Goal: Task Accomplishment & Management: Manage account settings

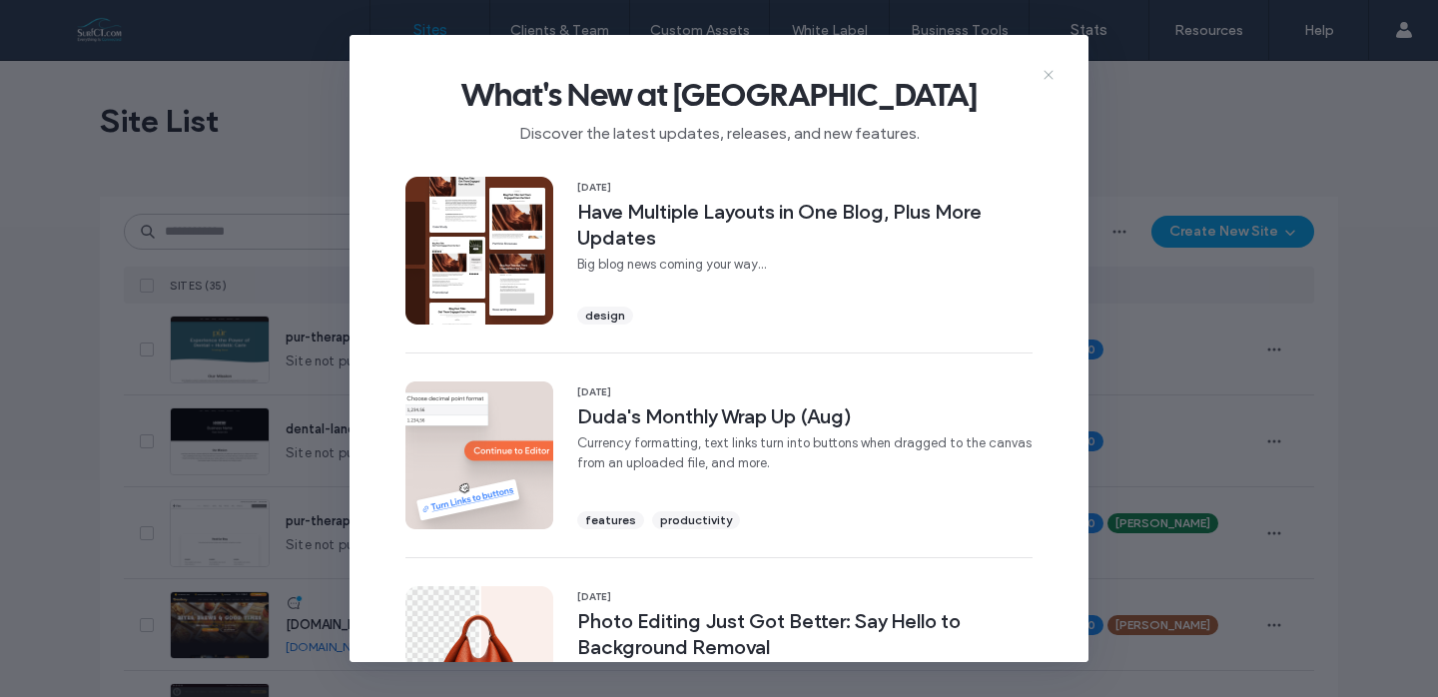
click at [1048, 71] on icon at bounding box center [1049, 75] width 16 height 16
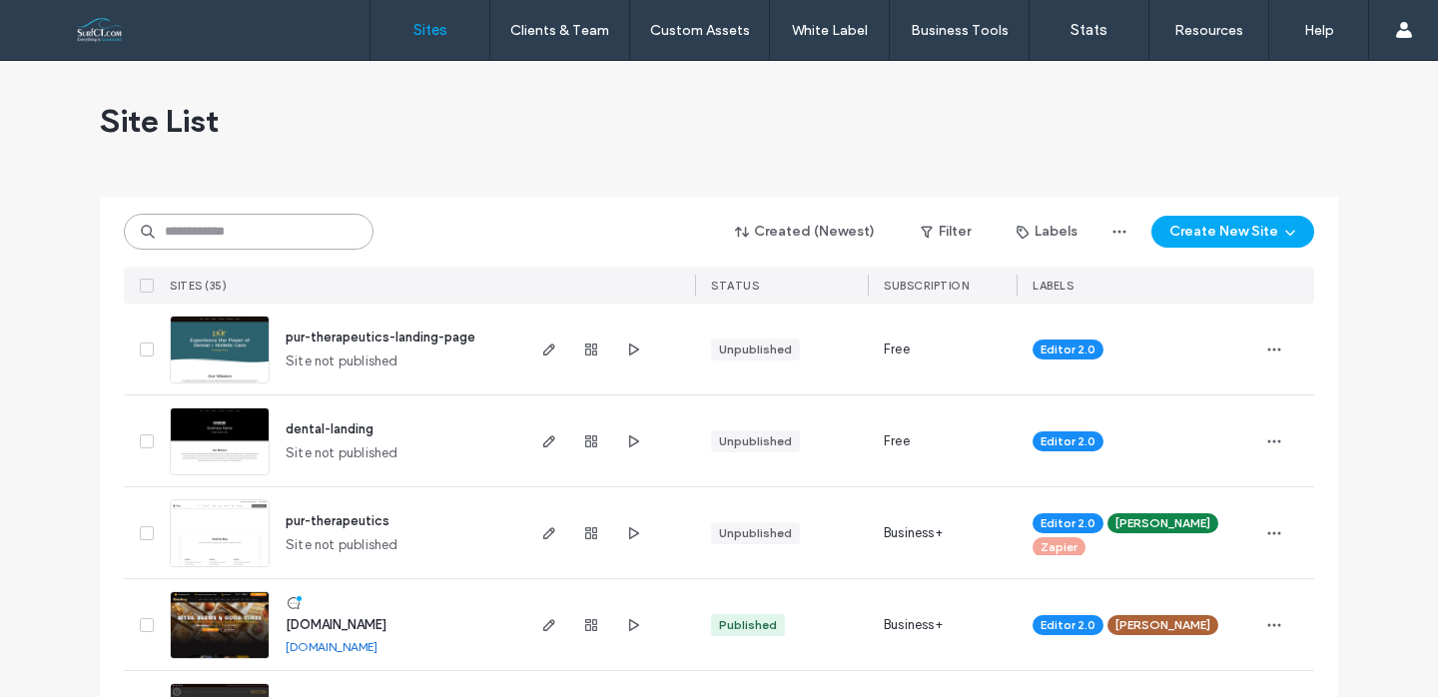
click at [265, 232] on input at bounding box center [249, 232] width 250 height 36
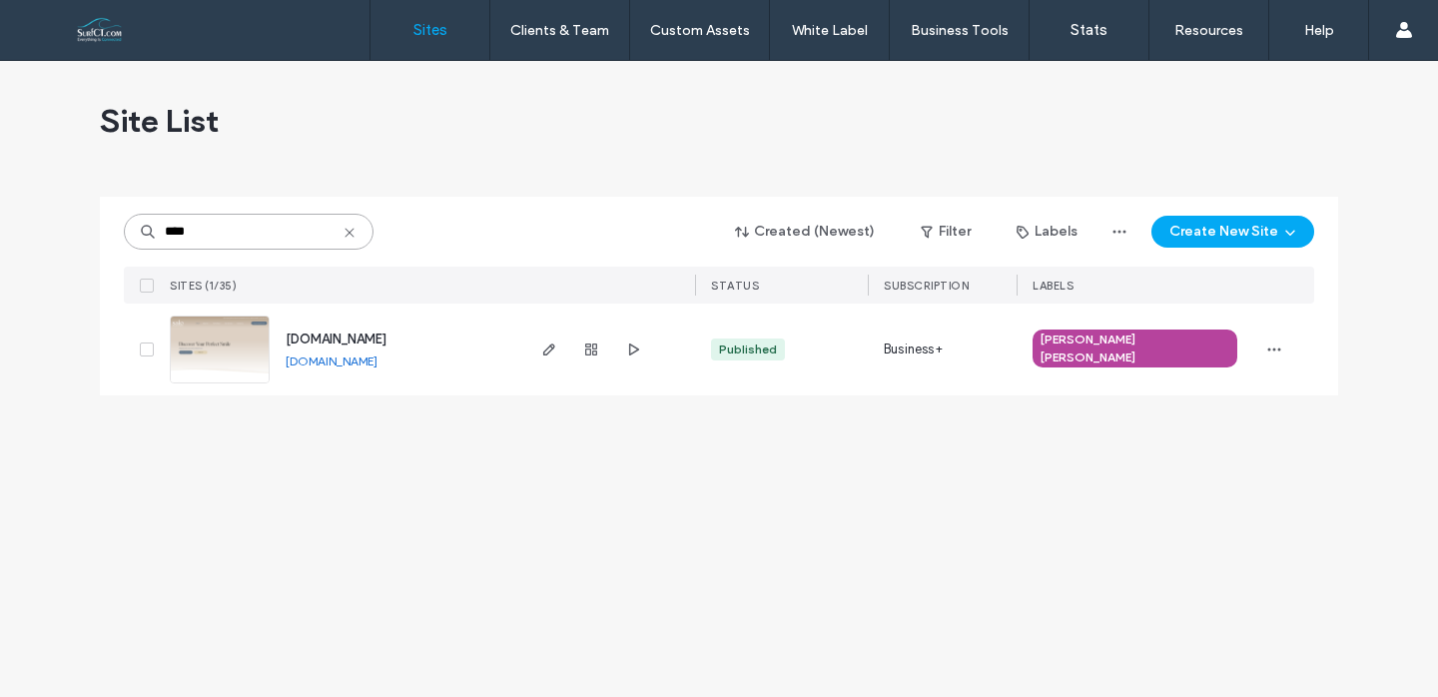
type input "****"
click at [387, 342] on span "[DOMAIN_NAME]" at bounding box center [336, 339] width 101 height 15
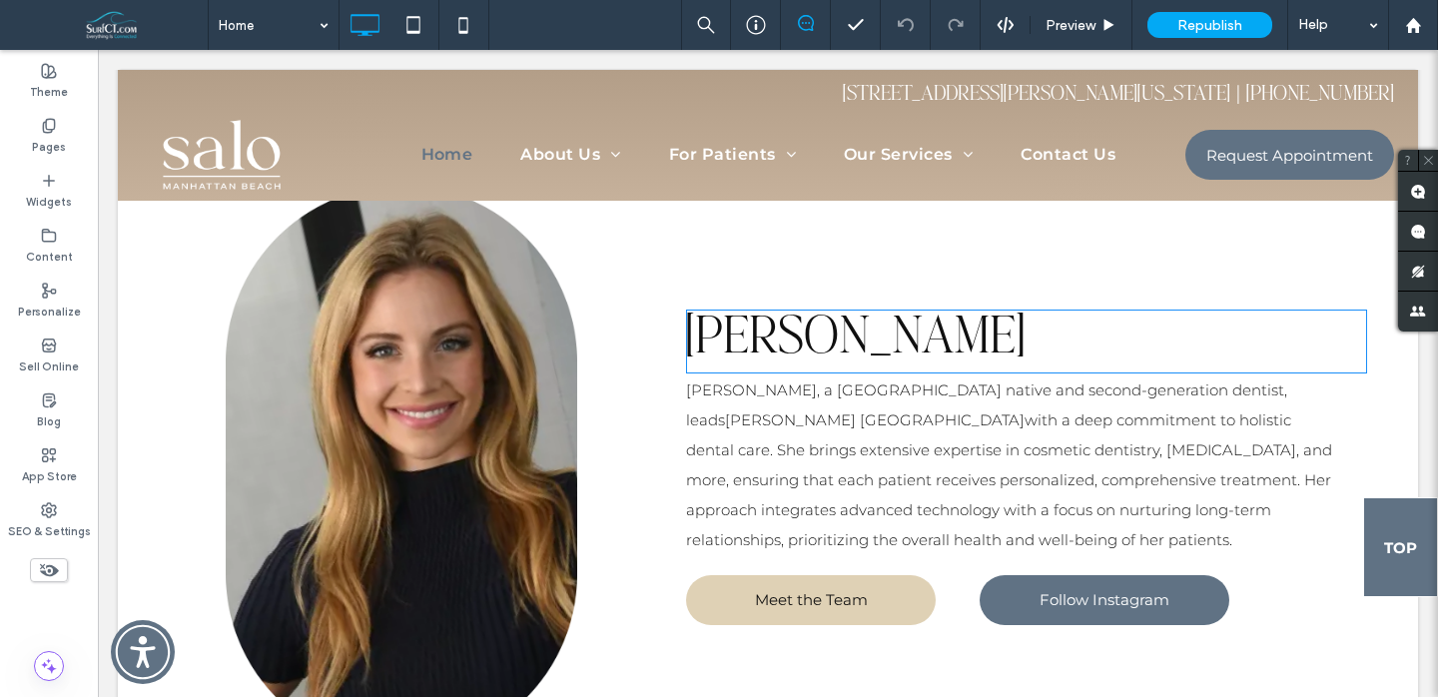
scroll to position [4096, 0]
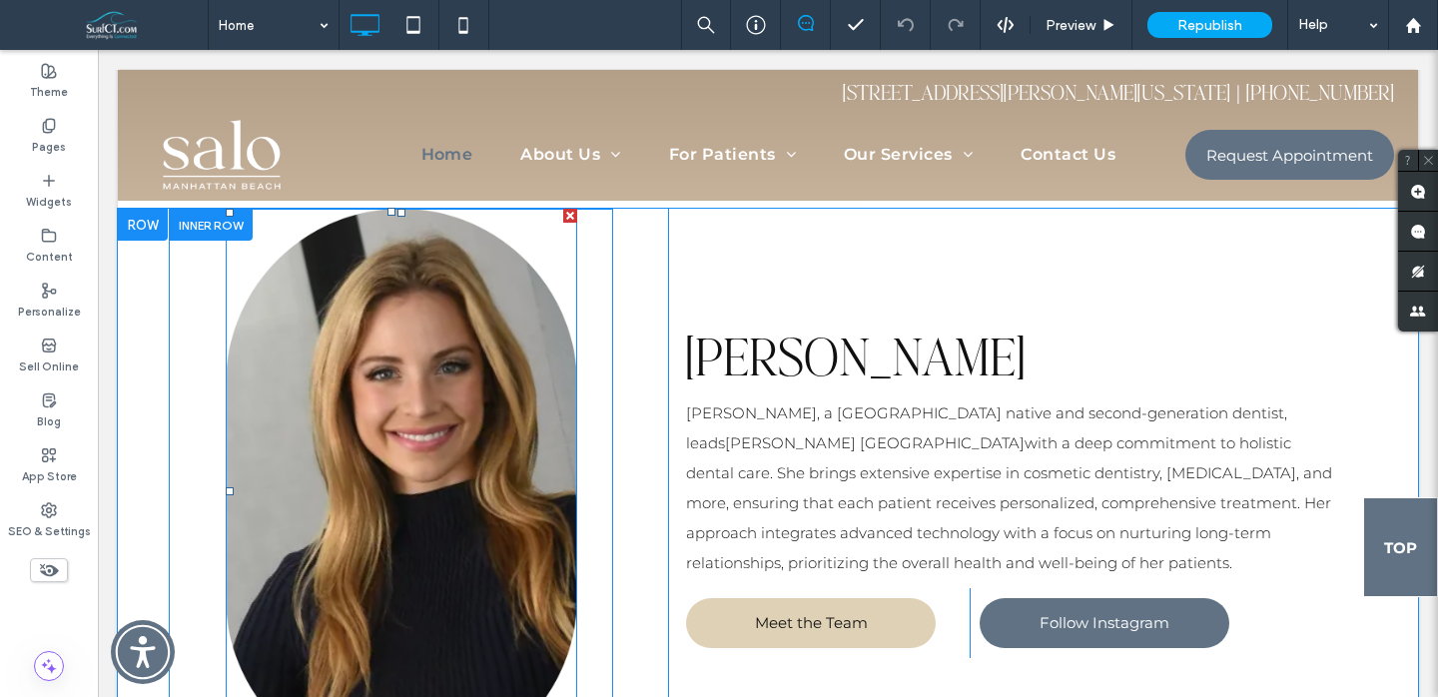
click at [460, 422] on img at bounding box center [402, 491] width 352 height 564
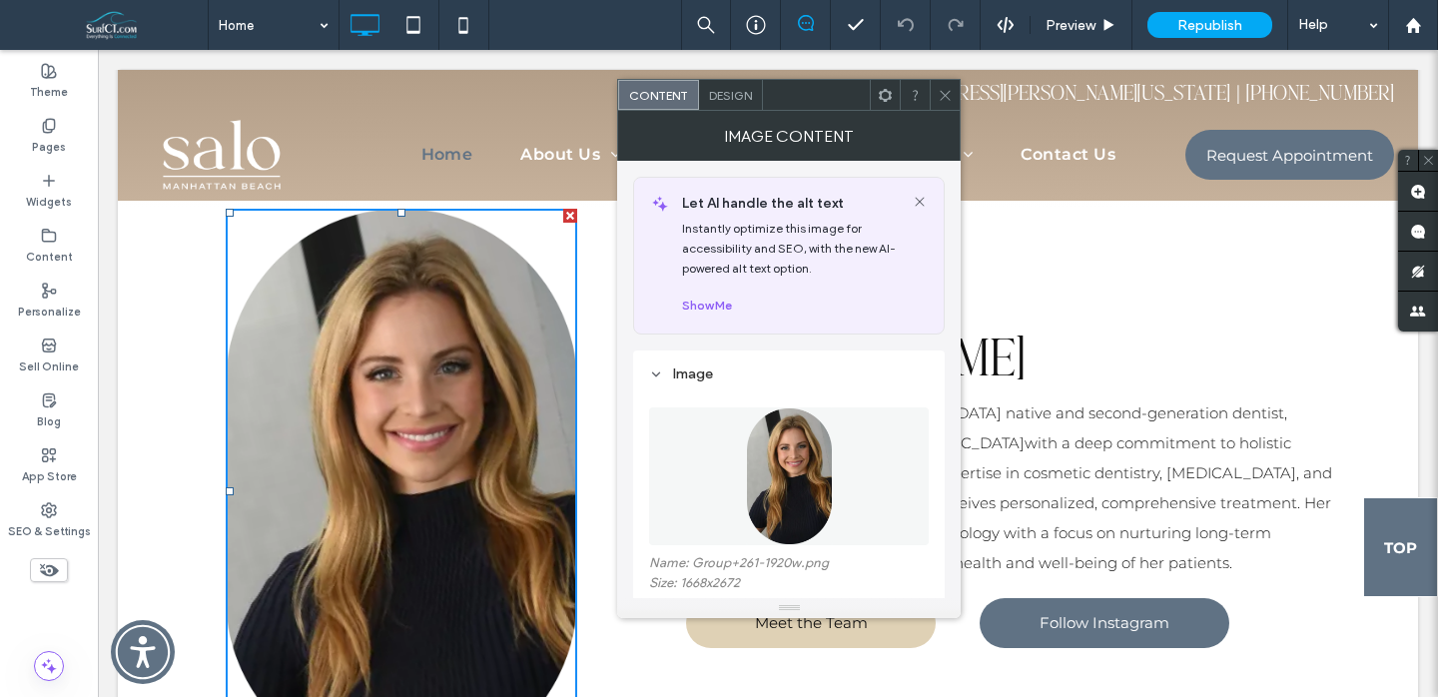
click at [941, 94] on icon at bounding box center [945, 95] width 15 height 15
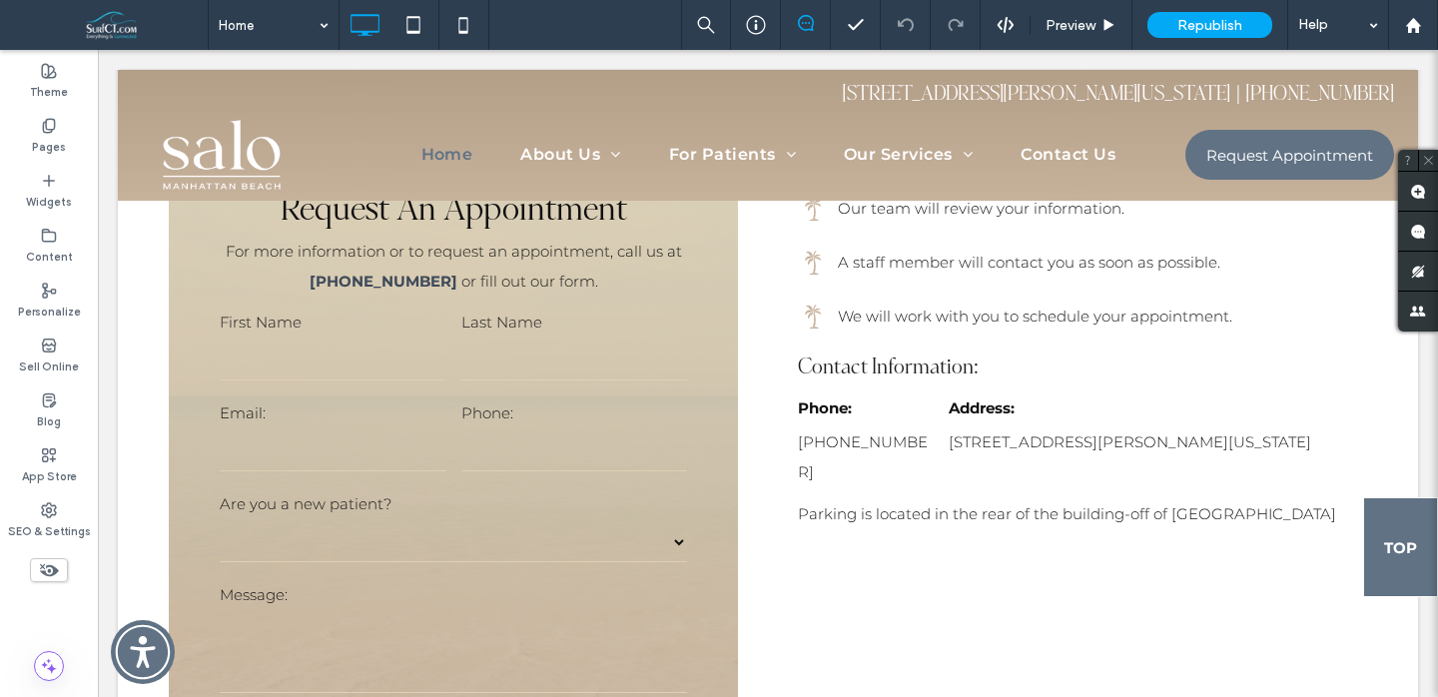
scroll to position [8449, 0]
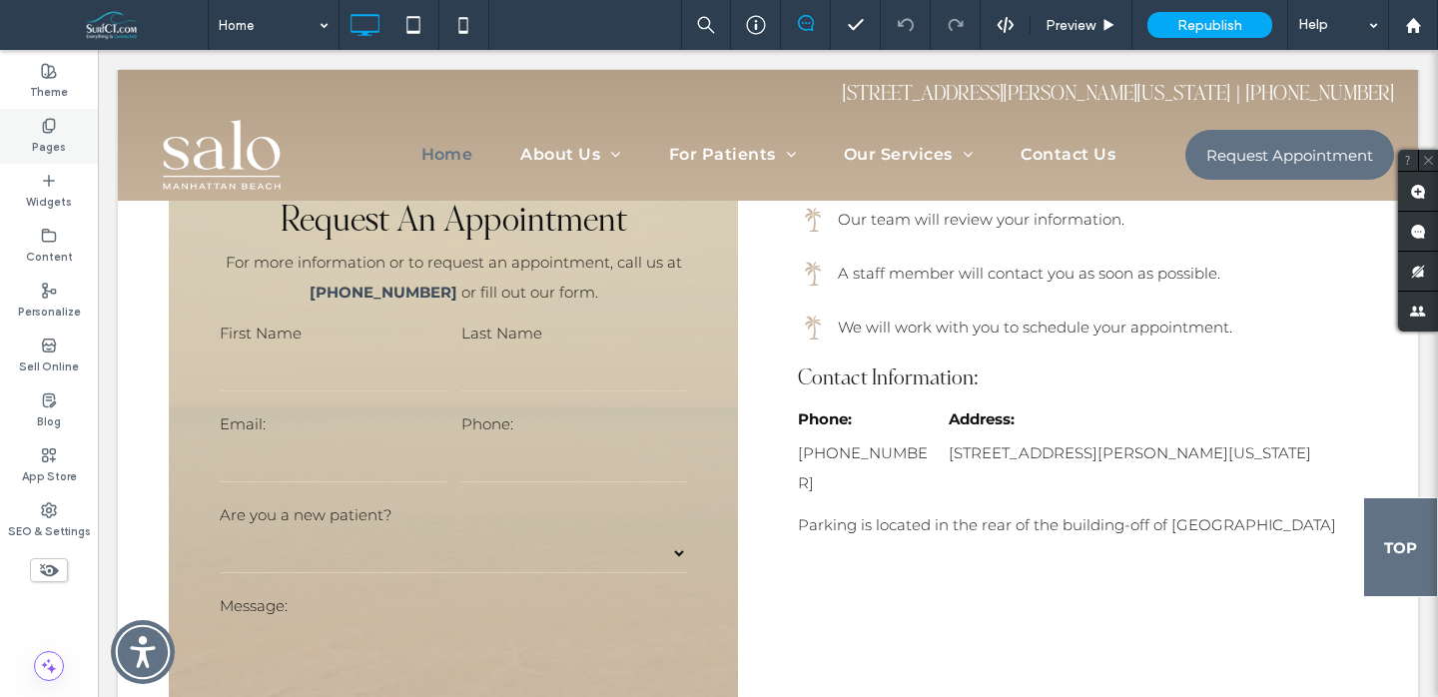
click at [50, 122] on icon at bounding box center [49, 126] width 16 height 16
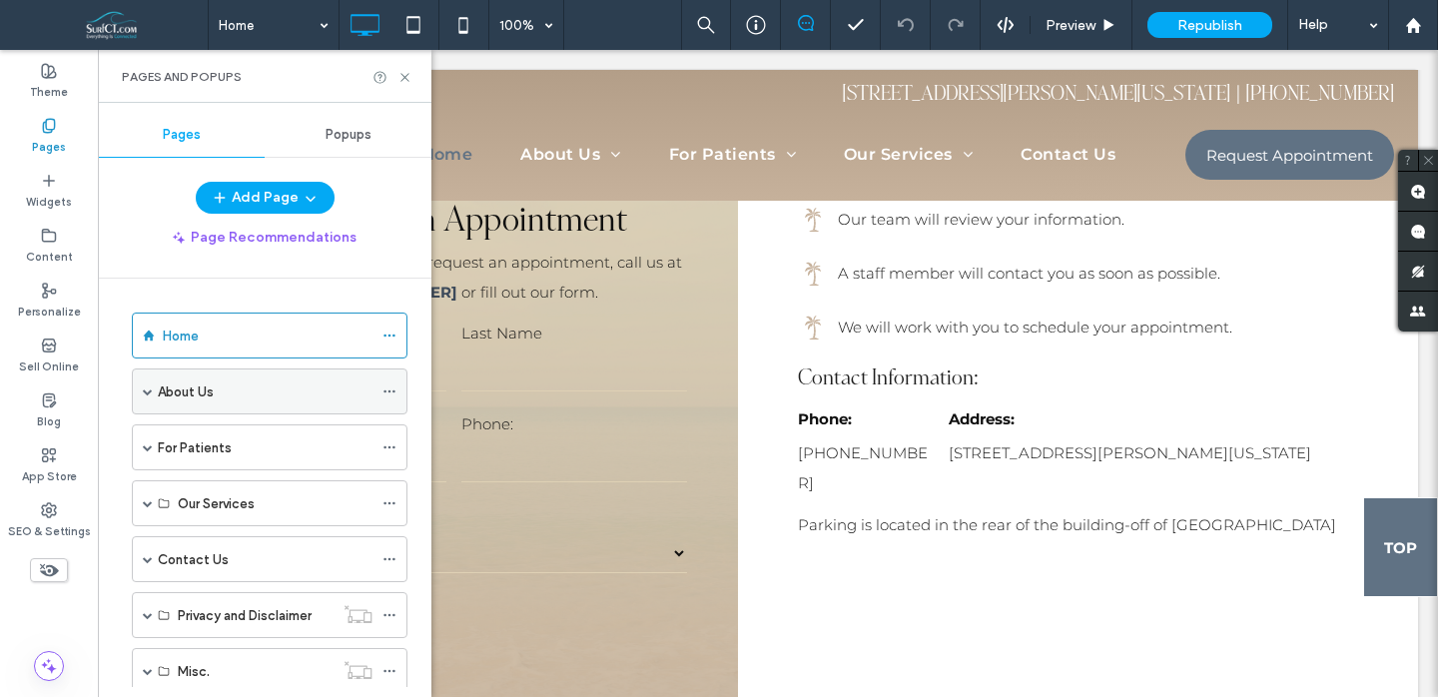
click at [207, 397] on label "About Us" at bounding box center [186, 392] width 56 height 35
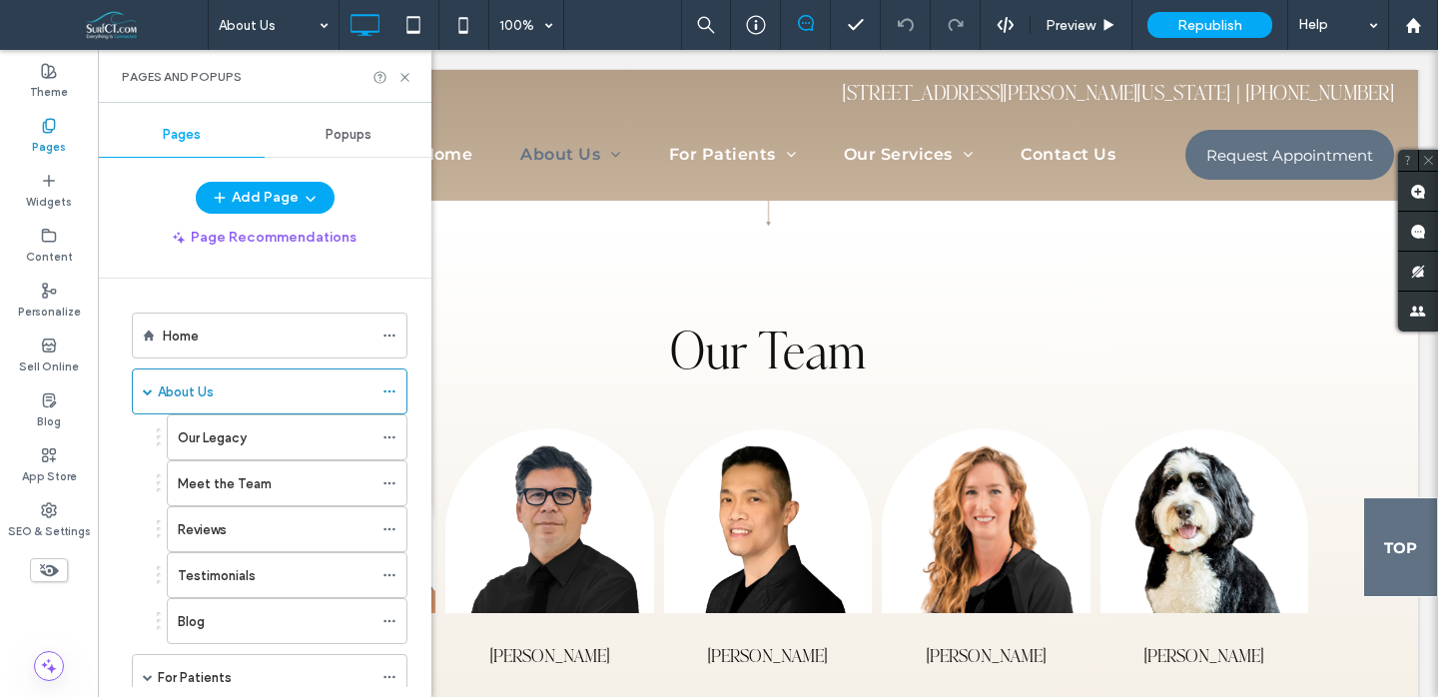
scroll to position [2183, 0]
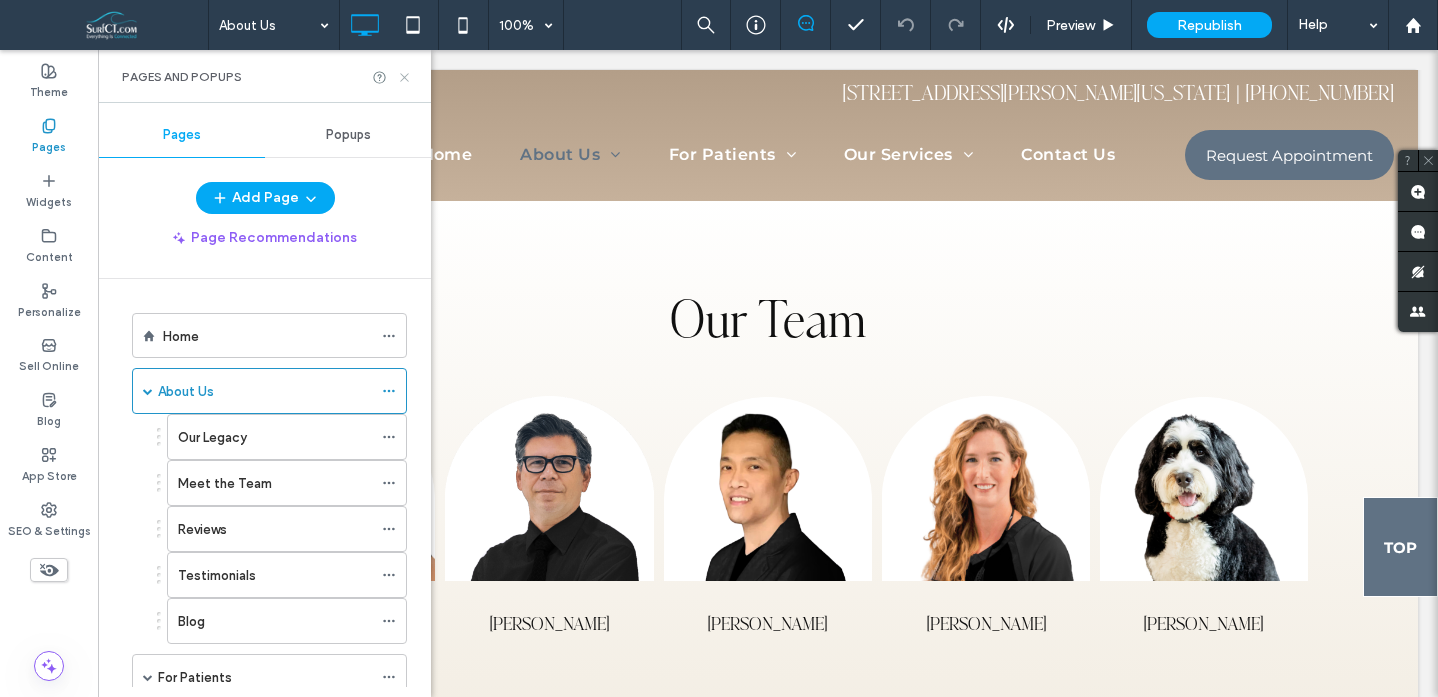
click at [406, 79] on icon at bounding box center [405, 77] width 15 height 15
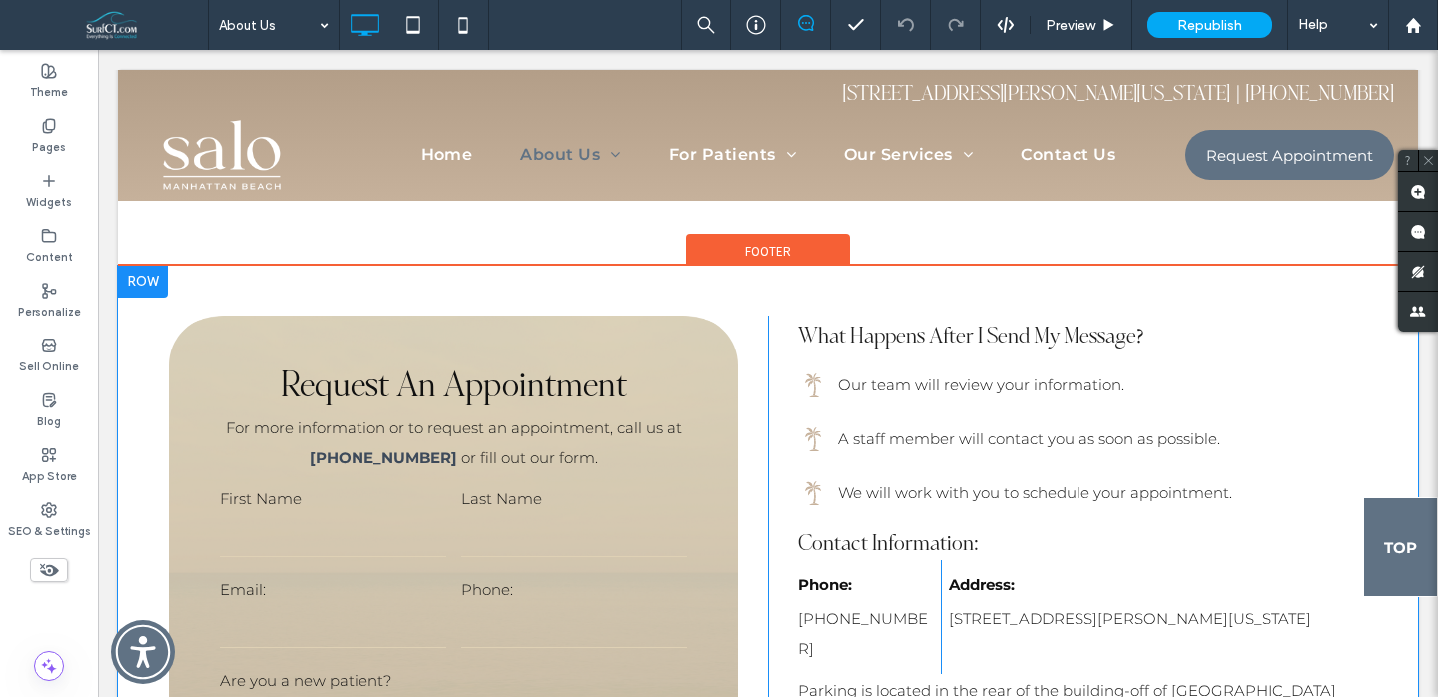
scroll to position [6577, 0]
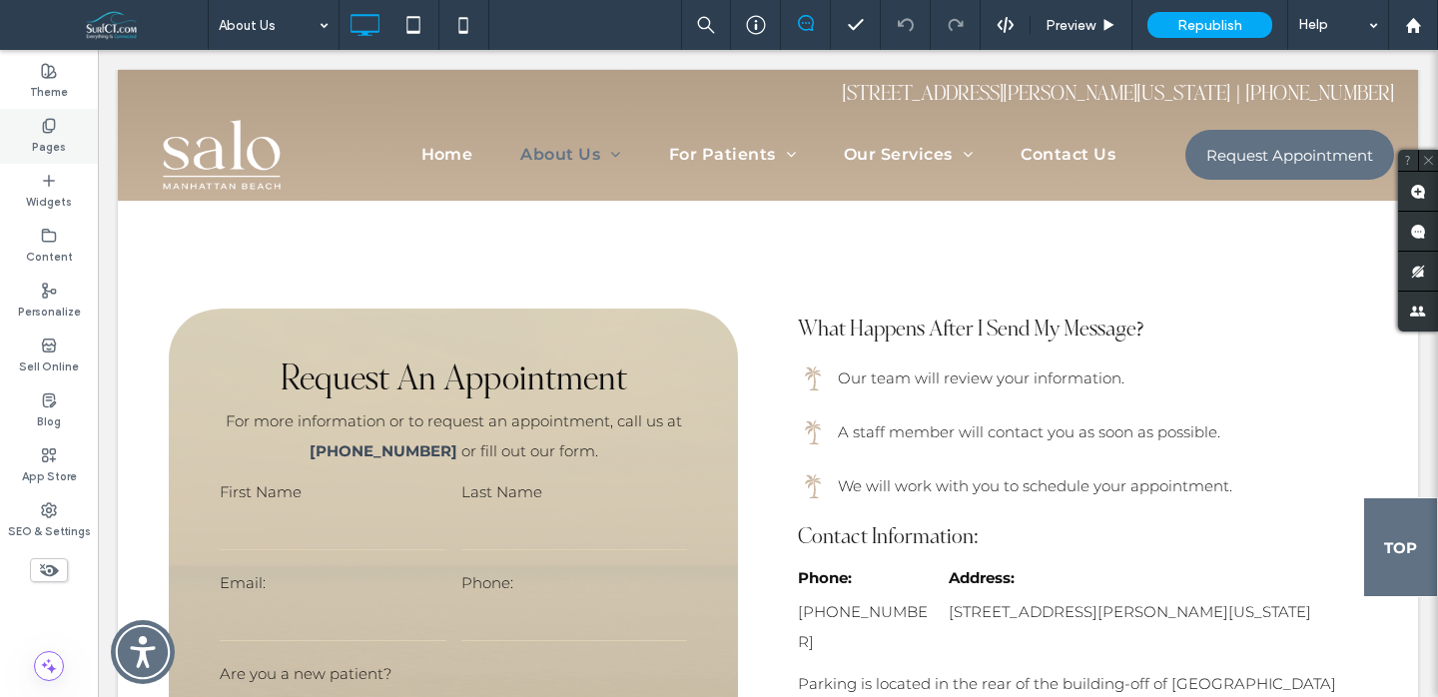
click at [65, 143] on div "Pages" at bounding box center [49, 136] width 98 height 55
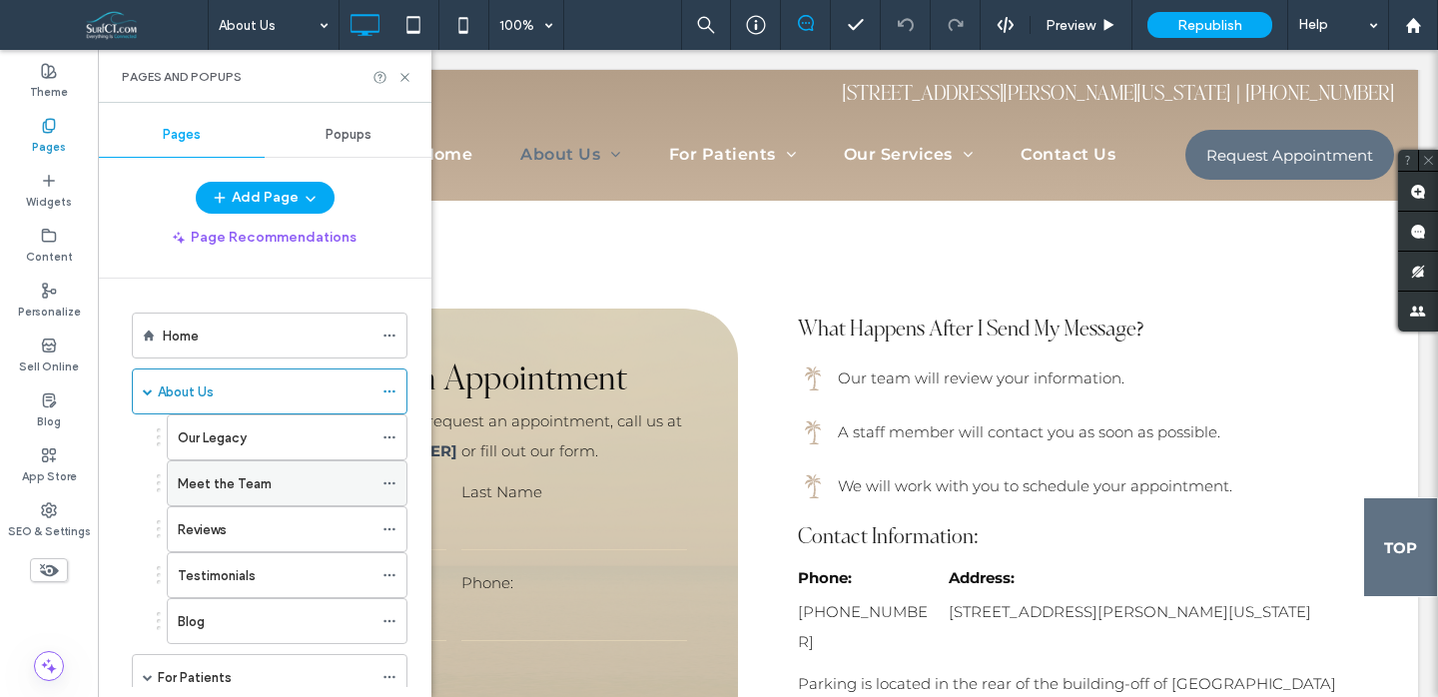
click at [208, 472] on label "Meet the Team" at bounding box center [225, 483] width 94 height 35
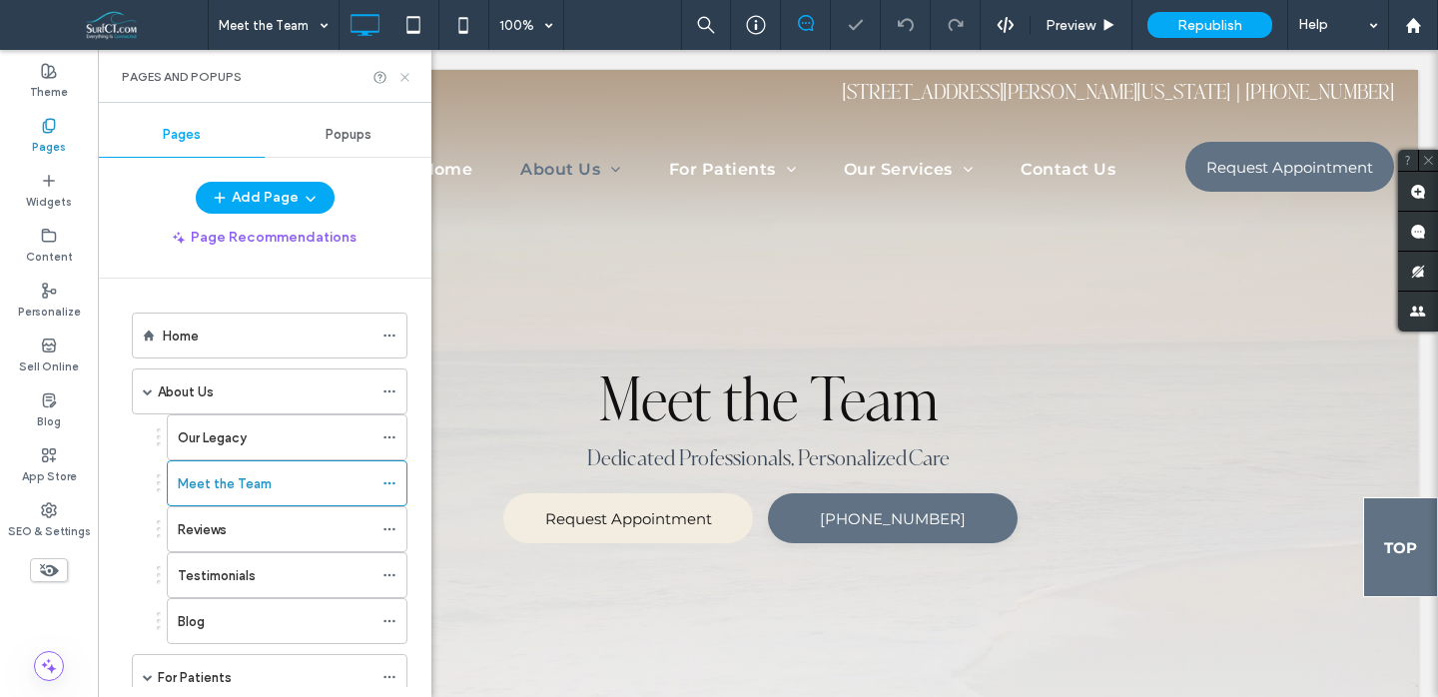
click at [404, 71] on icon at bounding box center [405, 77] width 15 height 15
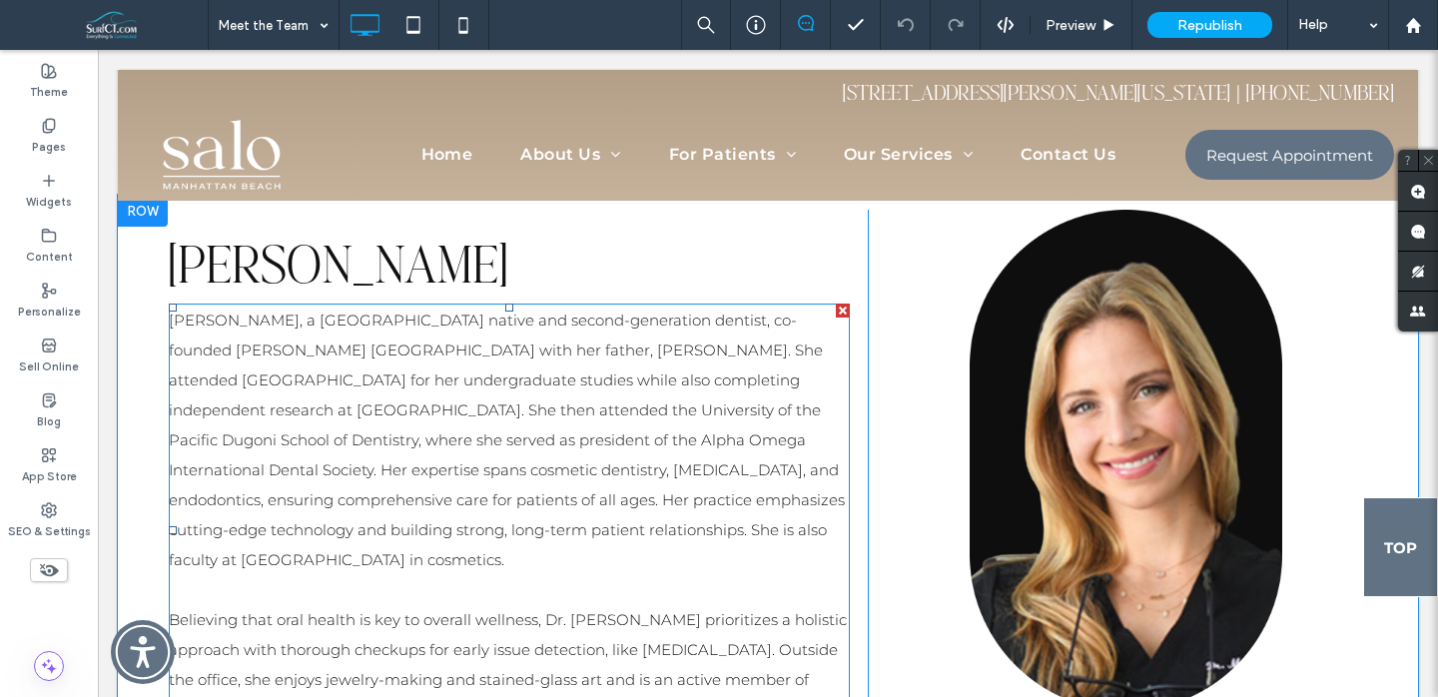
scroll to position [1316, 0]
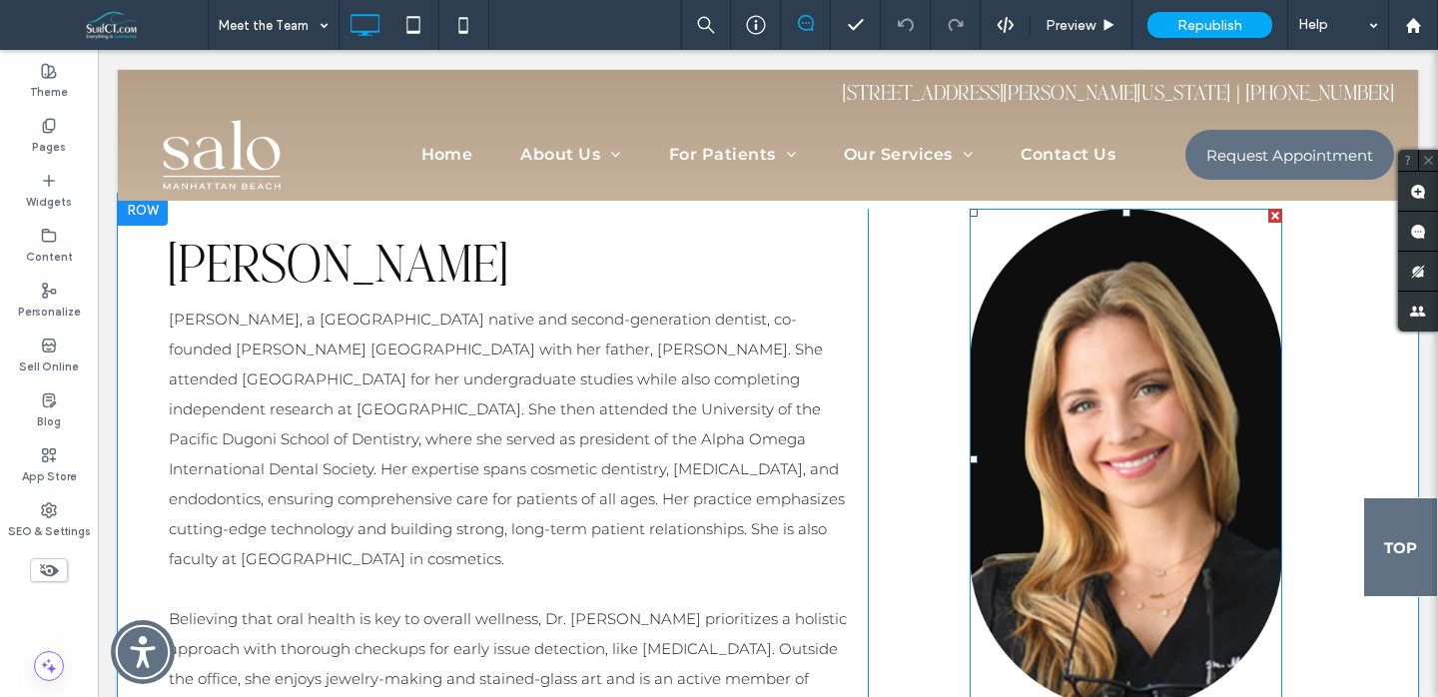
click at [1182, 476] on img at bounding box center [1126, 459] width 313 height 500
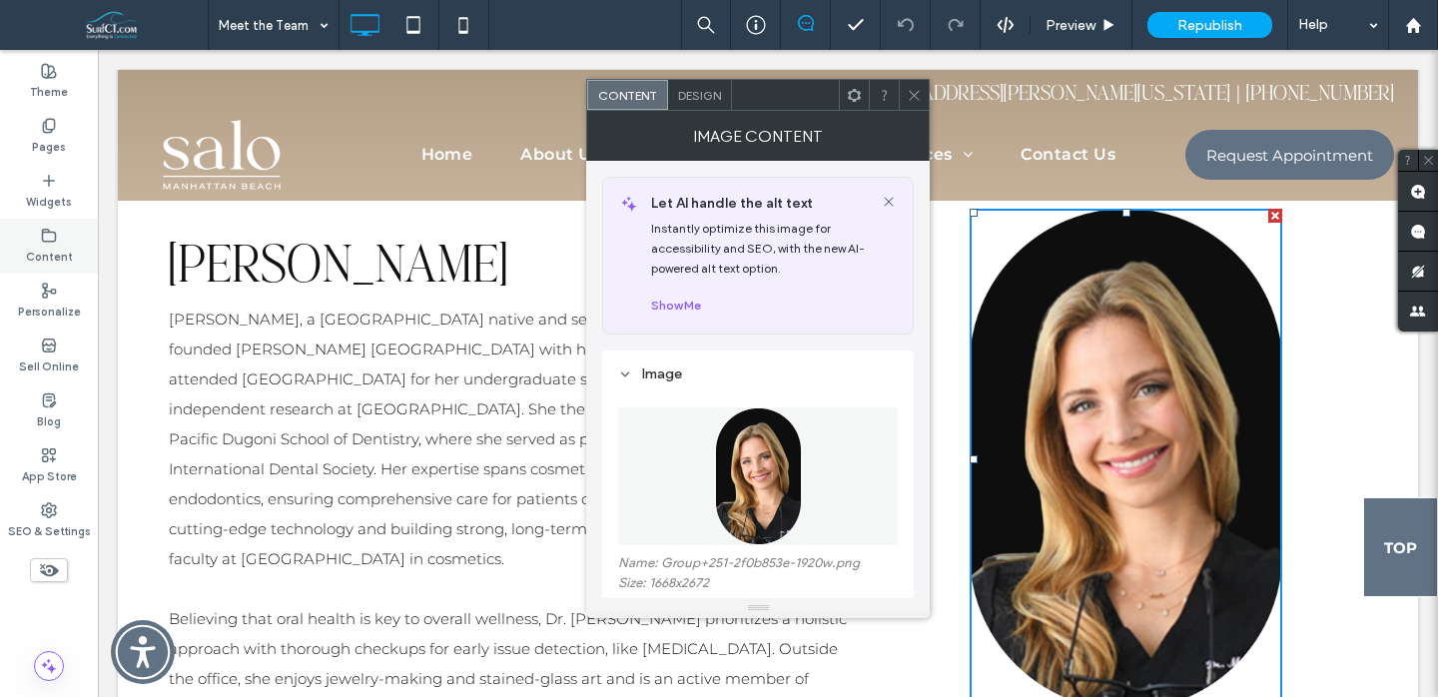
click at [60, 249] on label "Content" at bounding box center [49, 255] width 47 height 22
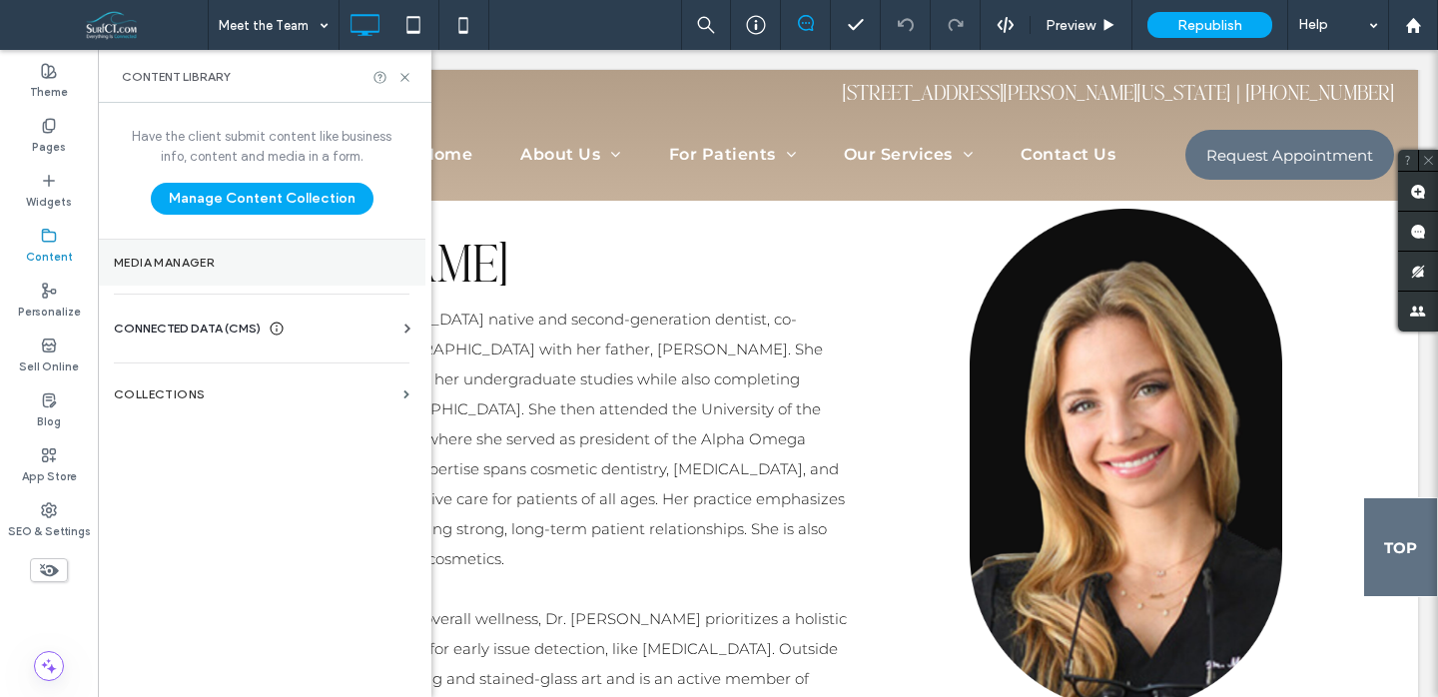
click at [196, 258] on label "Media Manager" at bounding box center [262, 263] width 296 height 14
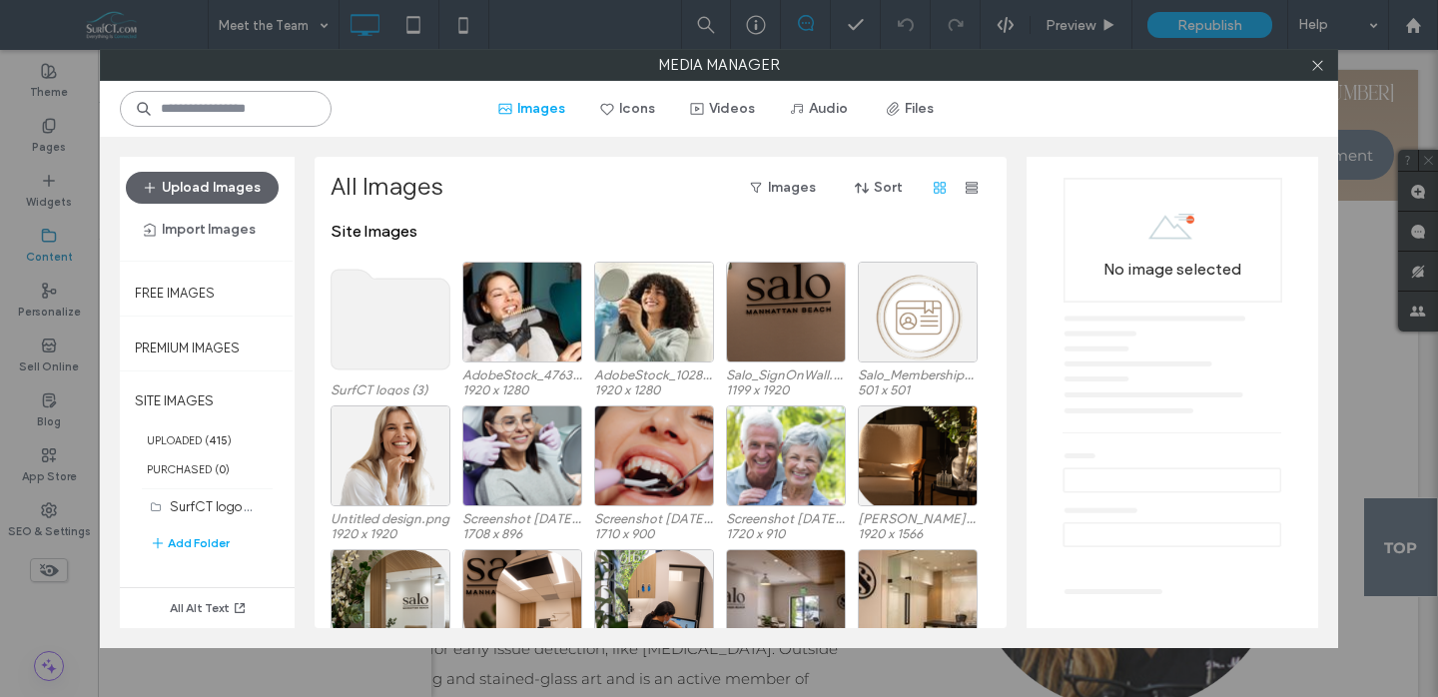
click at [235, 107] on input at bounding box center [226, 109] width 212 height 36
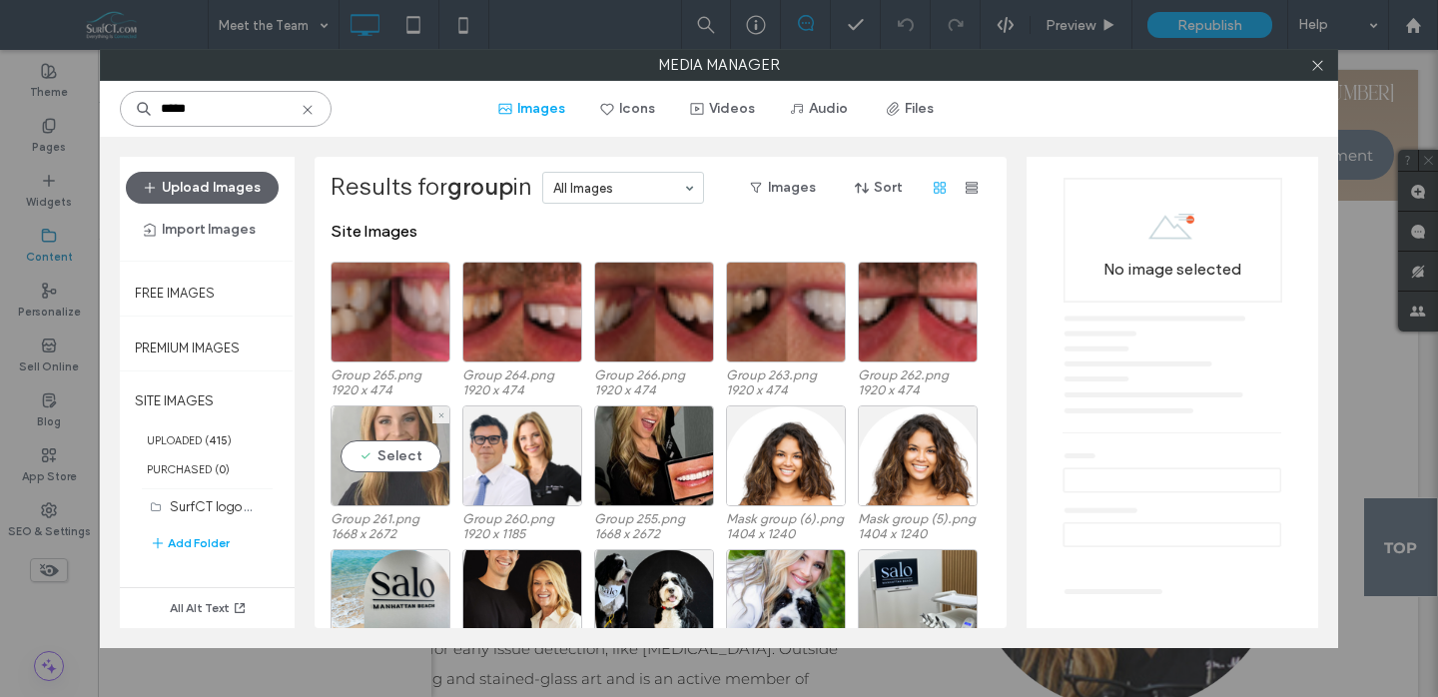
type input "*****"
click at [396, 442] on div "Select" at bounding box center [391, 456] width 120 height 101
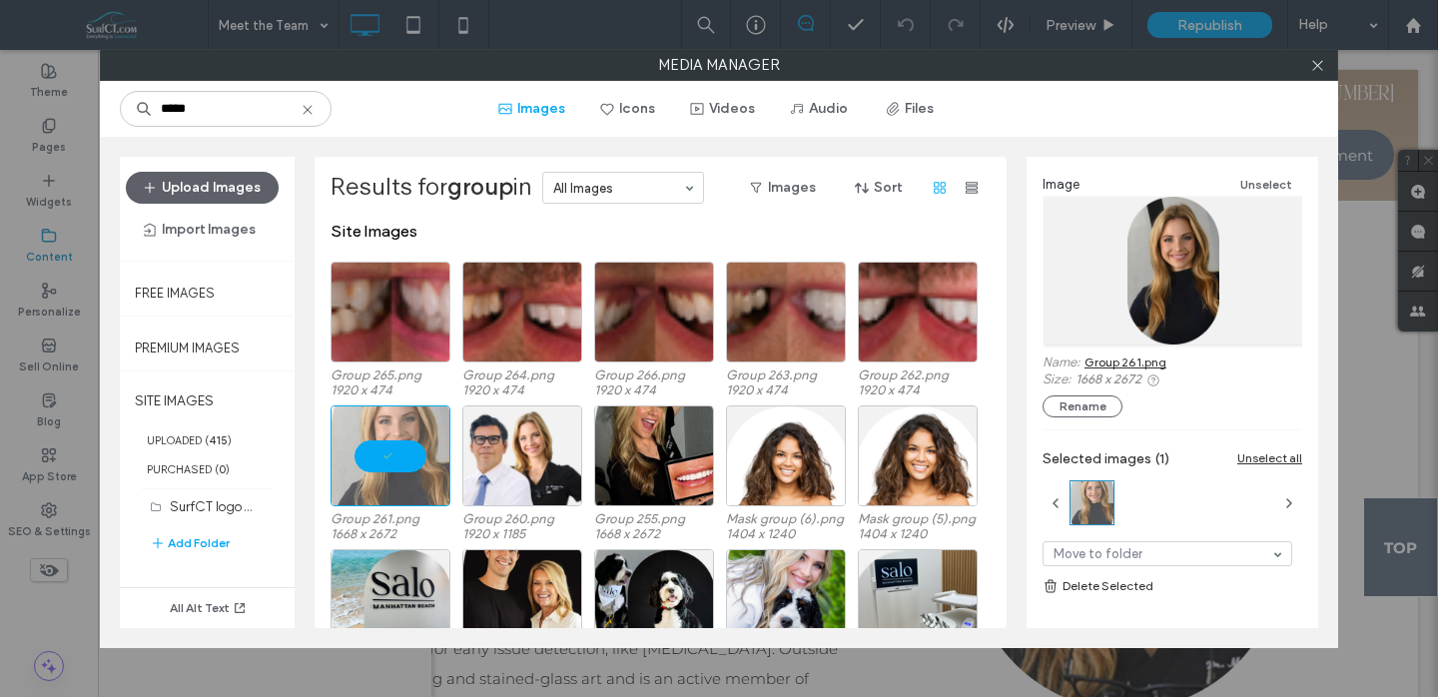
click at [1135, 365] on link "Group 261.png" at bounding box center [1126, 362] width 82 height 15
click at [1316, 65] on icon at bounding box center [1318, 65] width 15 height 15
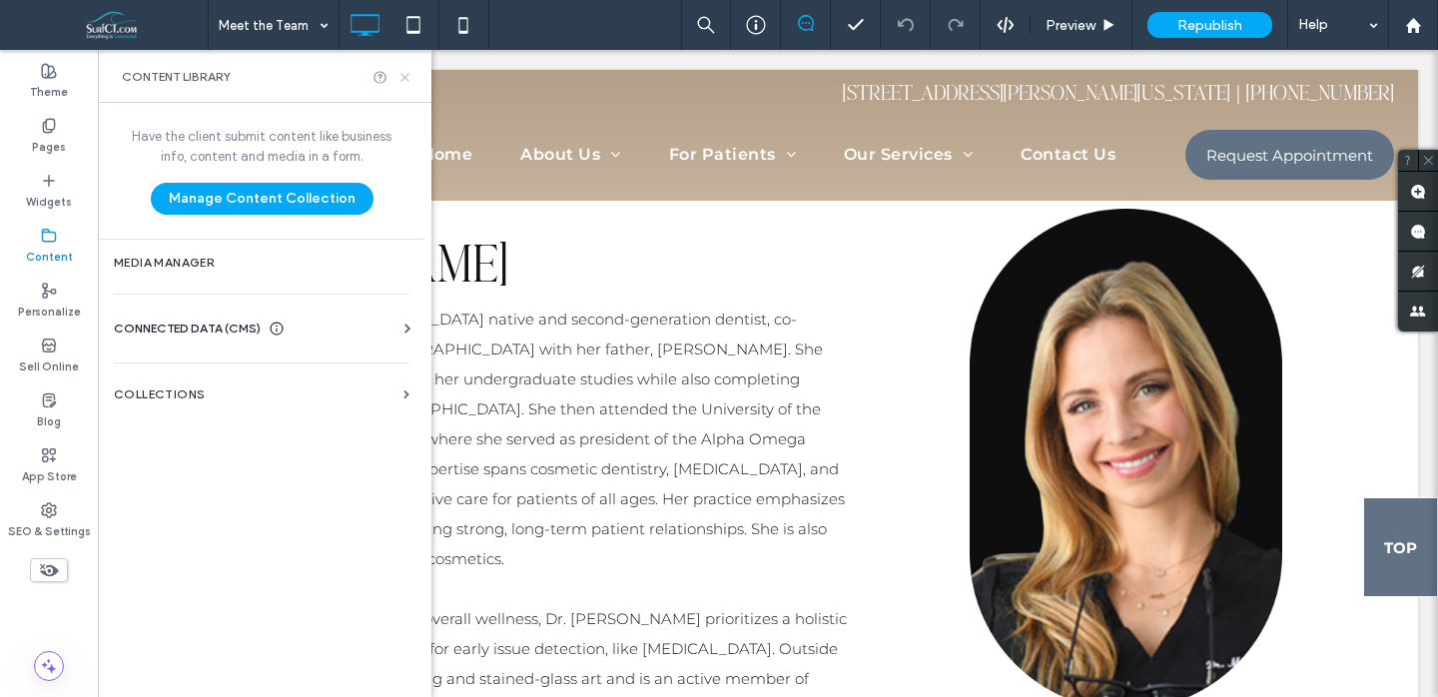
click at [405, 75] on icon at bounding box center [405, 77] width 15 height 15
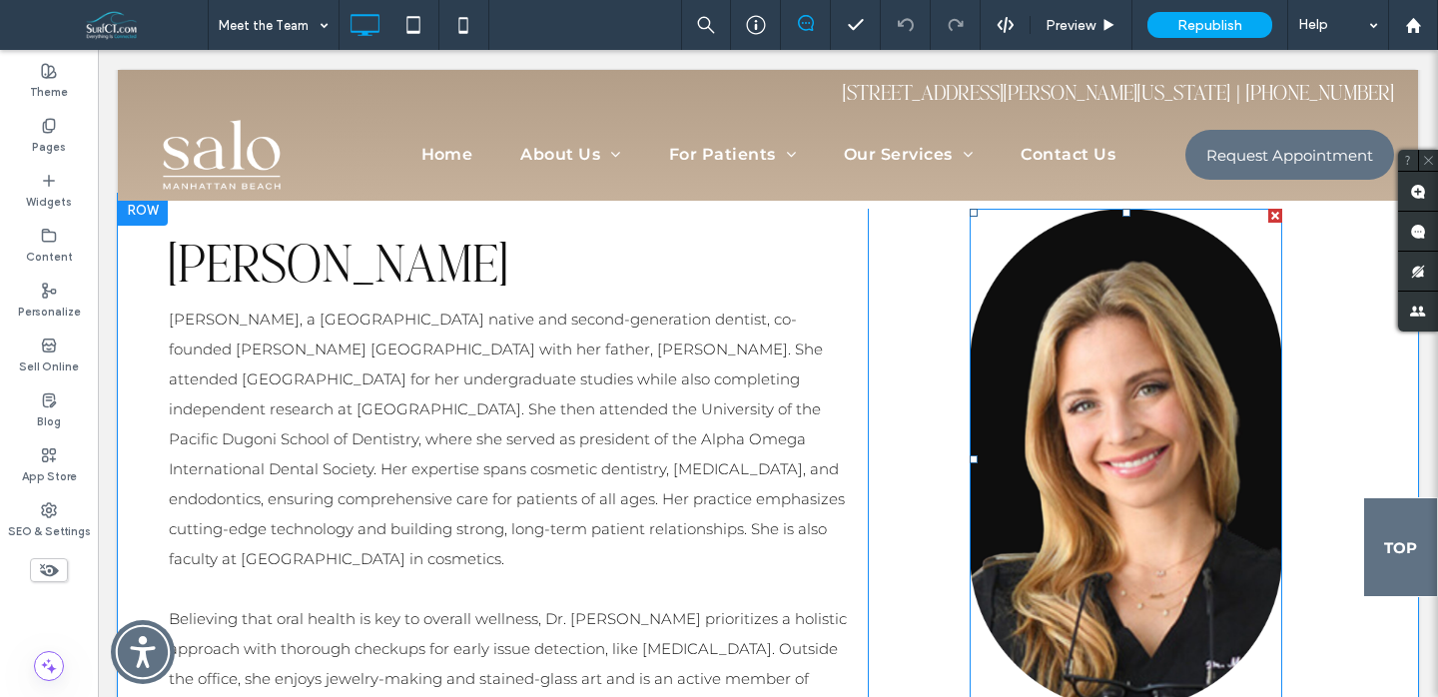
click at [1093, 335] on img at bounding box center [1126, 459] width 313 height 500
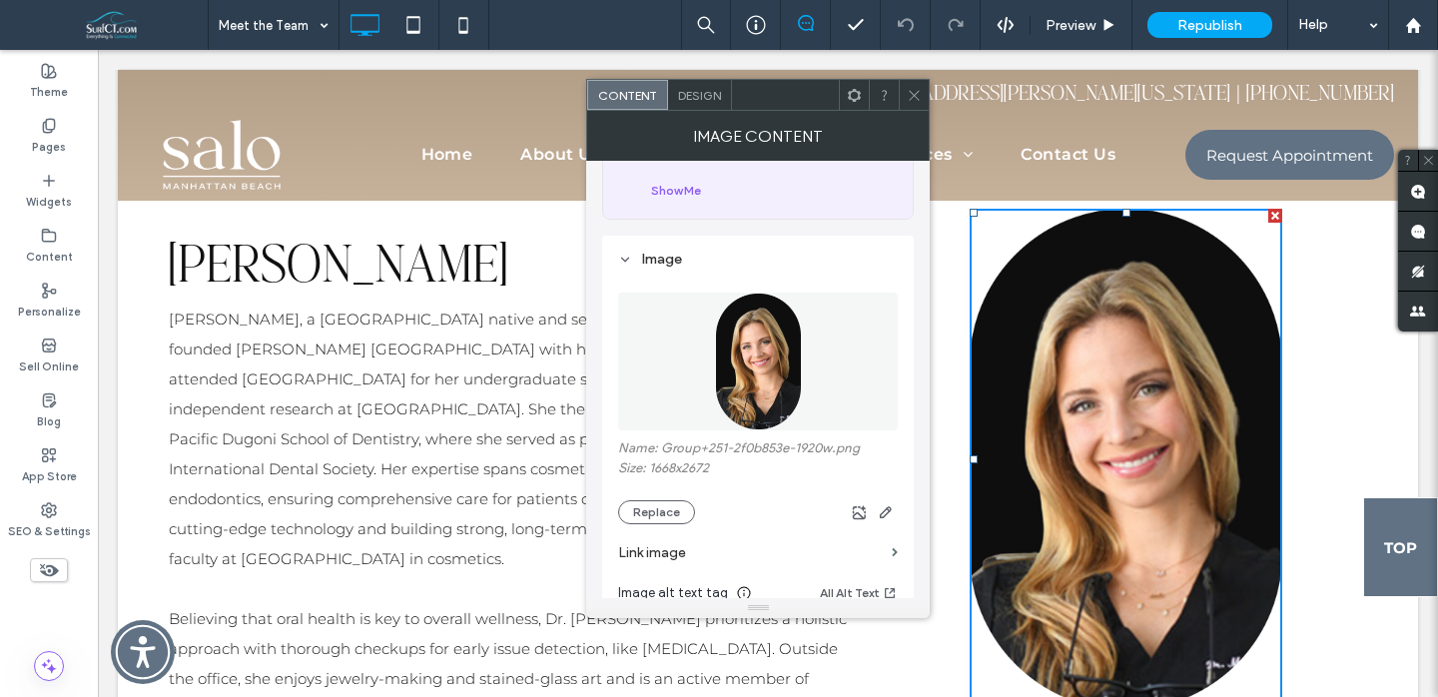
scroll to position [132, 0]
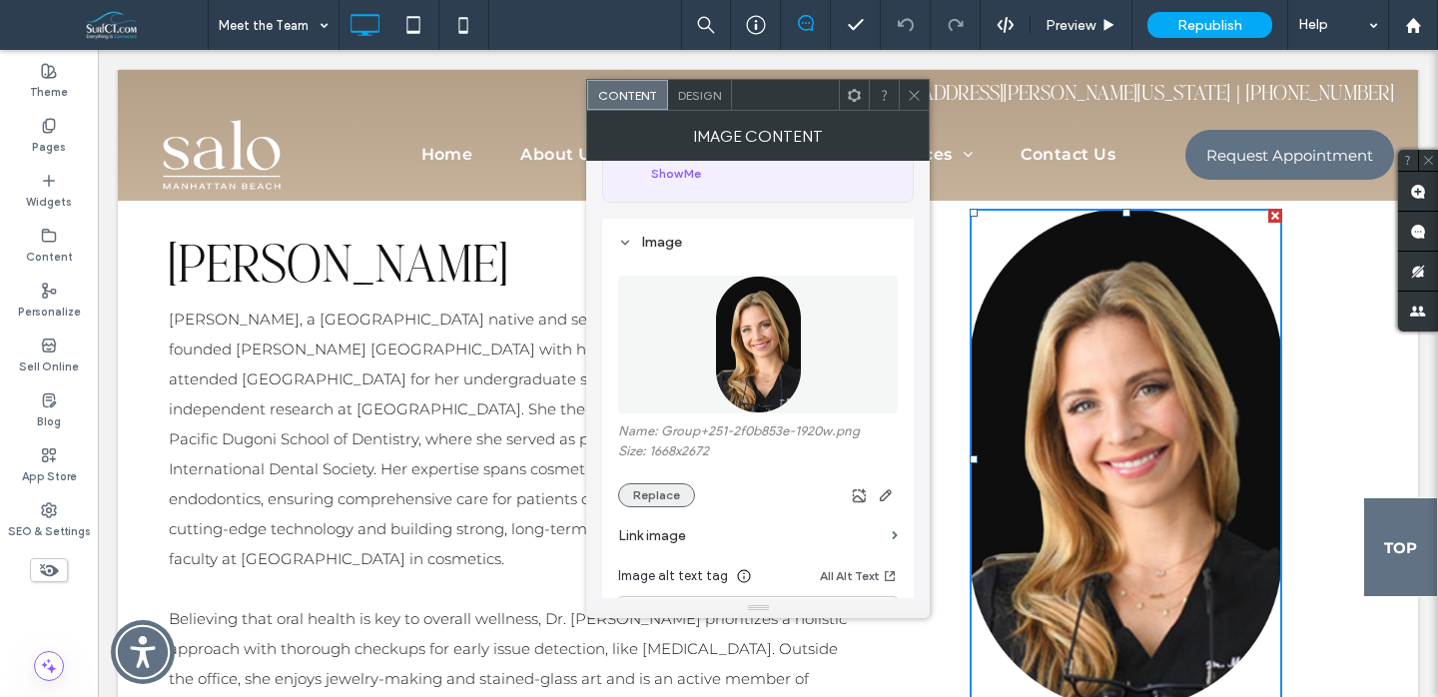
click at [649, 498] on button "Replace" at bounding box center [656, 495] width 77 height 24
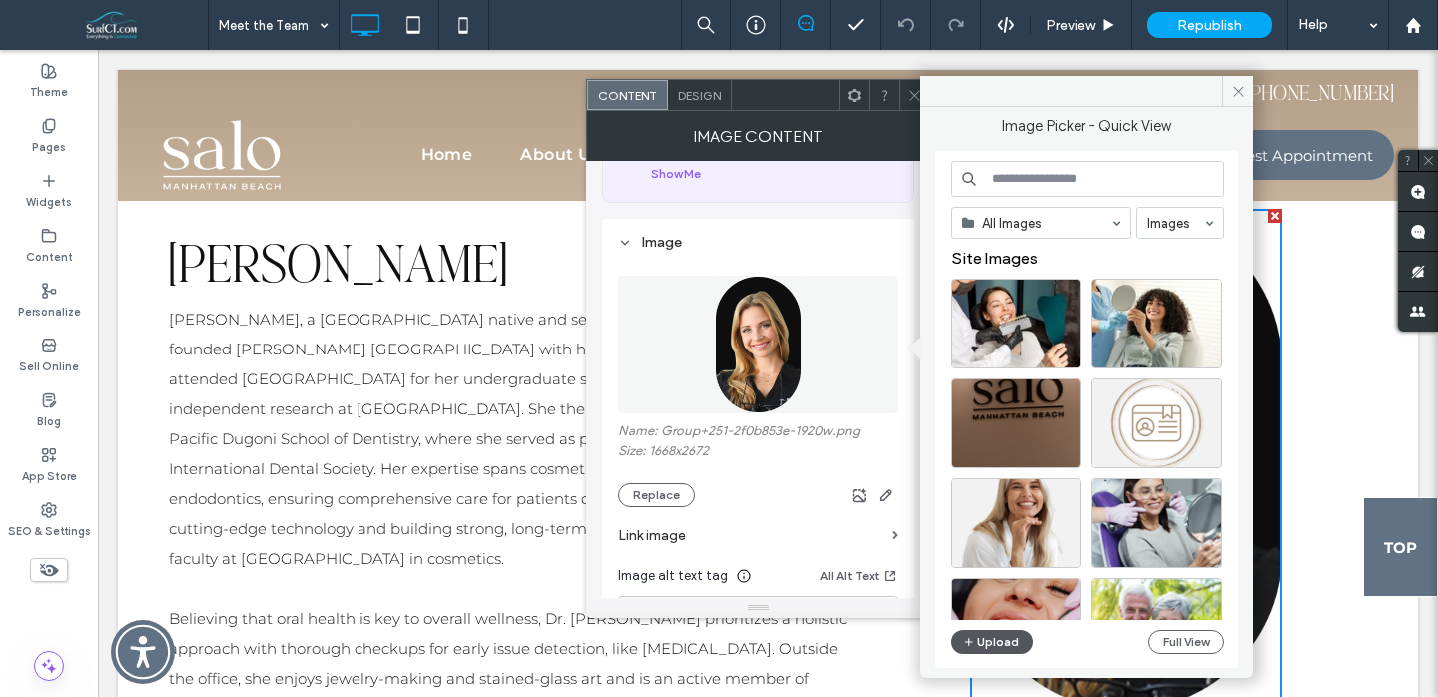
click at [983, 645] on button "Upload" at bounding box center [992, 642] width 82 height 24
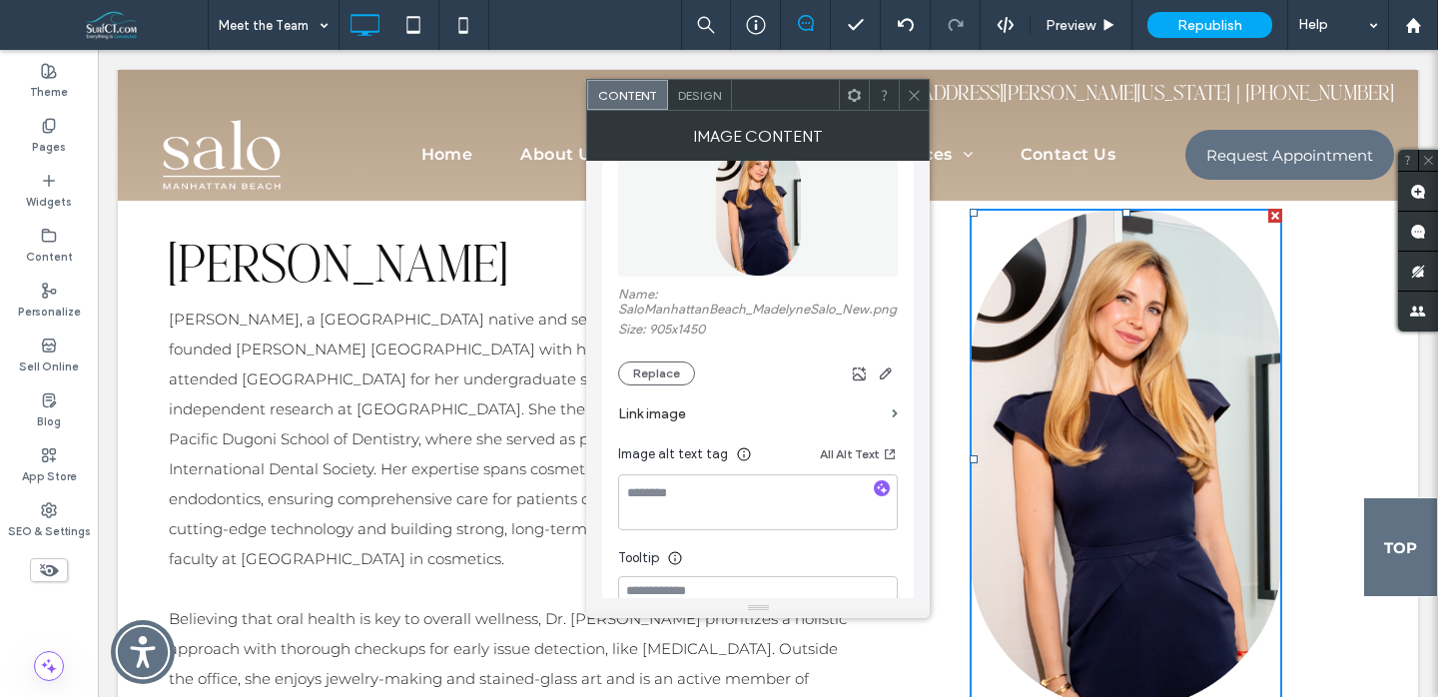
scroll to position [268, 0]
click at [788, 508] on textarea at bounding box center [758, 503] width 280 height 56
type textarea "**********"
click at [910, 94] on icon at bounding box center [914, 95] width 15 height 15
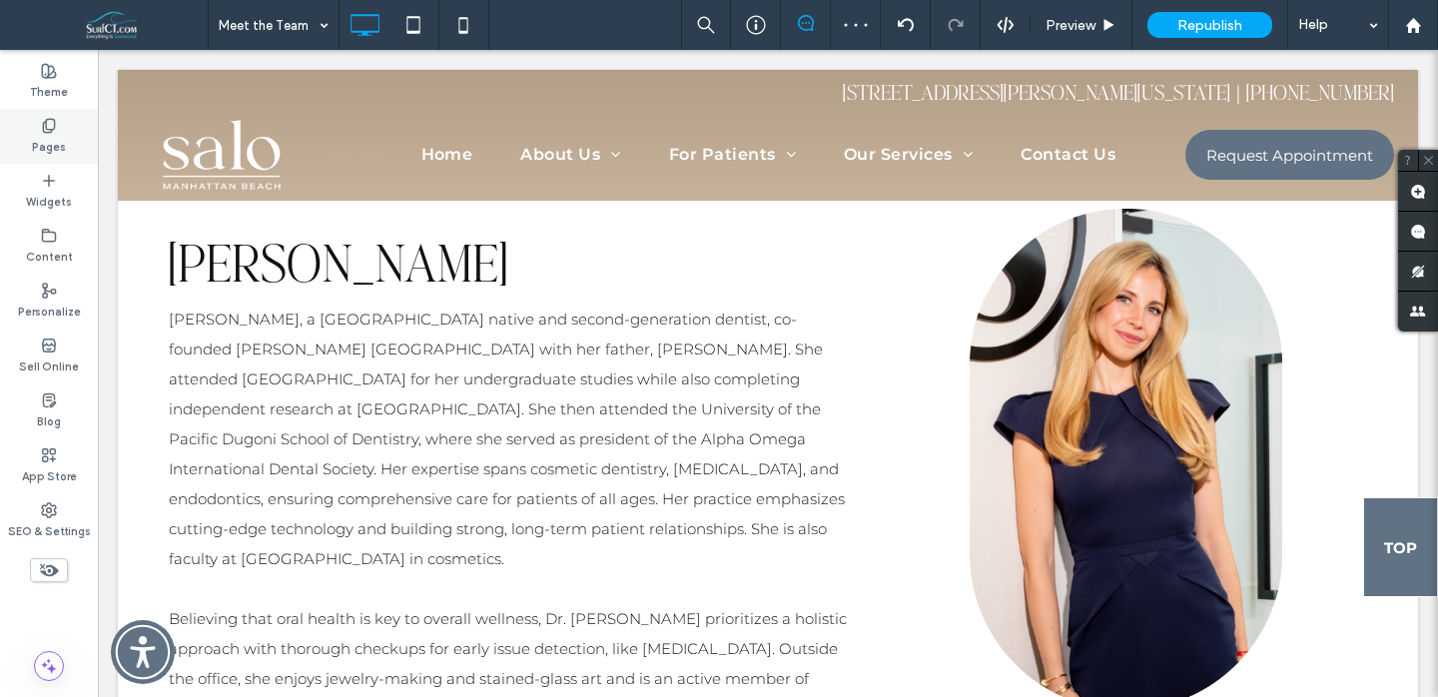
click at [33, 134] on label "Pages" at bounding box center [49, 145] width 34 height 22
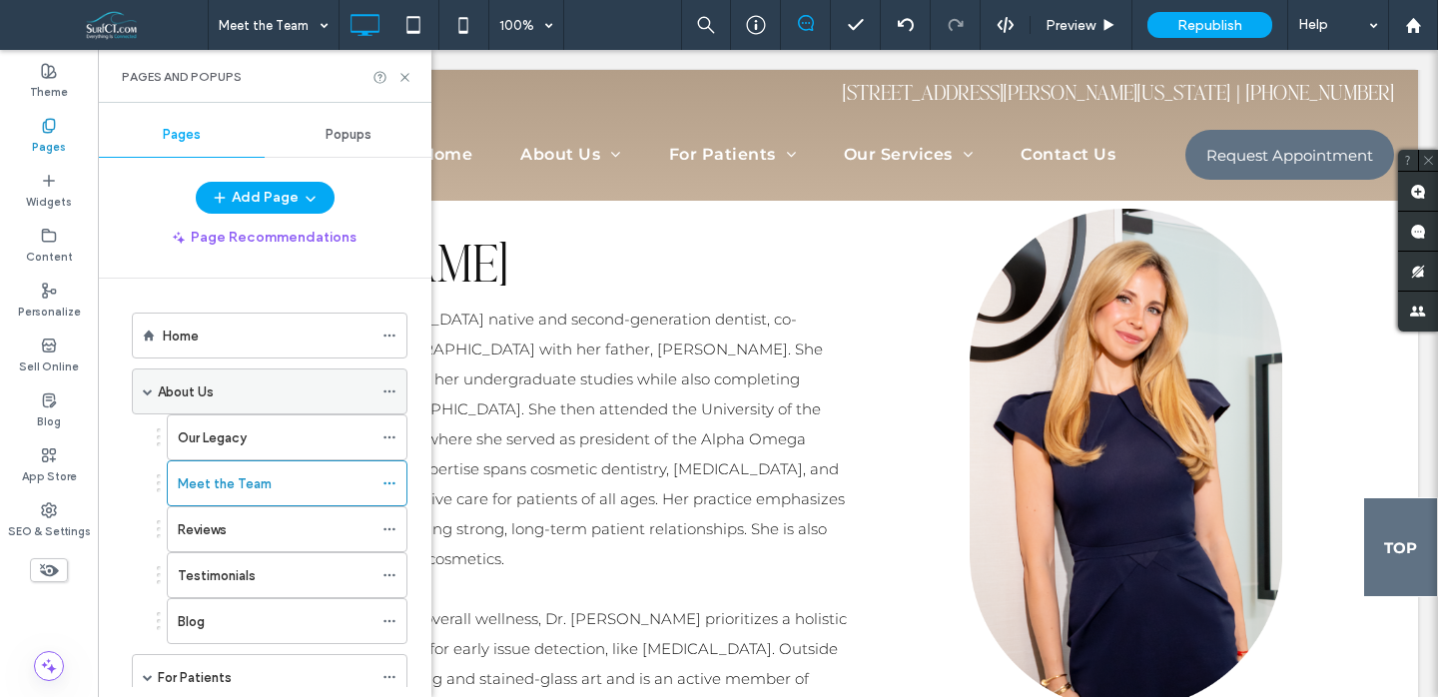
click at [275, 394] on div "About Us" at bounding box center [265, 392] width 215 height 21
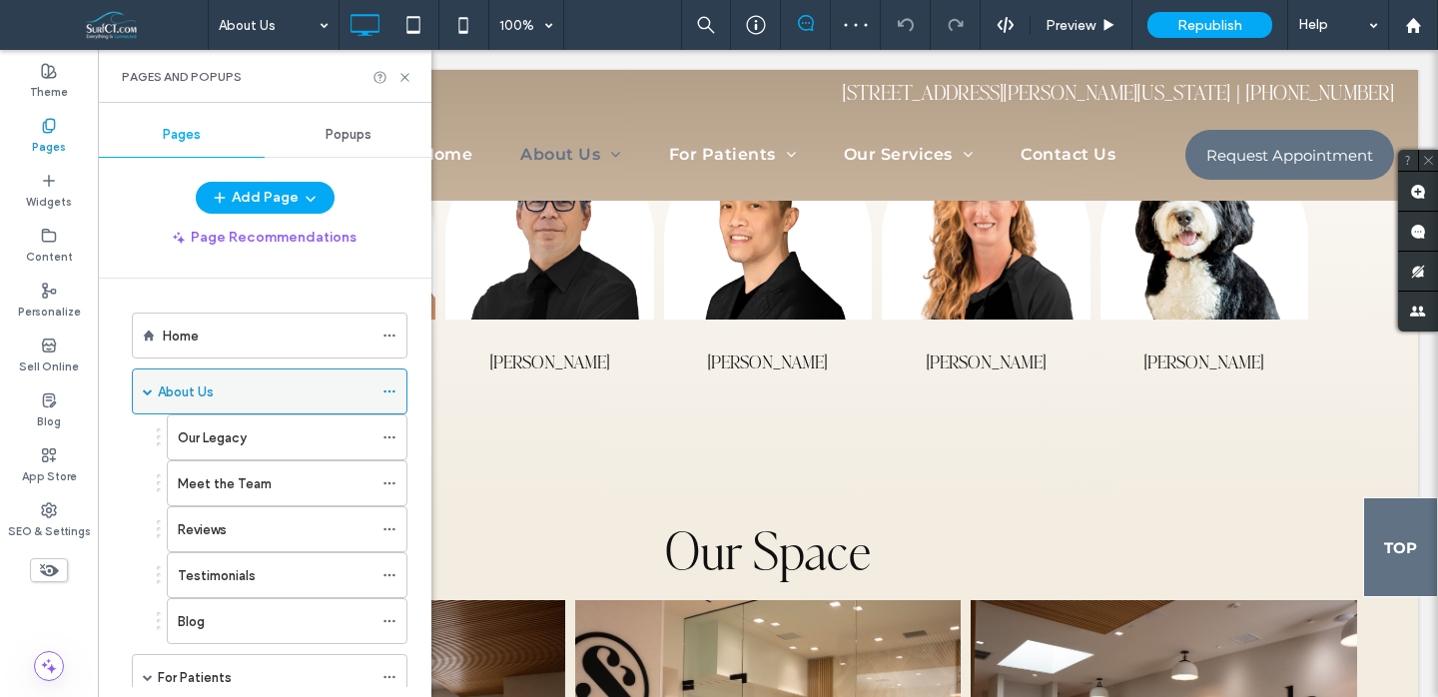
scroll to position [2478, 0]
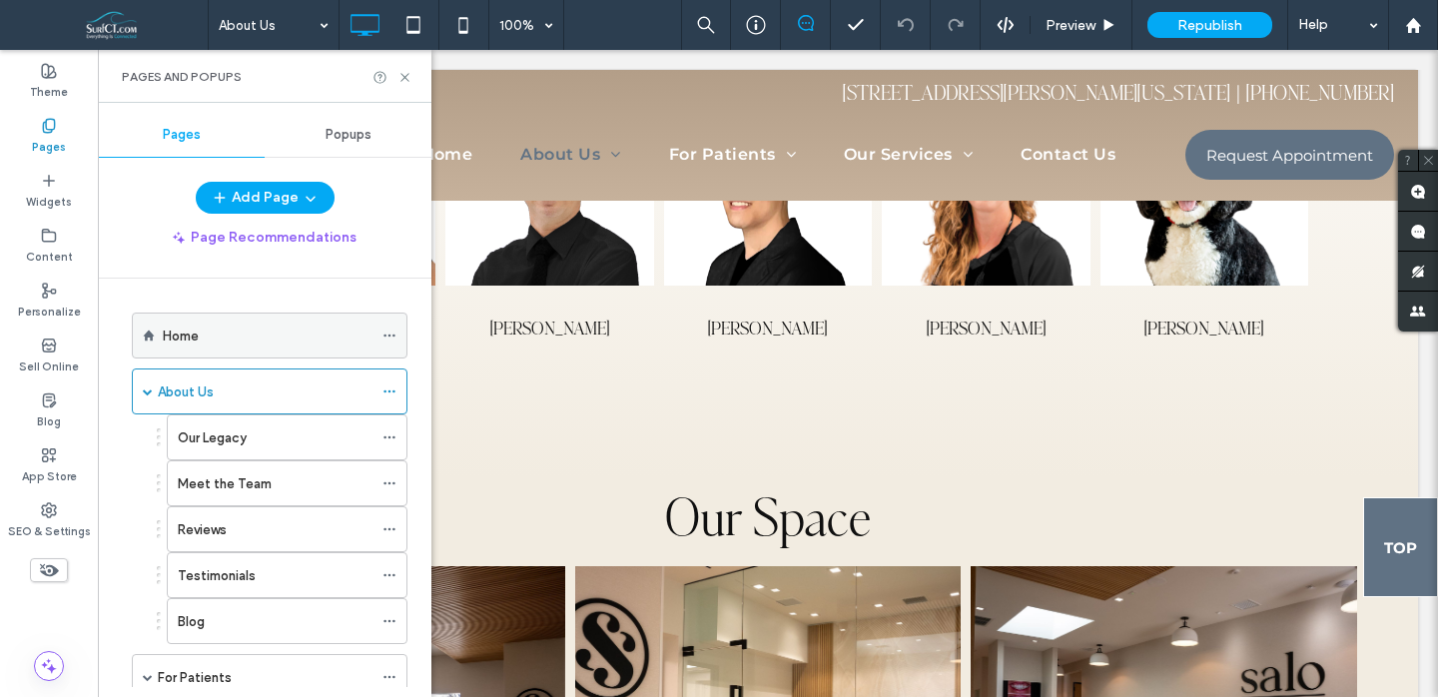
click at [275, 337] on div "Home" at bounding box center [268, 336] width 210 height 21
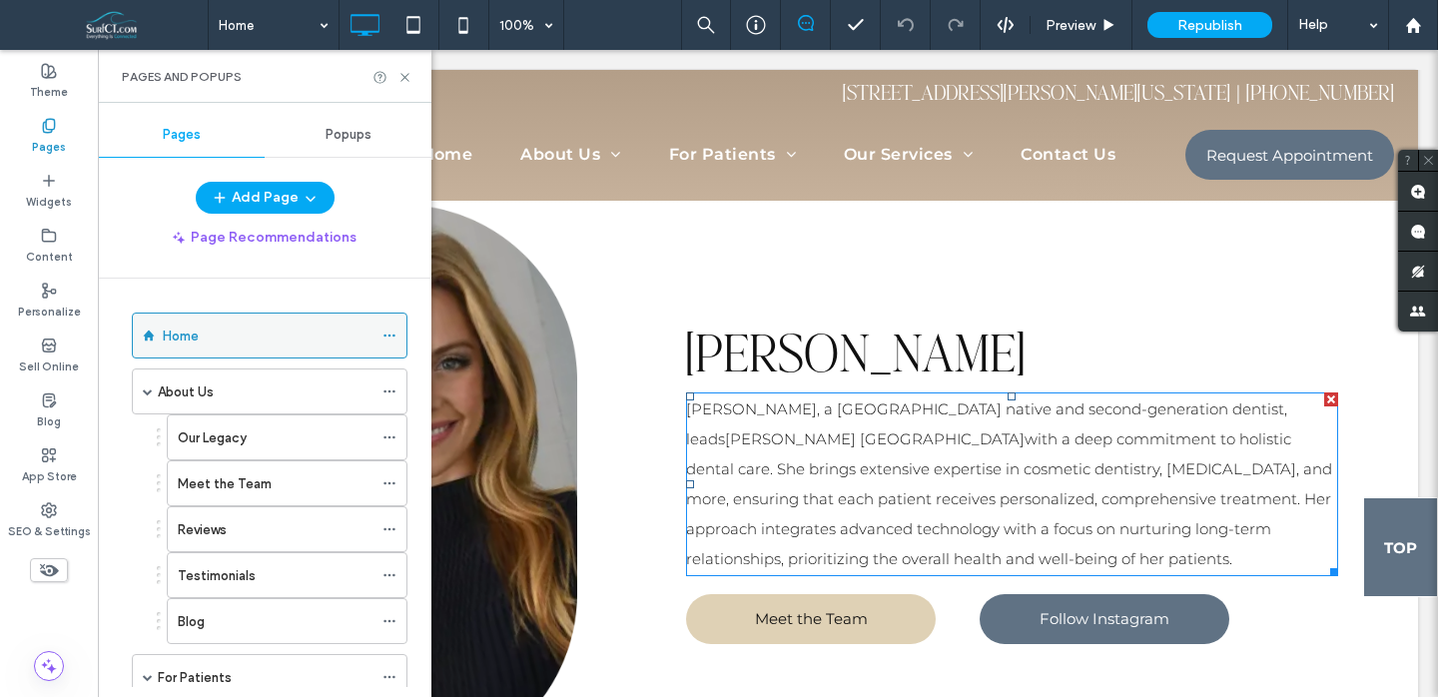
scroll to position [4121, 0]
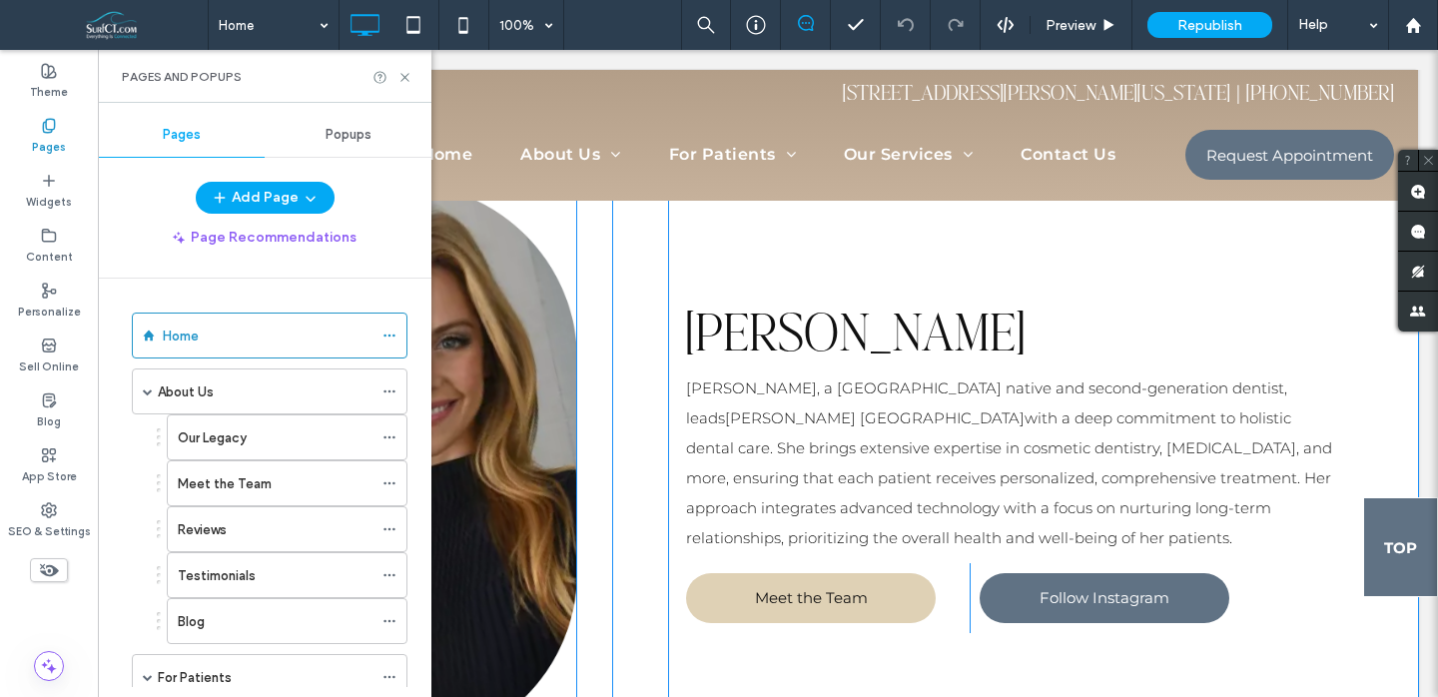
click at [534, 428] on img at bounding box center [402, 466] width 352 height 564
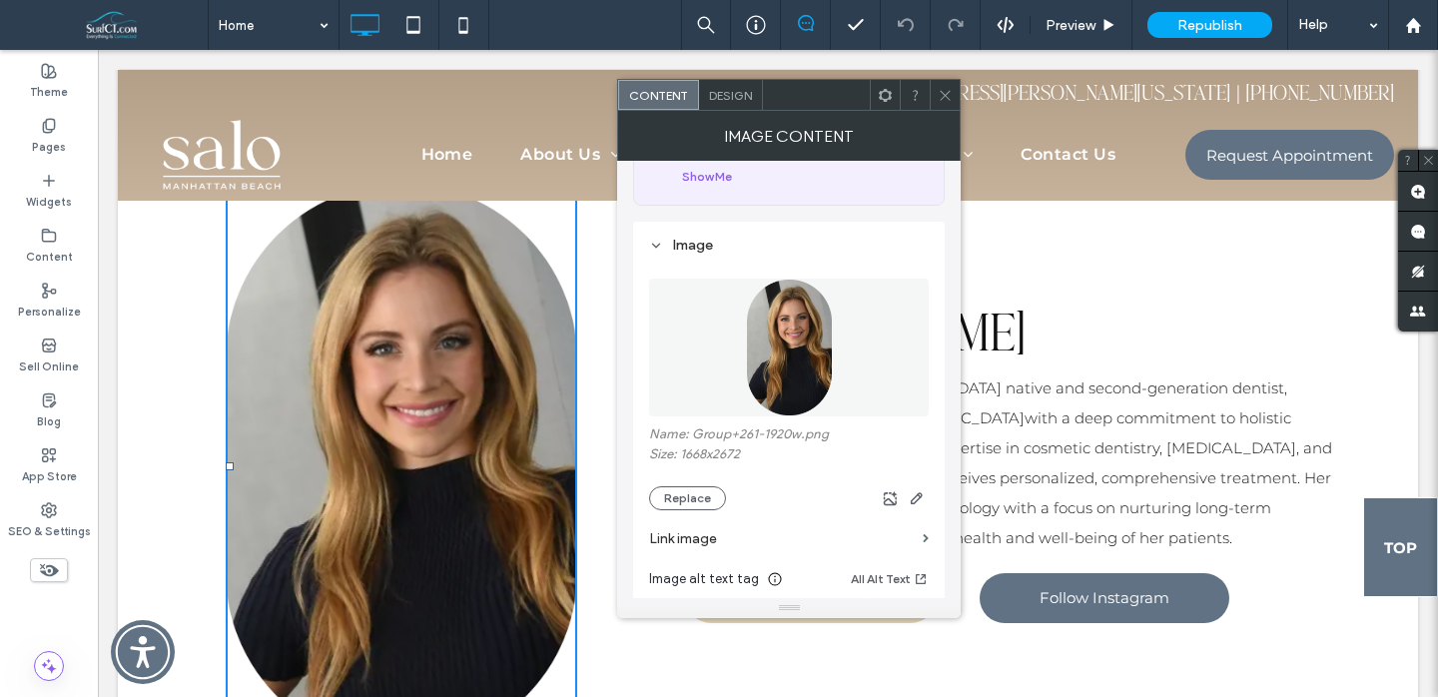
scroll to position [135, 0]
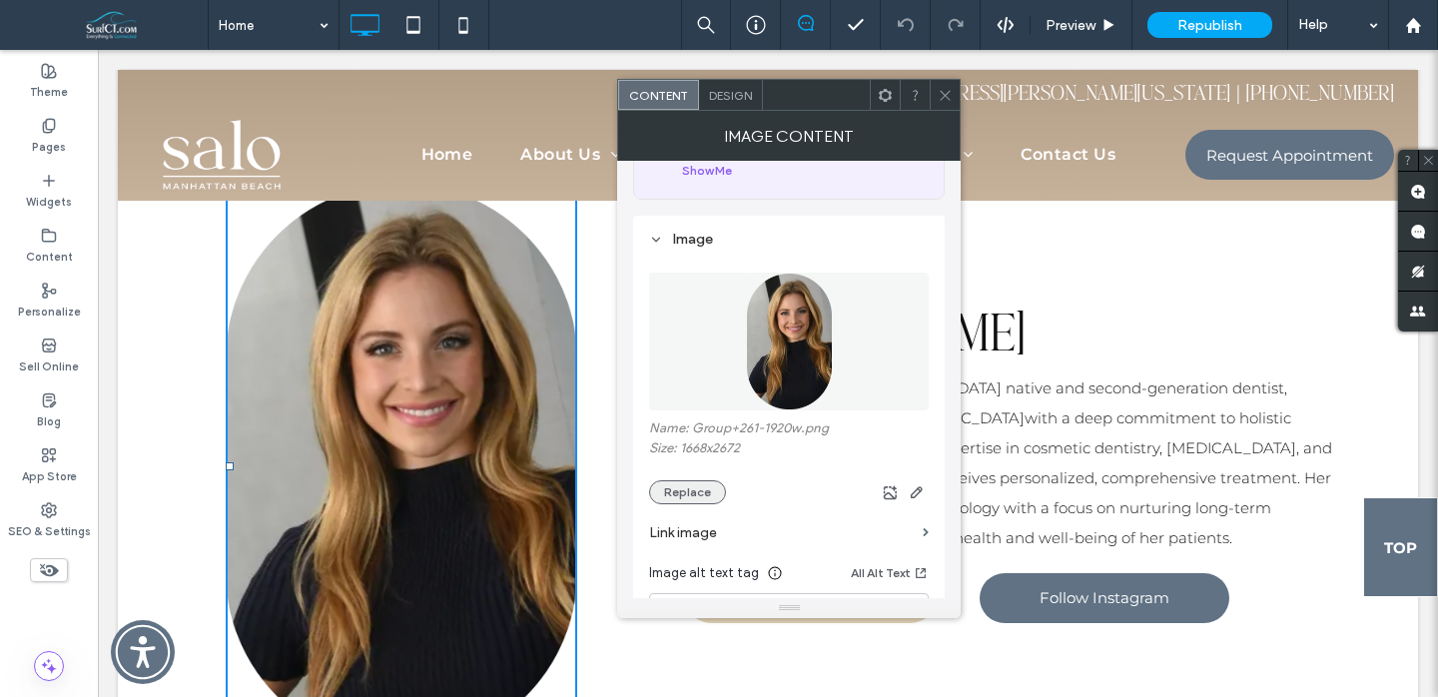
click at [697, 498] on button "Replace" at bounding box center [687, 492] width 77 height 24
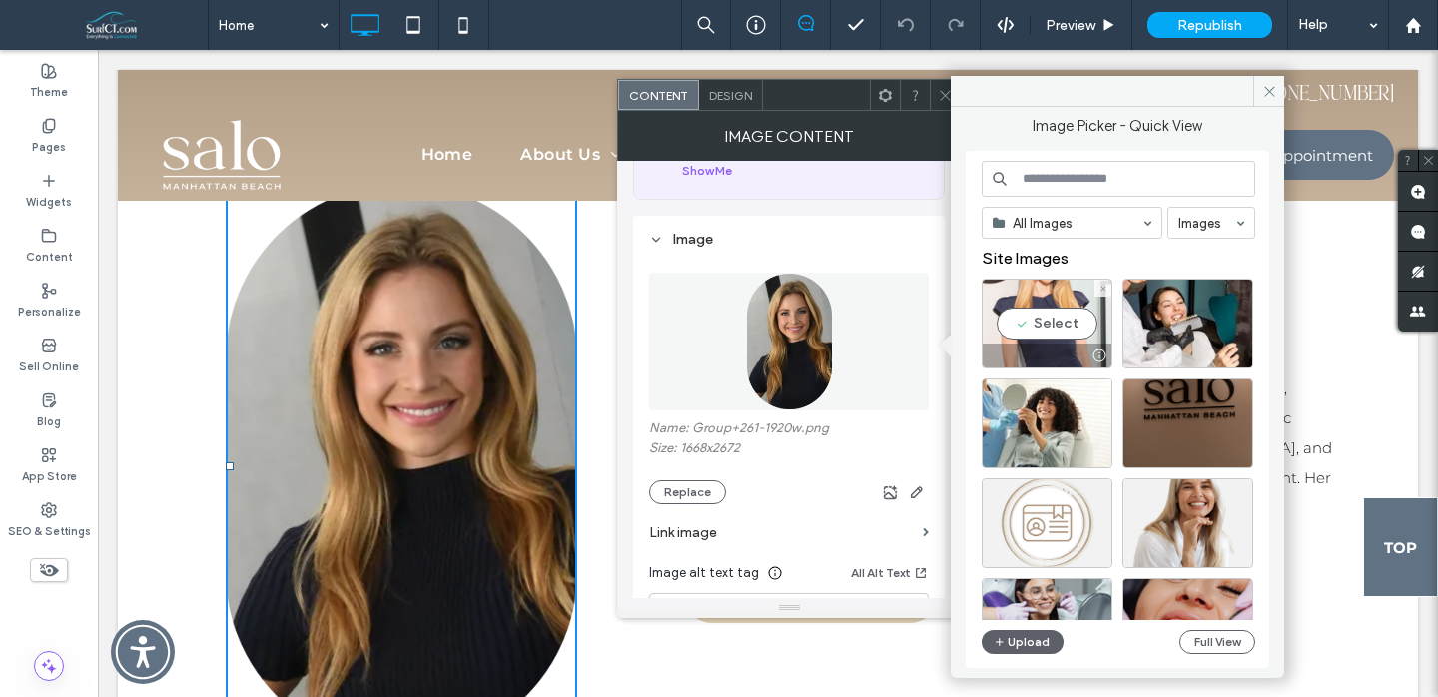
click at [1045, 322] on div "Select" at bounding box center [1047, 324] width 131 height 90
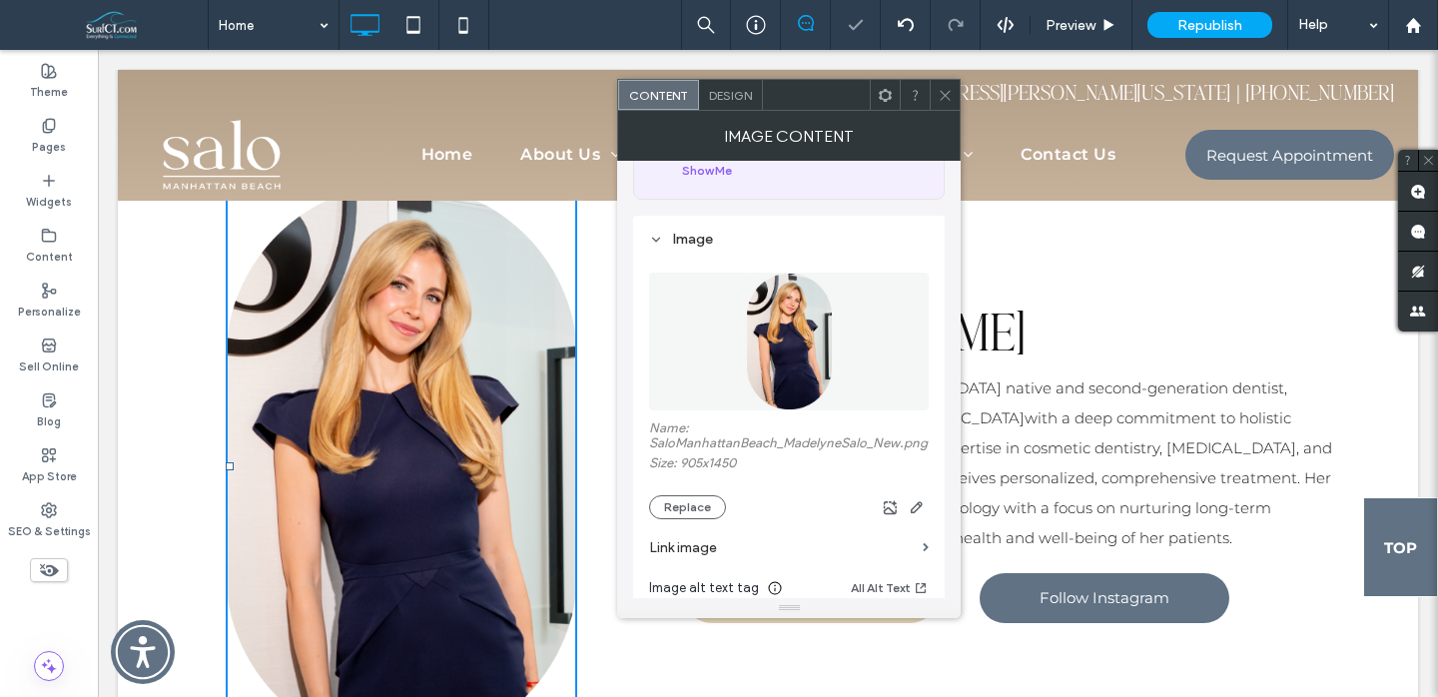
click at [943, 98] on icon at bounding box center [945, 95] width 15 height 15
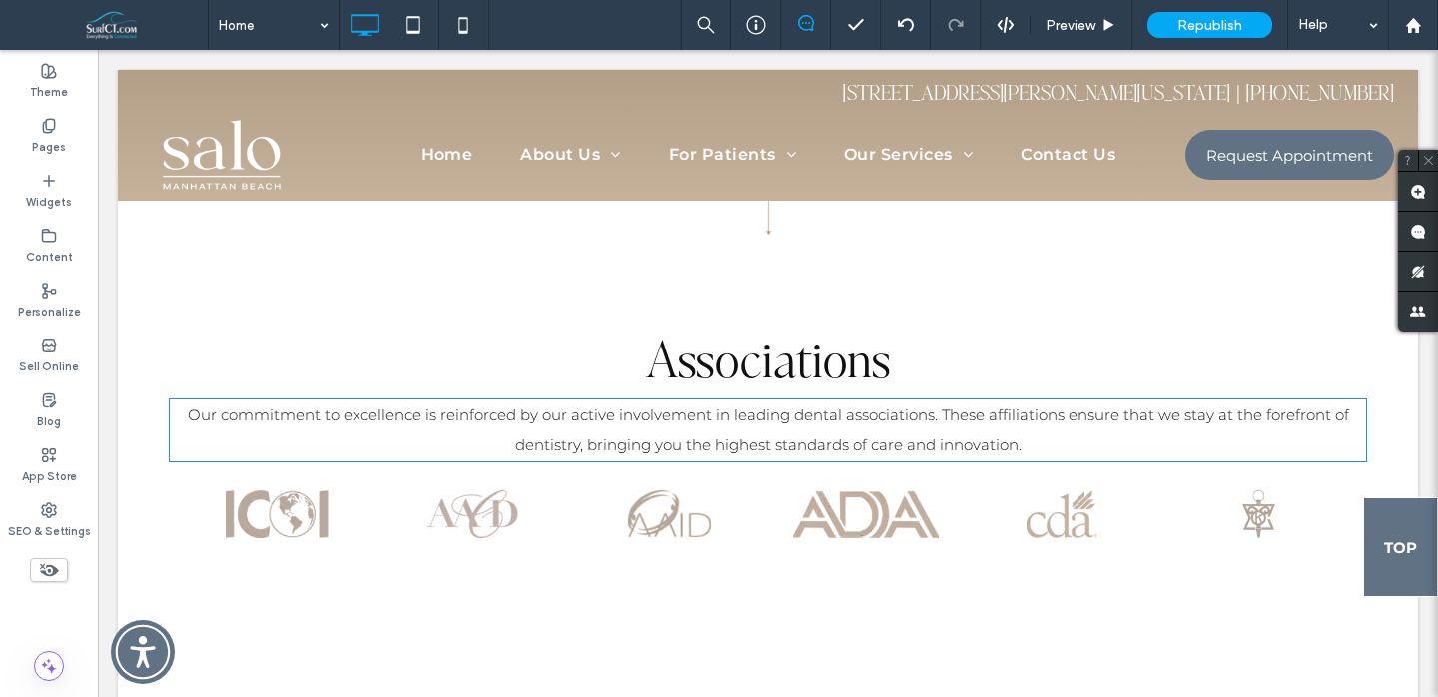
scroll to position [1333, 0]
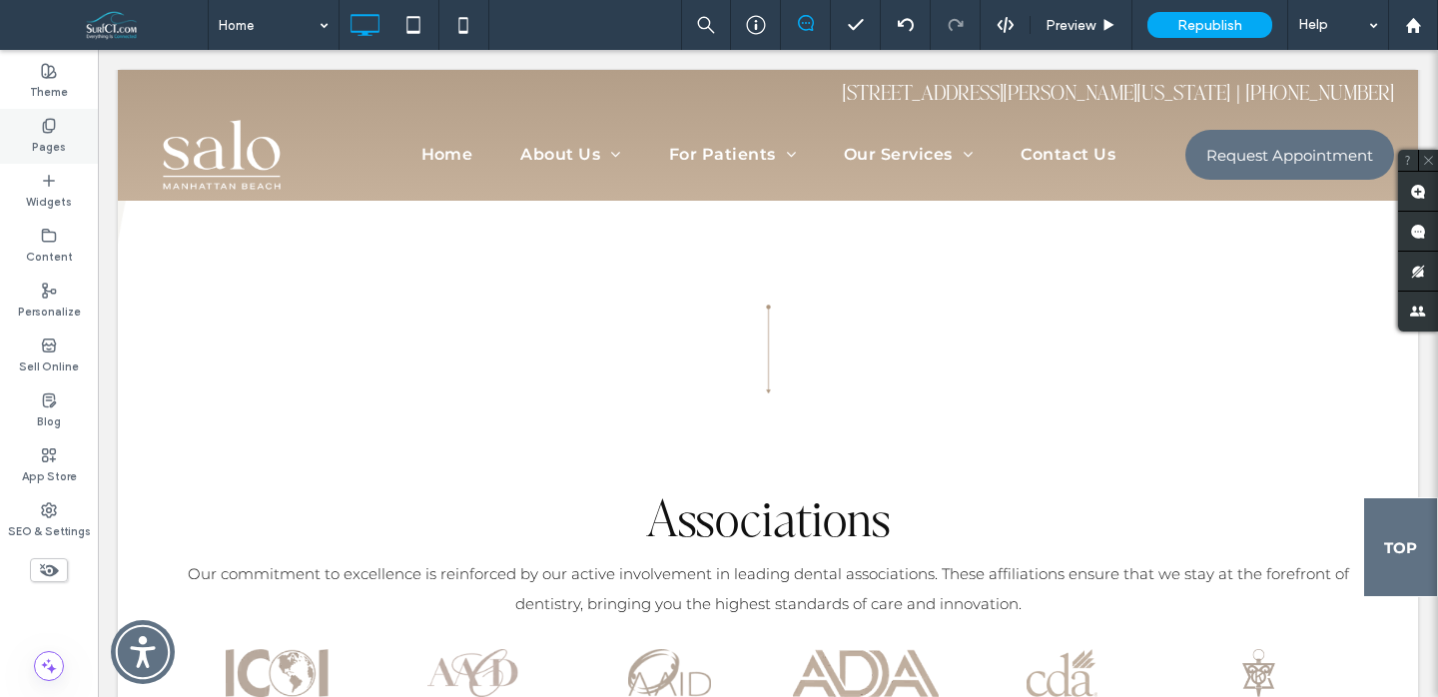
click at [32, 136] on div "Pages" at bounding box center [49, 136] width 98 height 55
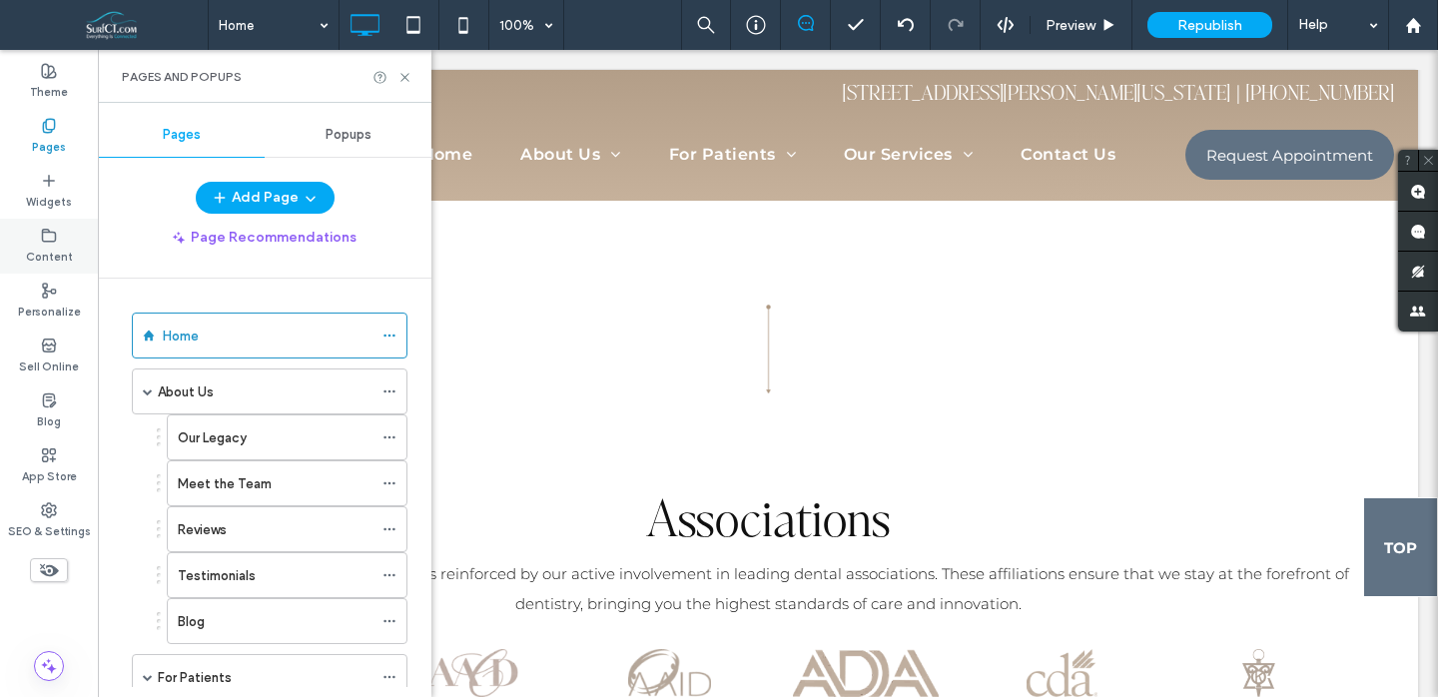
click at [42, 247] on label "Content" at bounding box center [49, 255] width 47 height 22
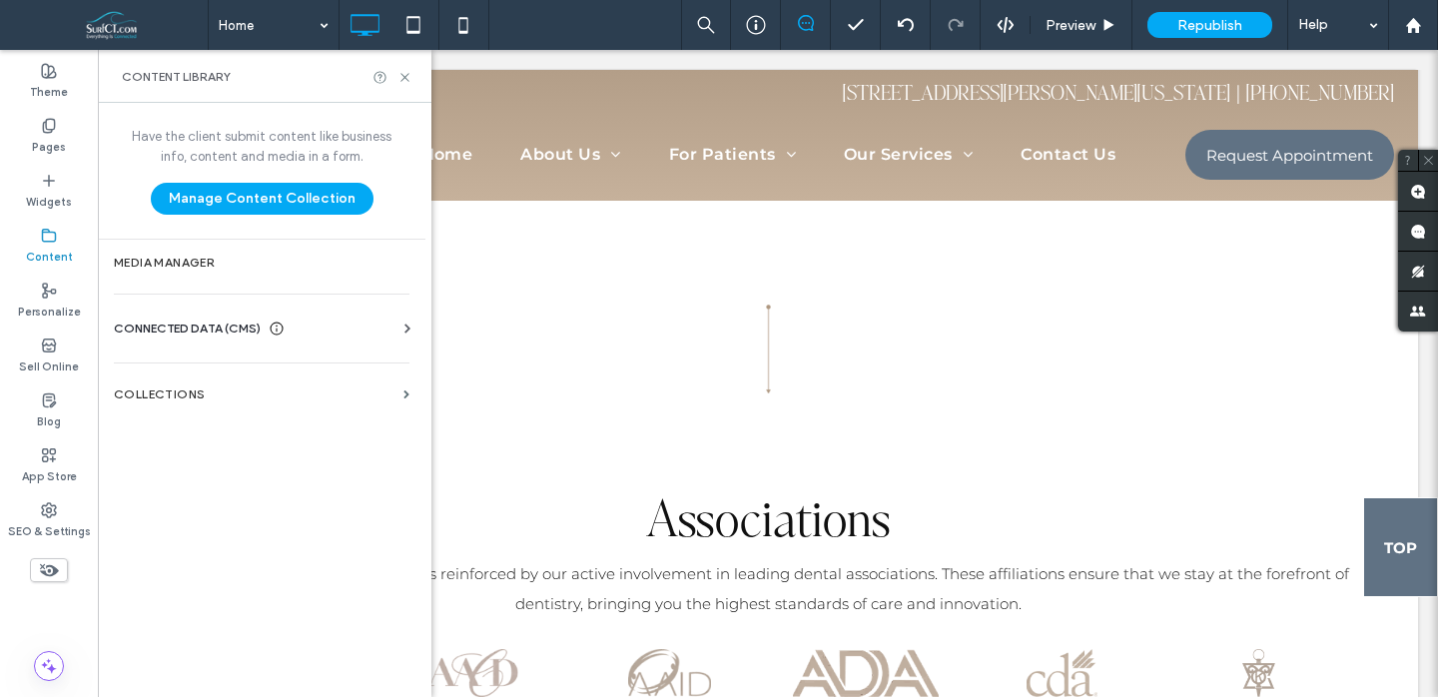
click at [139, 262] on label "Media Manager" at bounding box center [262, 263] width 296 height 14
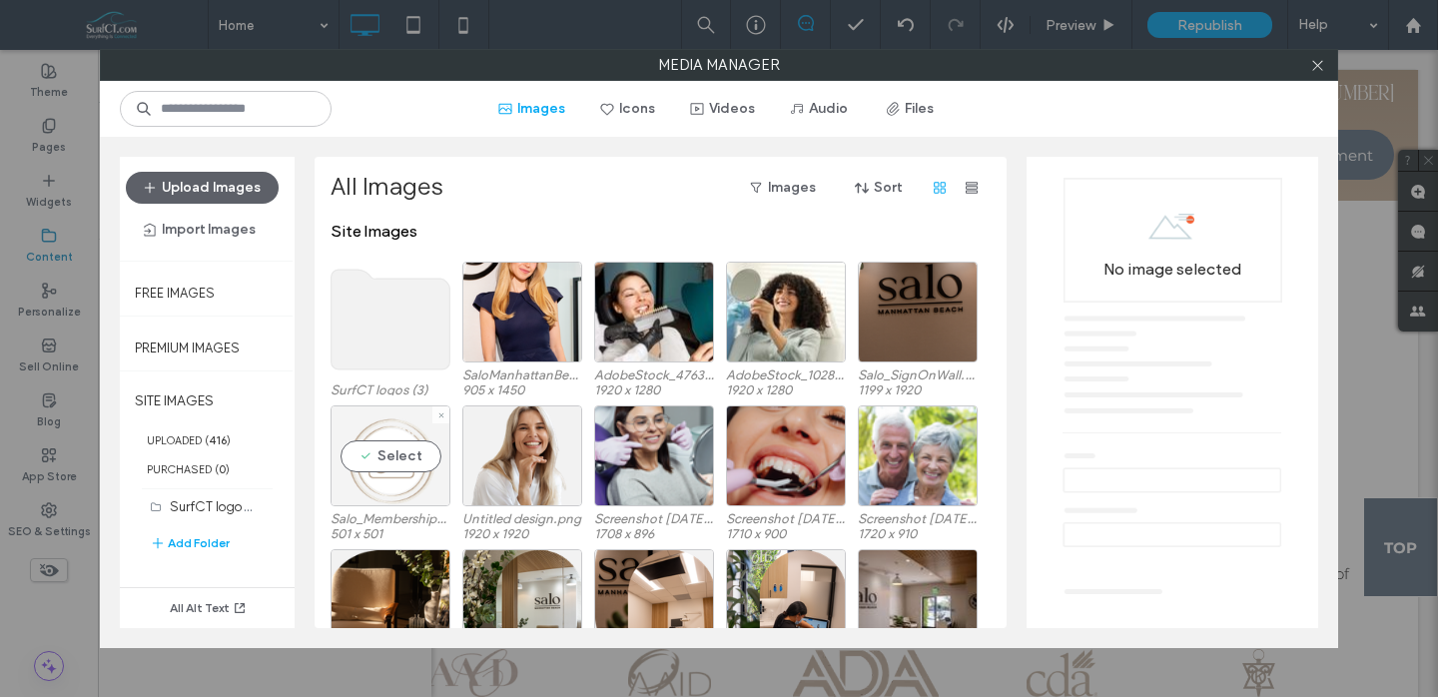
click at [404, 458] on div "Select" at bounding box center [391, 456] width 120 height 101
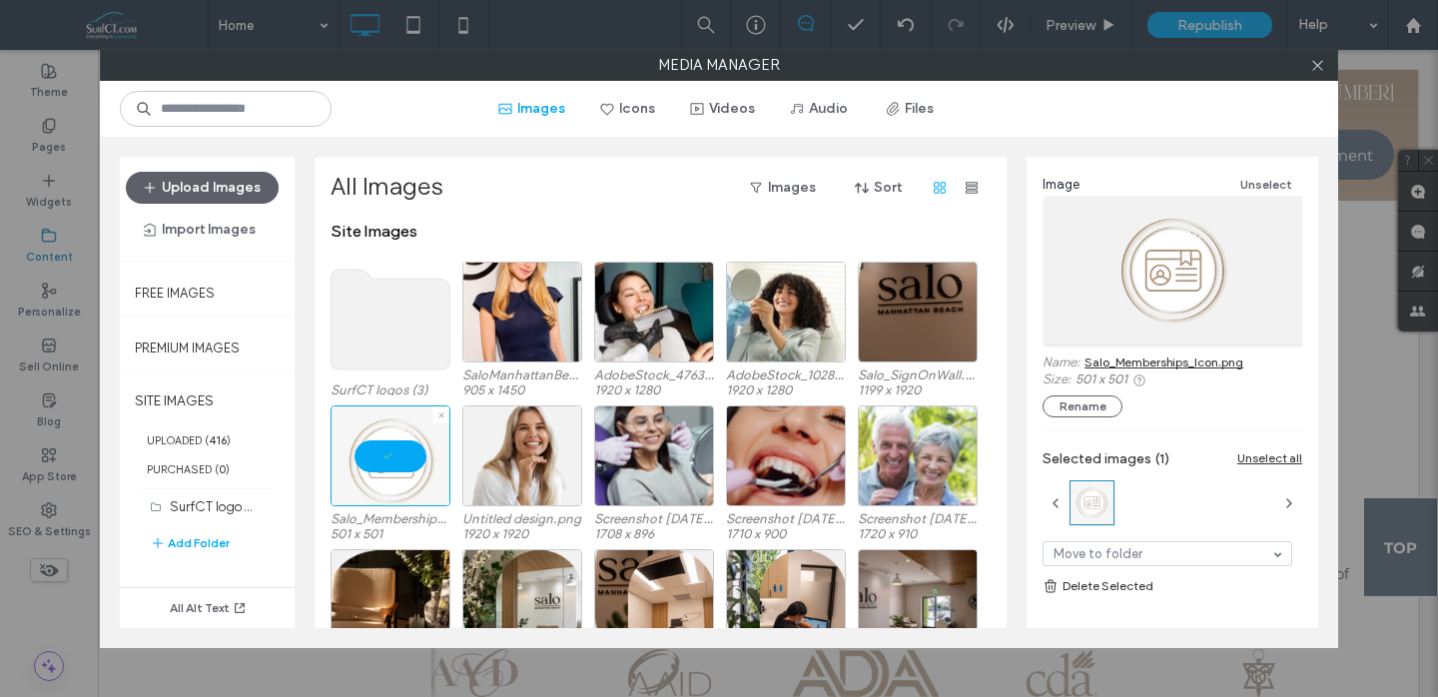
click at [404, 458] on div at bounding box center [391, 456] width 120 height 101
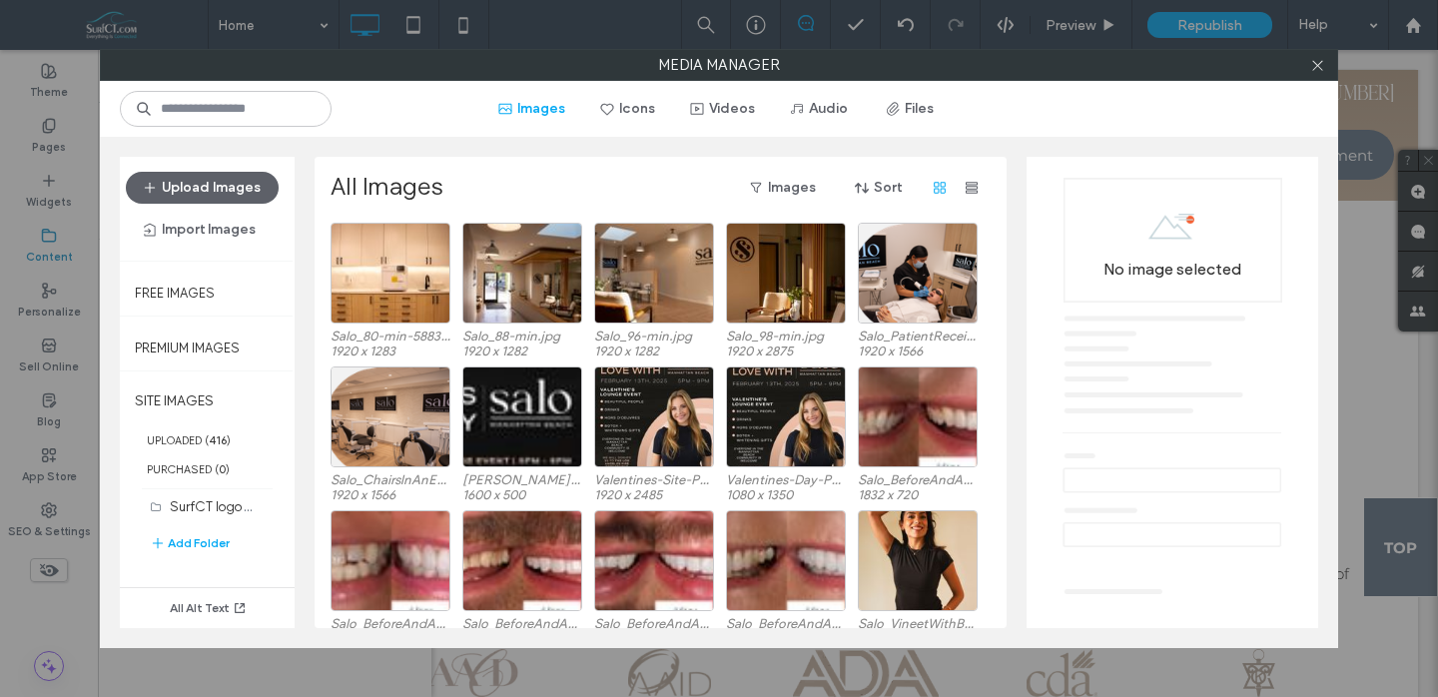
scroll to position [768, 0]
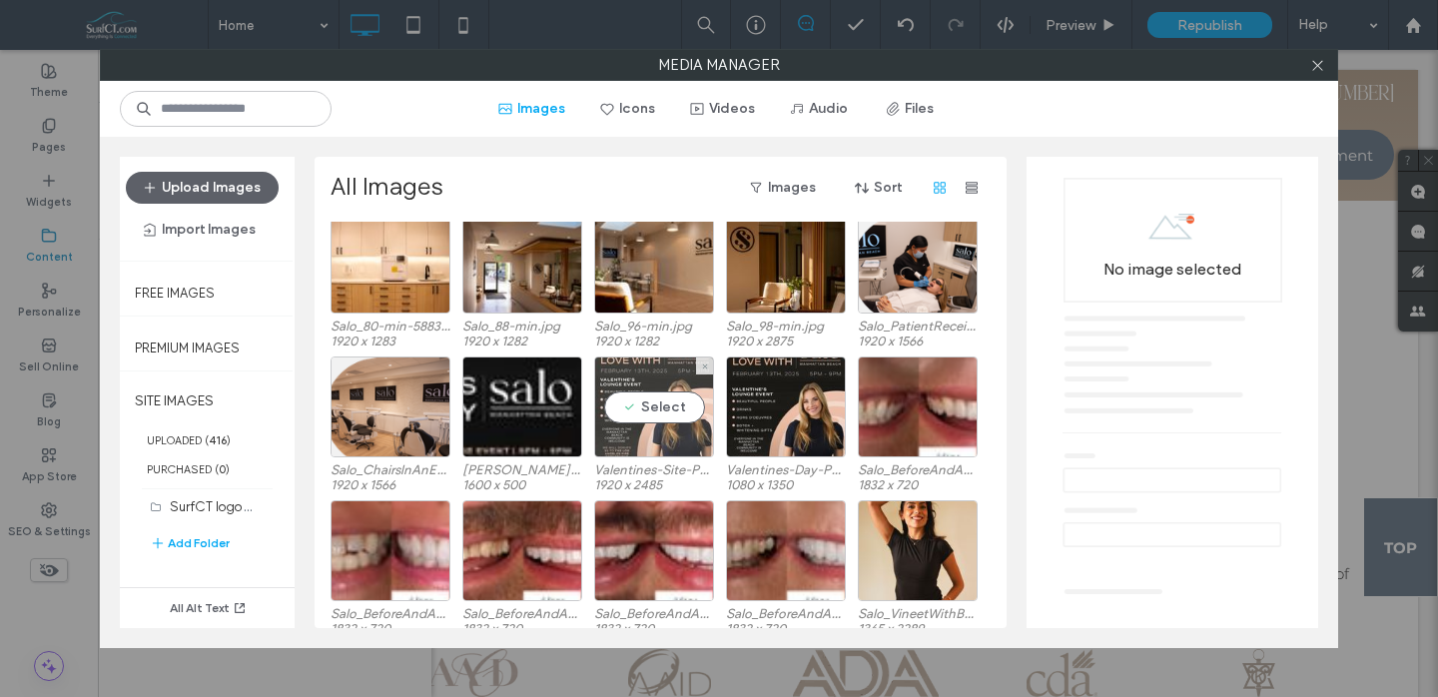
click at [660, 395] on div "Select" at bounding box center [654, 407] width 120 height 101
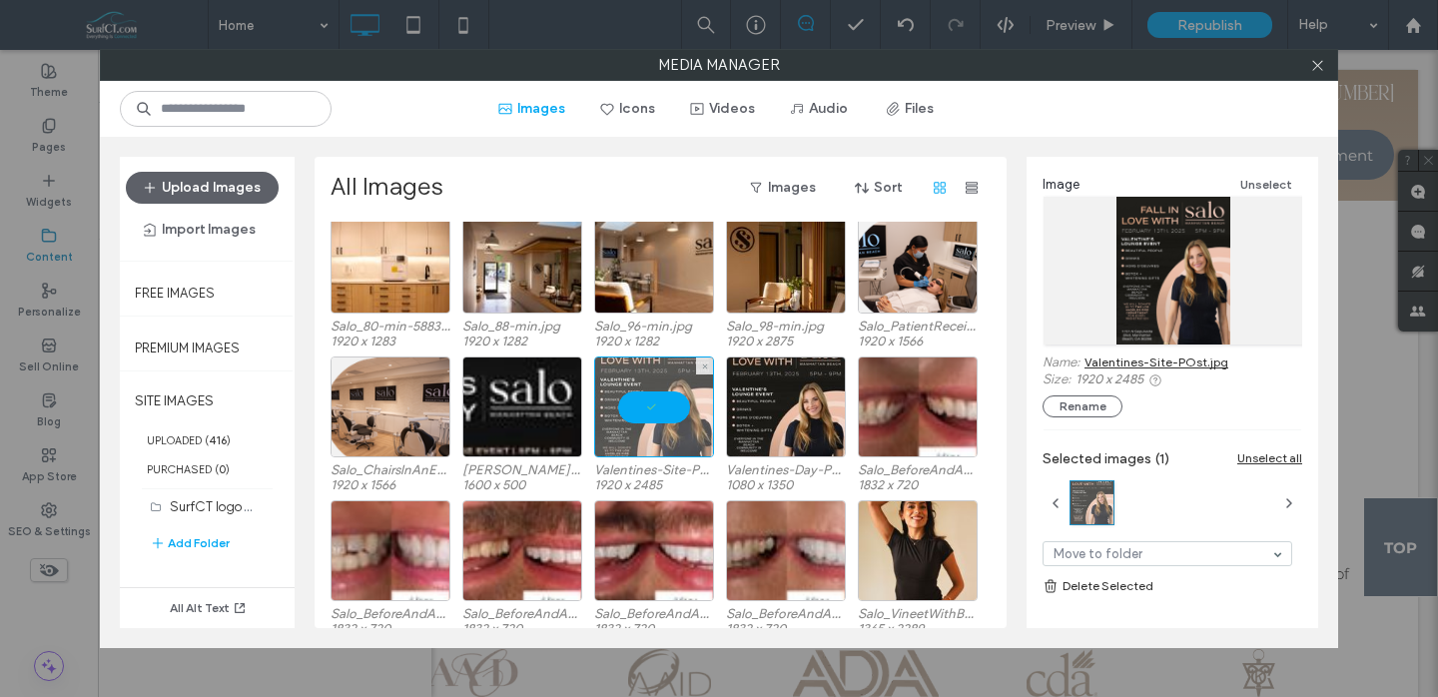
click at [660, 395] on div at bounding box center [654, 407] width 120 height 101
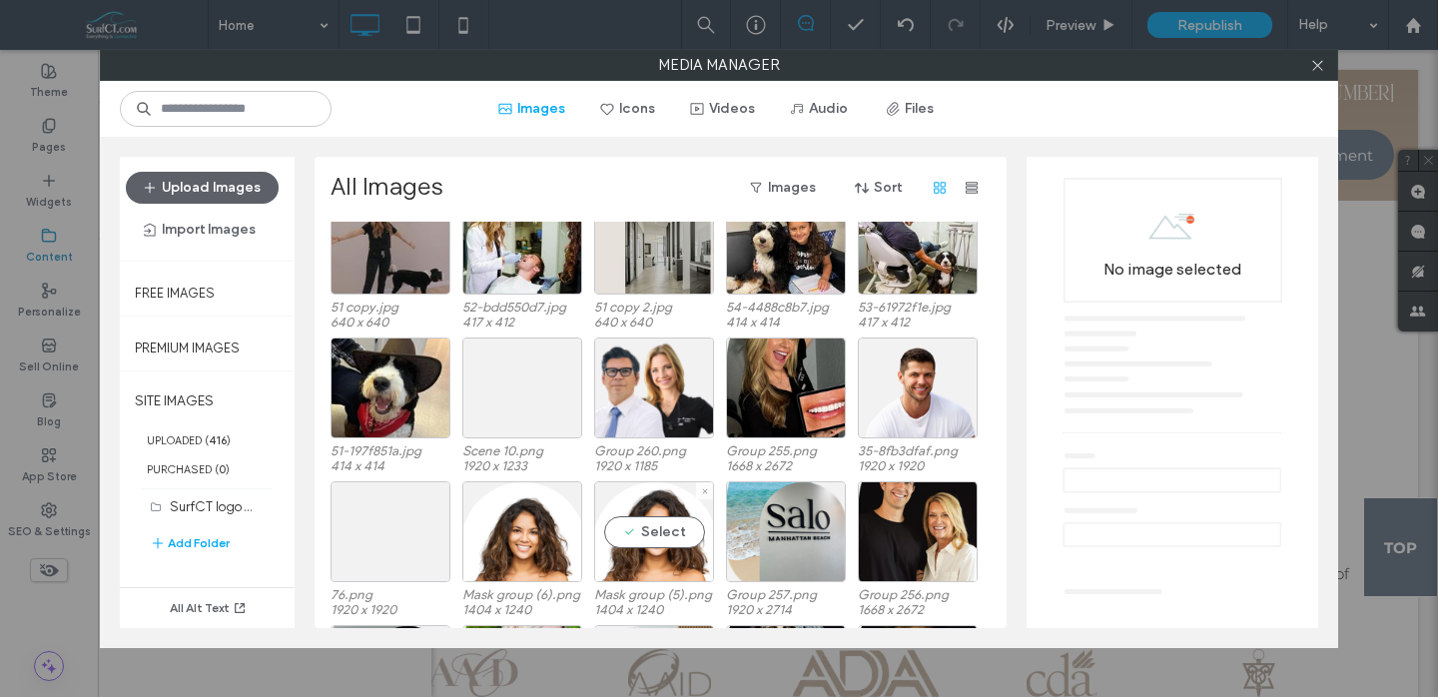
scroll to position [1652, 0]
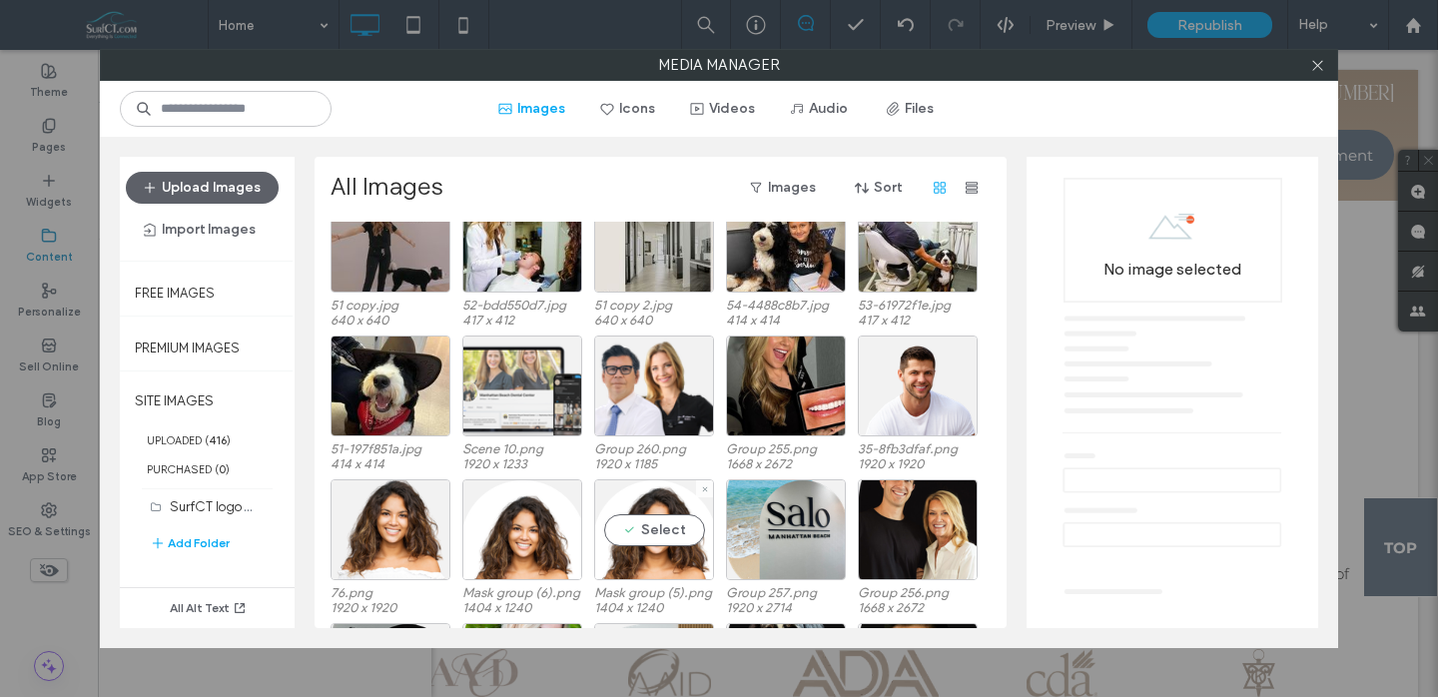
click at [643, 504] on div "Select" at bounding box center [654, 529] width 120 height 101
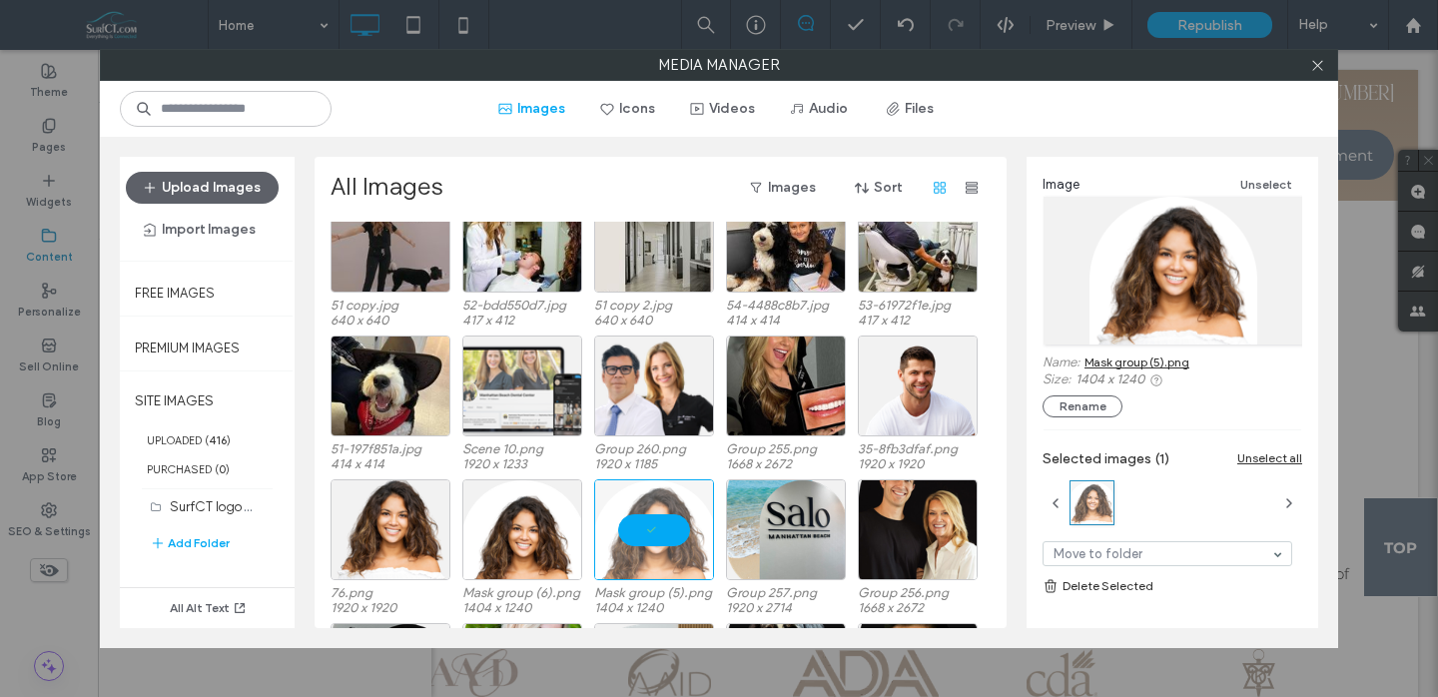
click at [1157, 365] on link "Mask group (5).png" at bounding box center [1137, 362] width 105 height 15
click at [1323, 73] on span at bounding box center [1318, 65] width 15 height 30
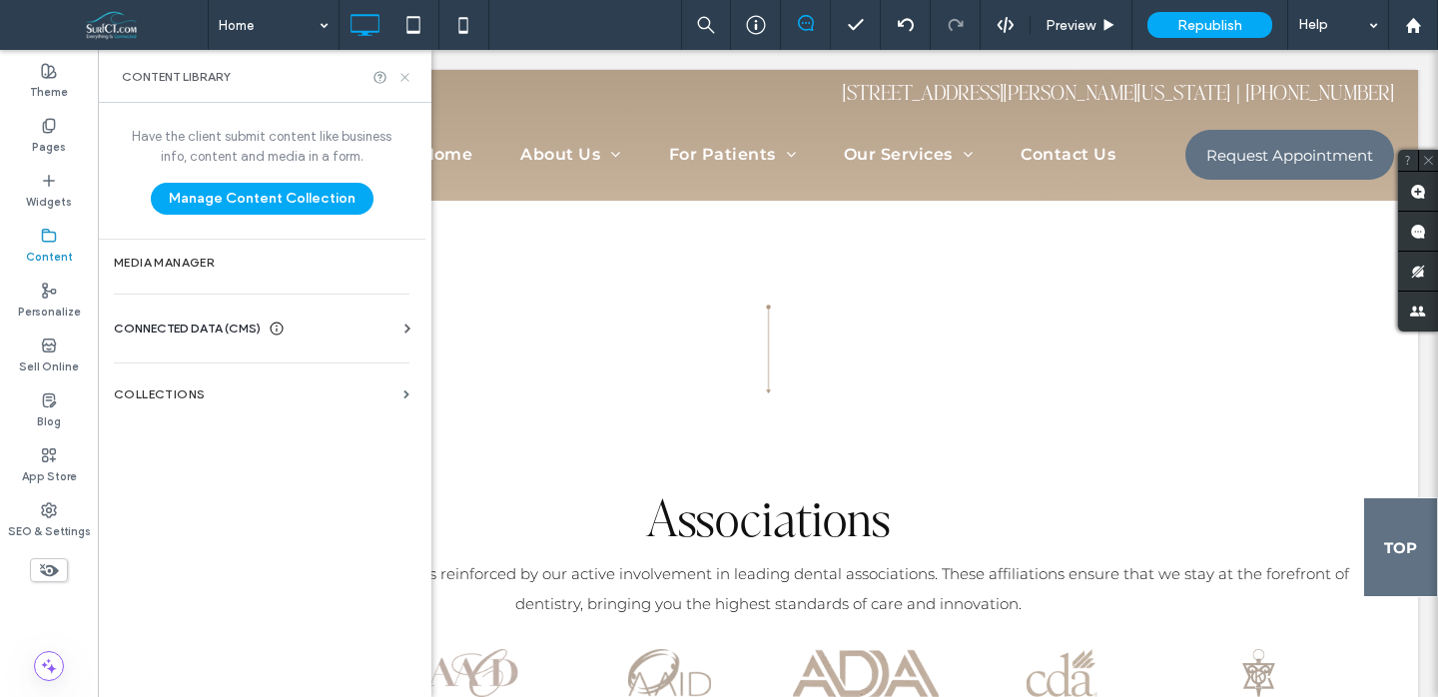
click at [403, 78] on icon at bounding box center [405, 77] width 15 height 15
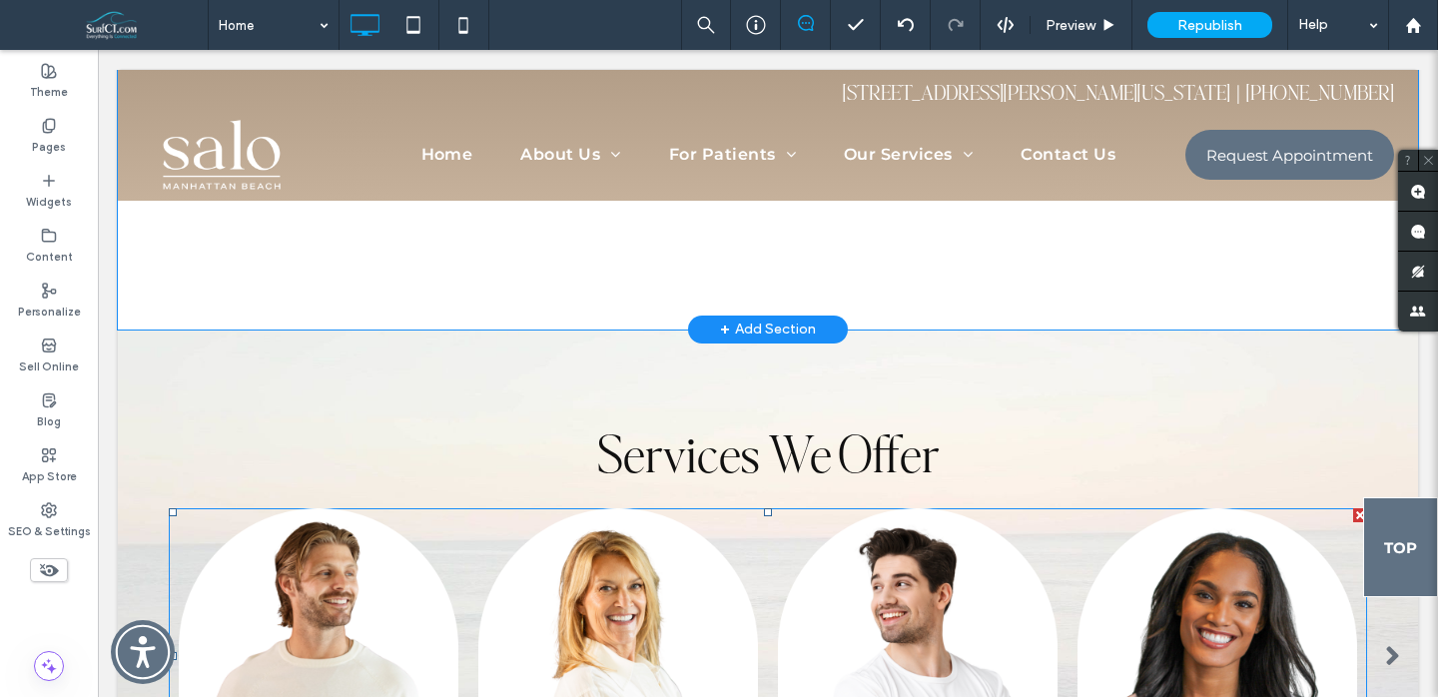
scroll to position [2001, 0]
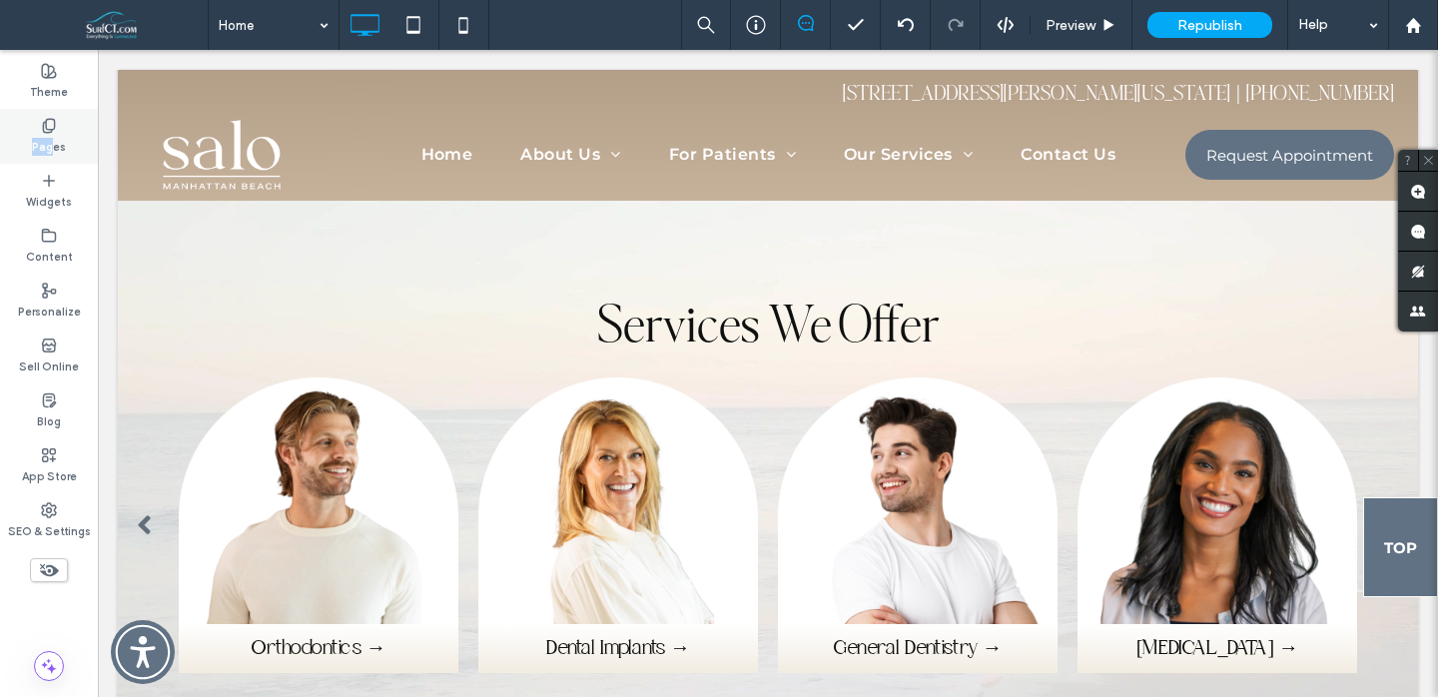
click at [55, 137] on label "Pages" at bounding box center [49, 145] width 34 height 22
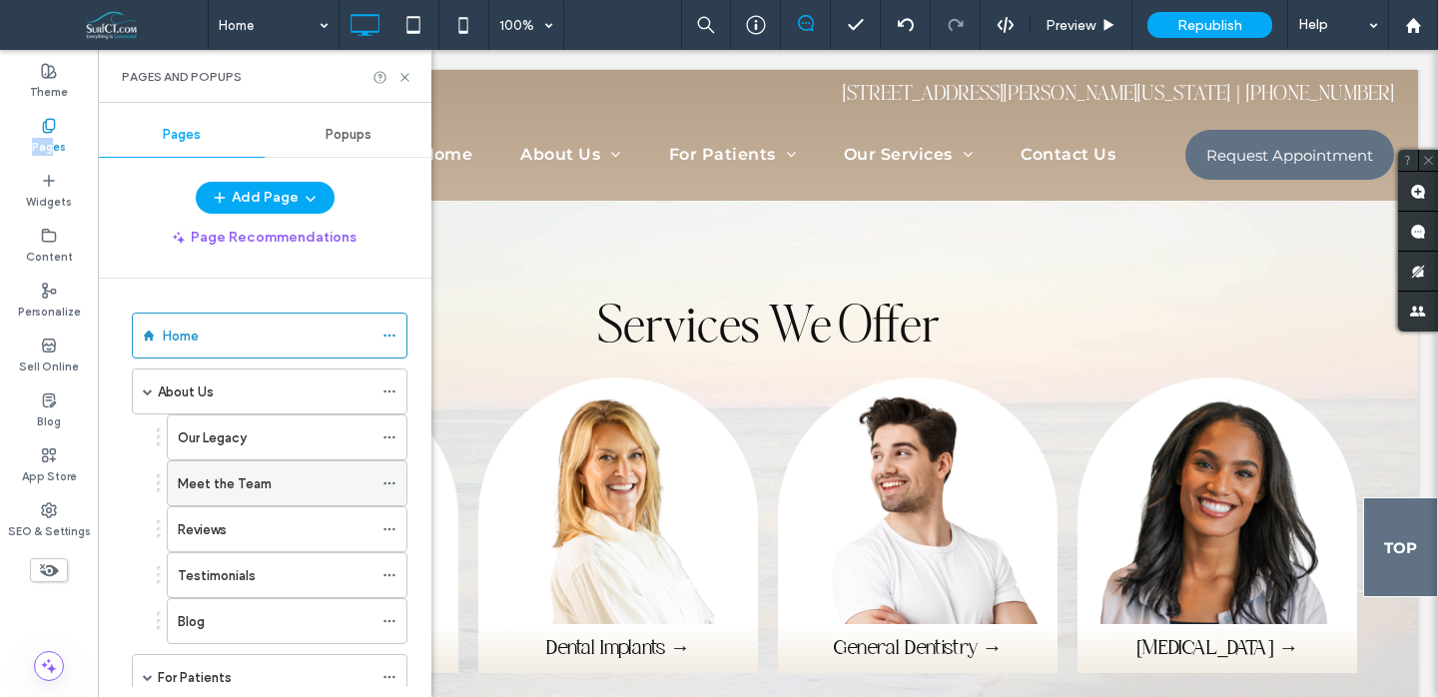
click at [214, 485] on label "Meet the Team" at bounding box center [225, 483] width 94 height 35
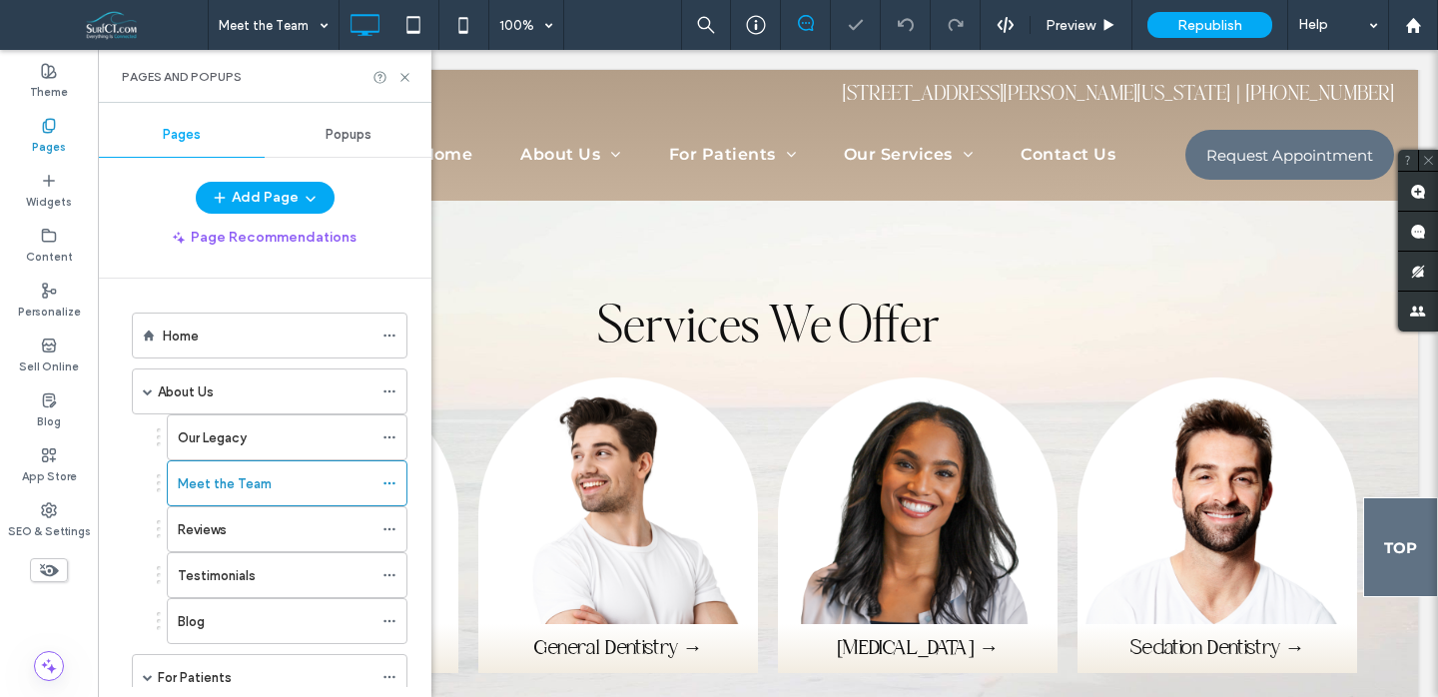
click at [277, 365] on ol "Home About Us Our Legacy Meet the Team Reviews Testimonials Blog For Patients Y…" at bounding box center [257, 674] width 301 height 723
click at [268, 397] on div "About Us" at bounding box center [265, 392] width 215 height 21
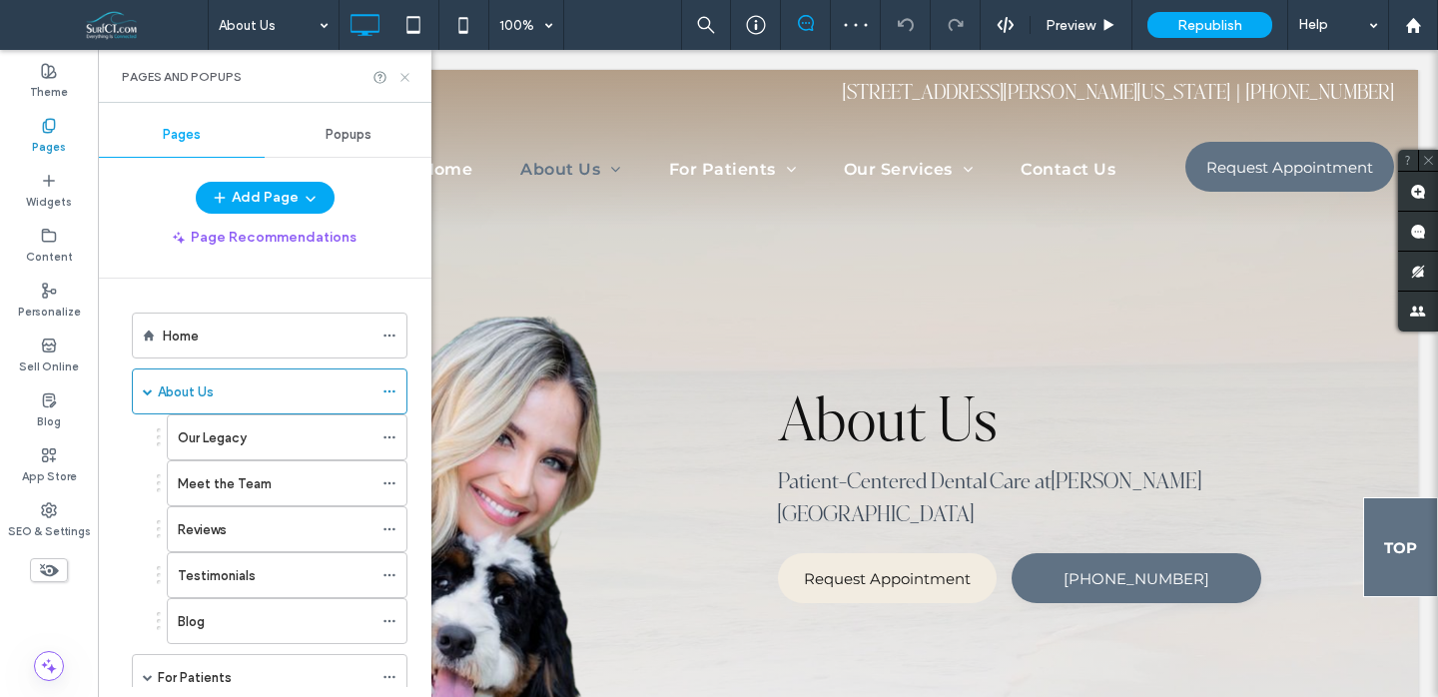
click at [402, 79] on icon at bounding box center [405, 77] width 15 height 15
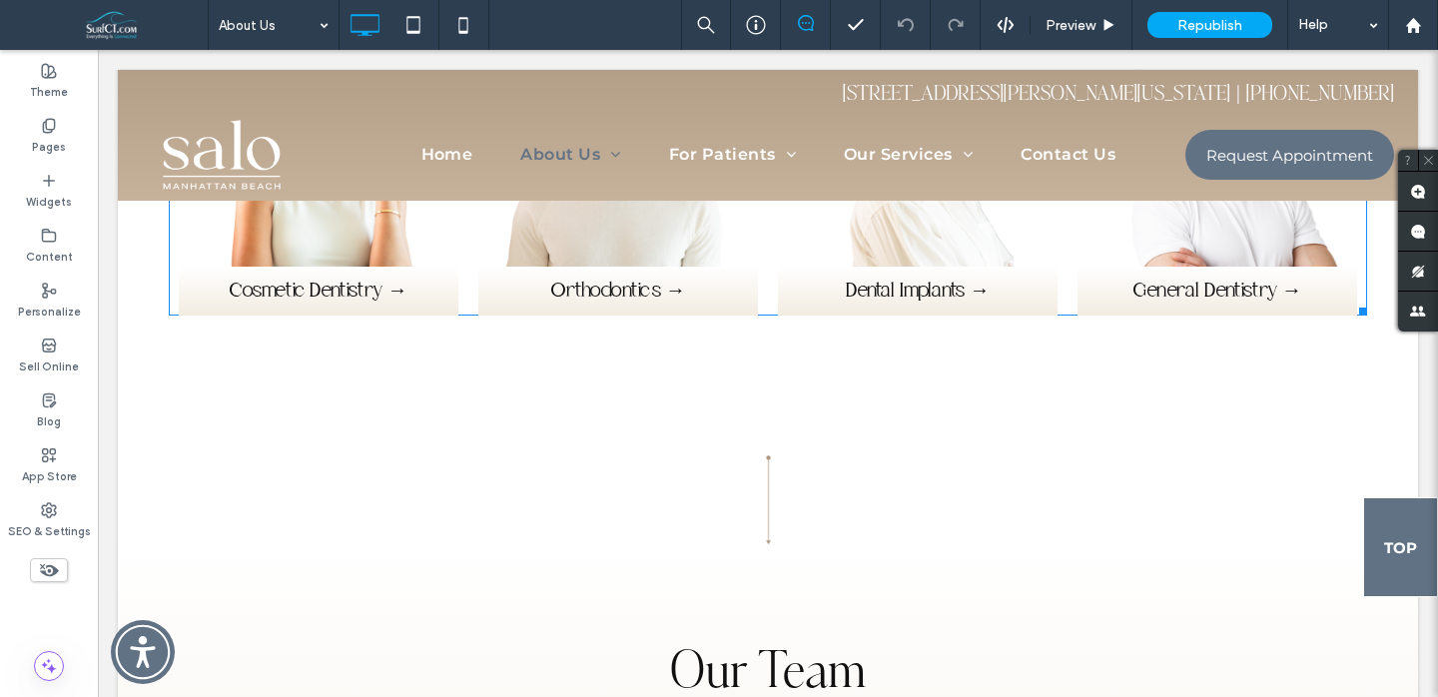
scroll to position [2116, 0]
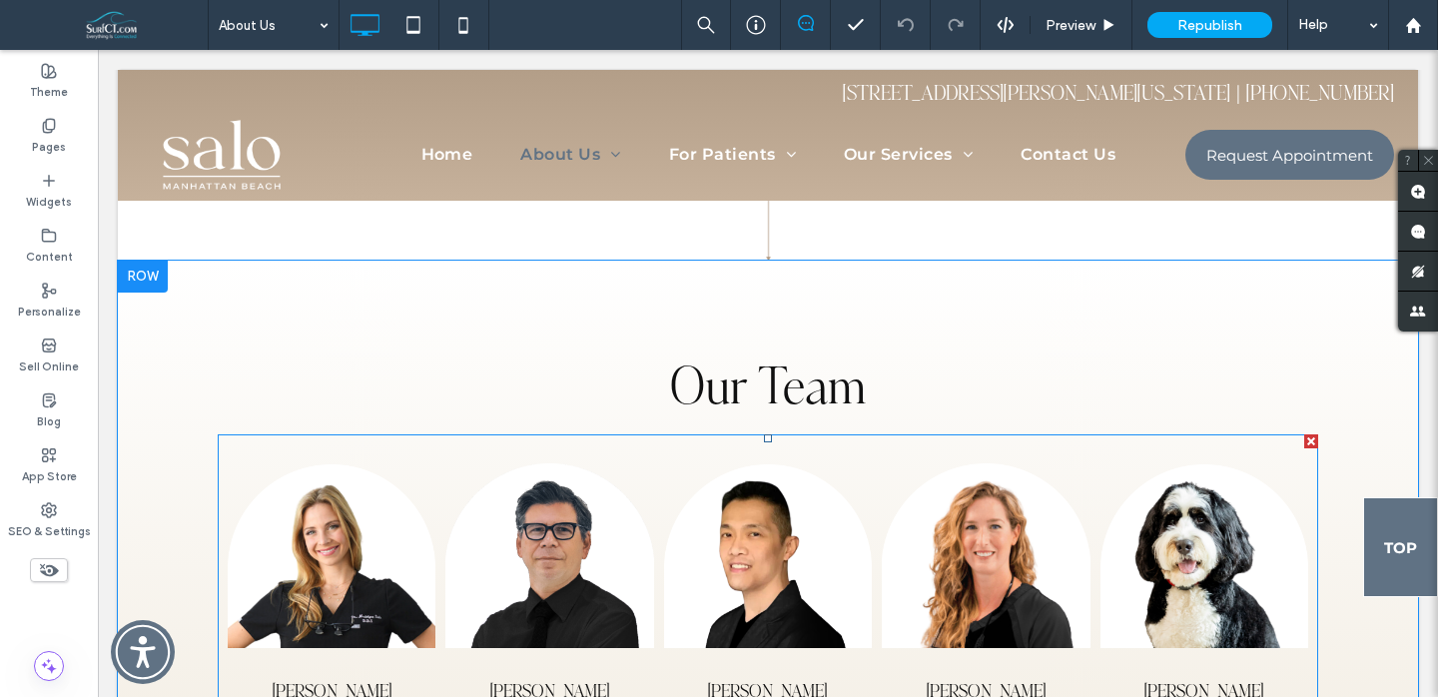
click at [391, 518] on link at bounding box center [332, 557] width 208 height 224
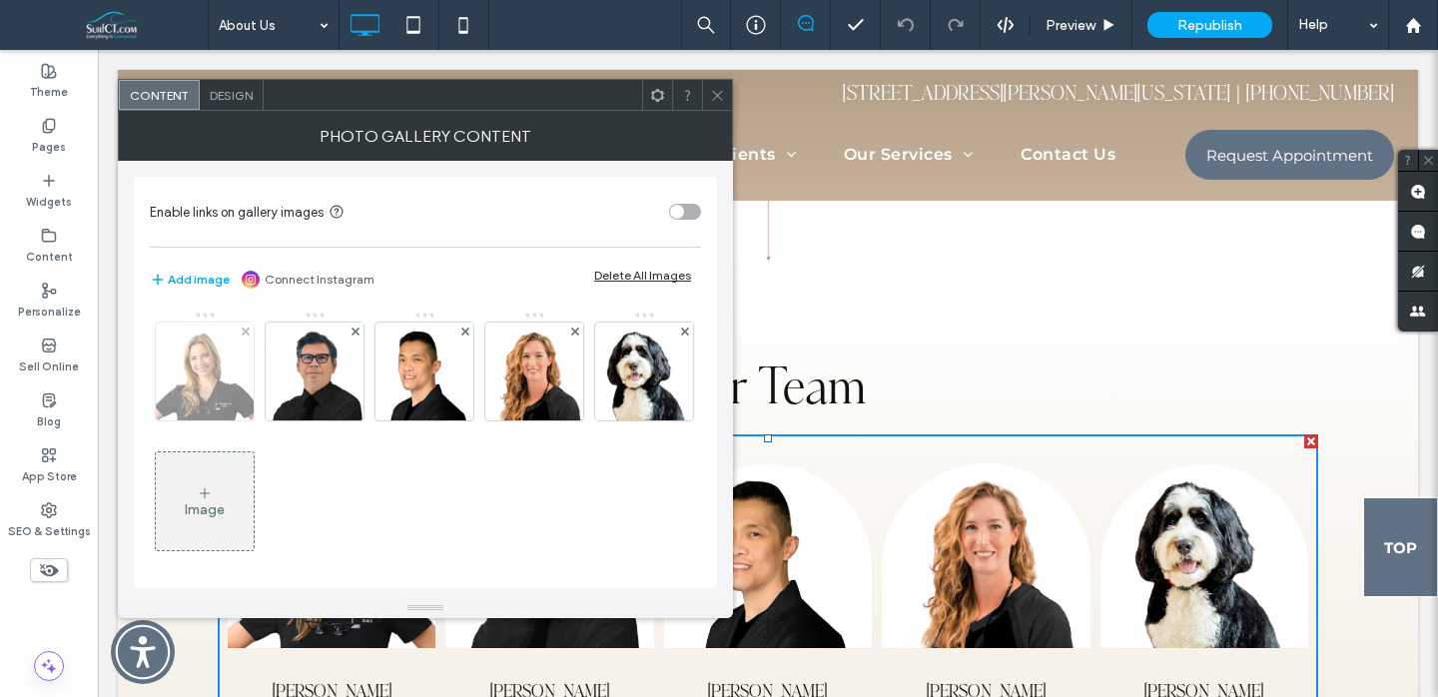
click at [229, 364] on img at bounding box center [204, 372] width 111 height 98
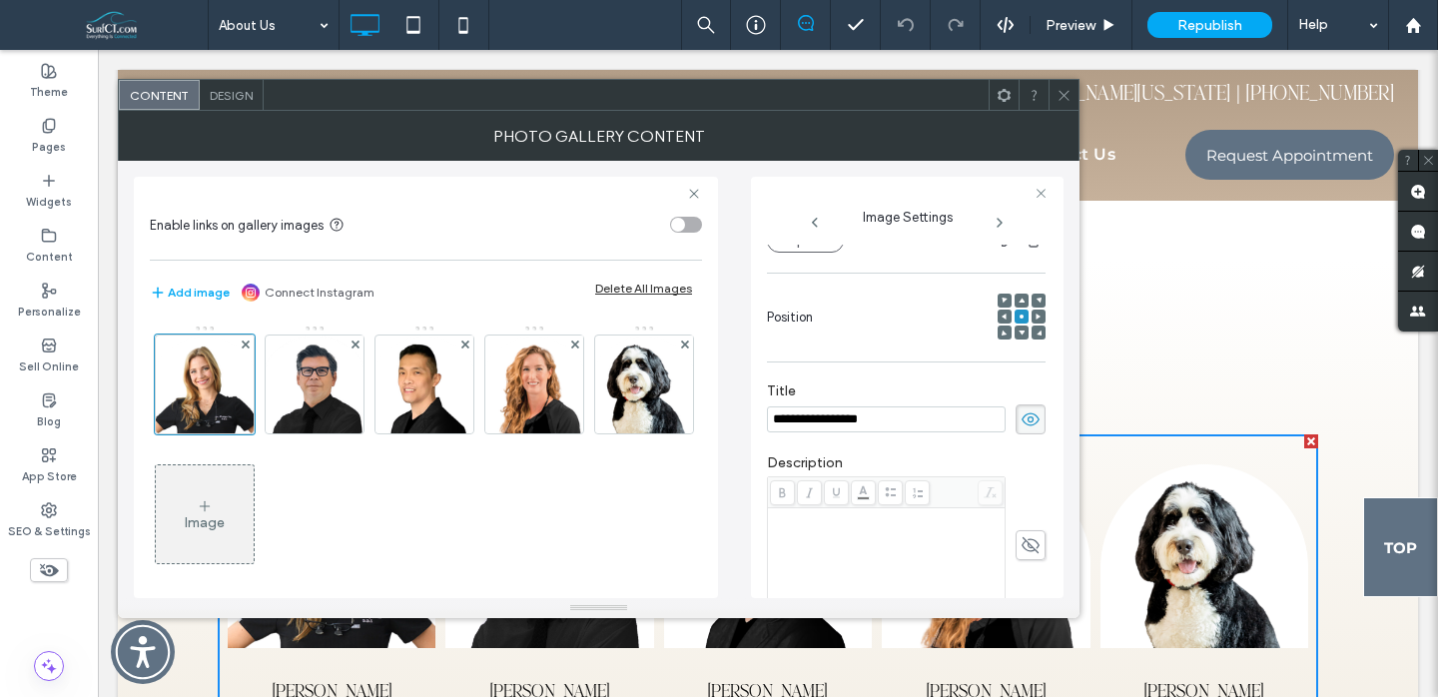
scroll to position [0, 0]
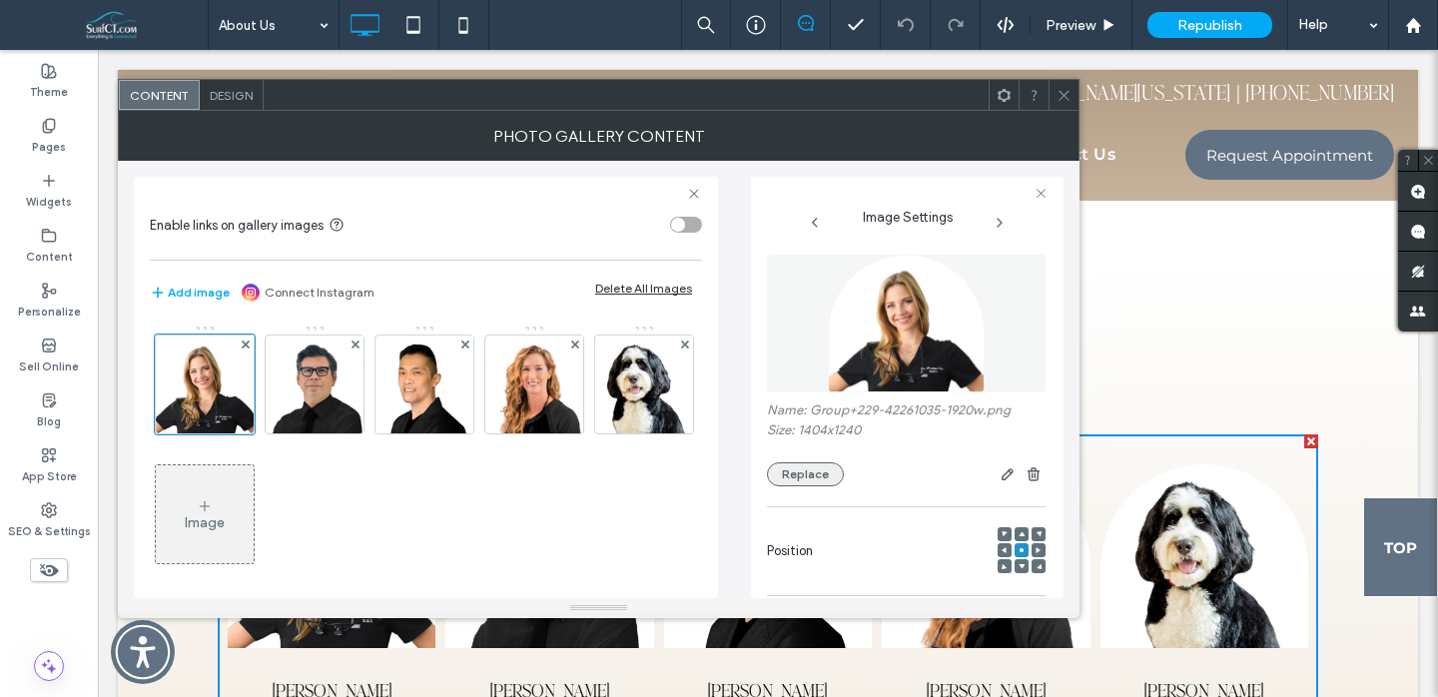
click at [816, 468] on button "Replace" at bounding box center [805, 475] width 77 height 24
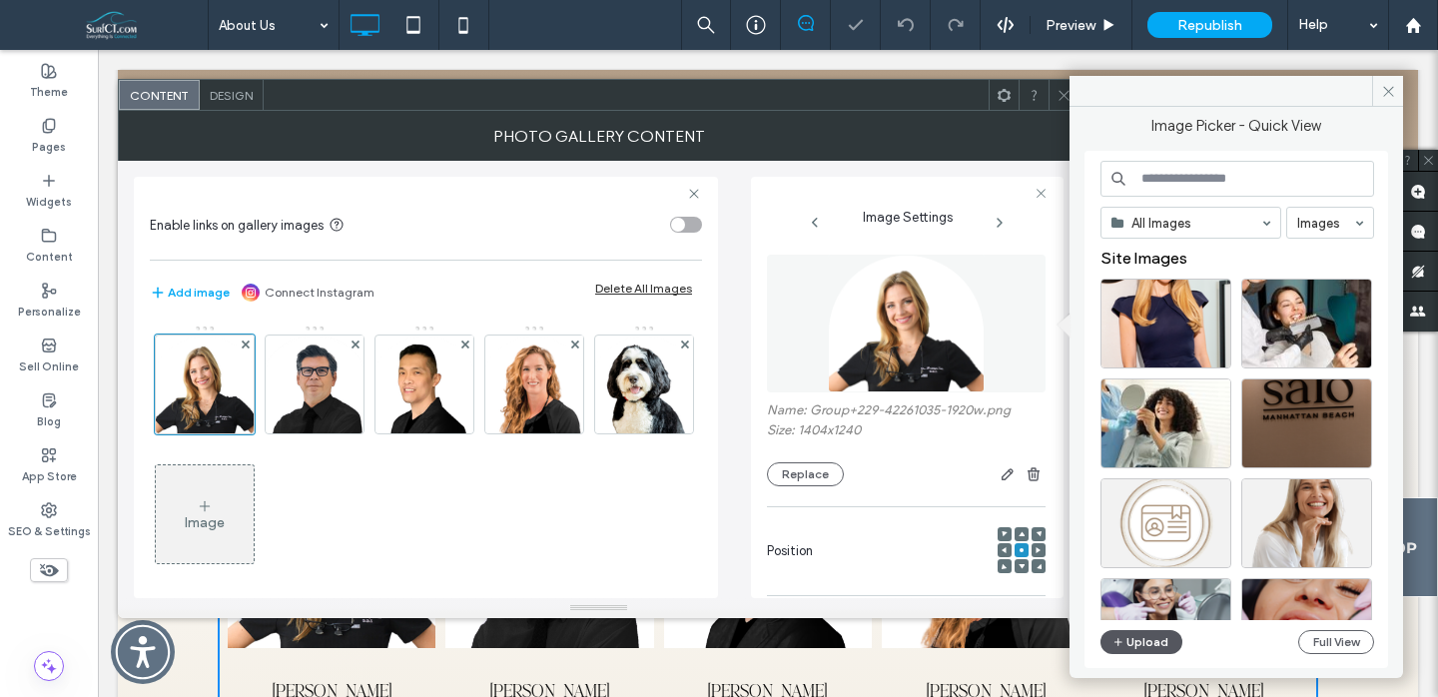
click at [1148, 645] on button "Upload" at bounding box center [1142, 642] width 82 height 24
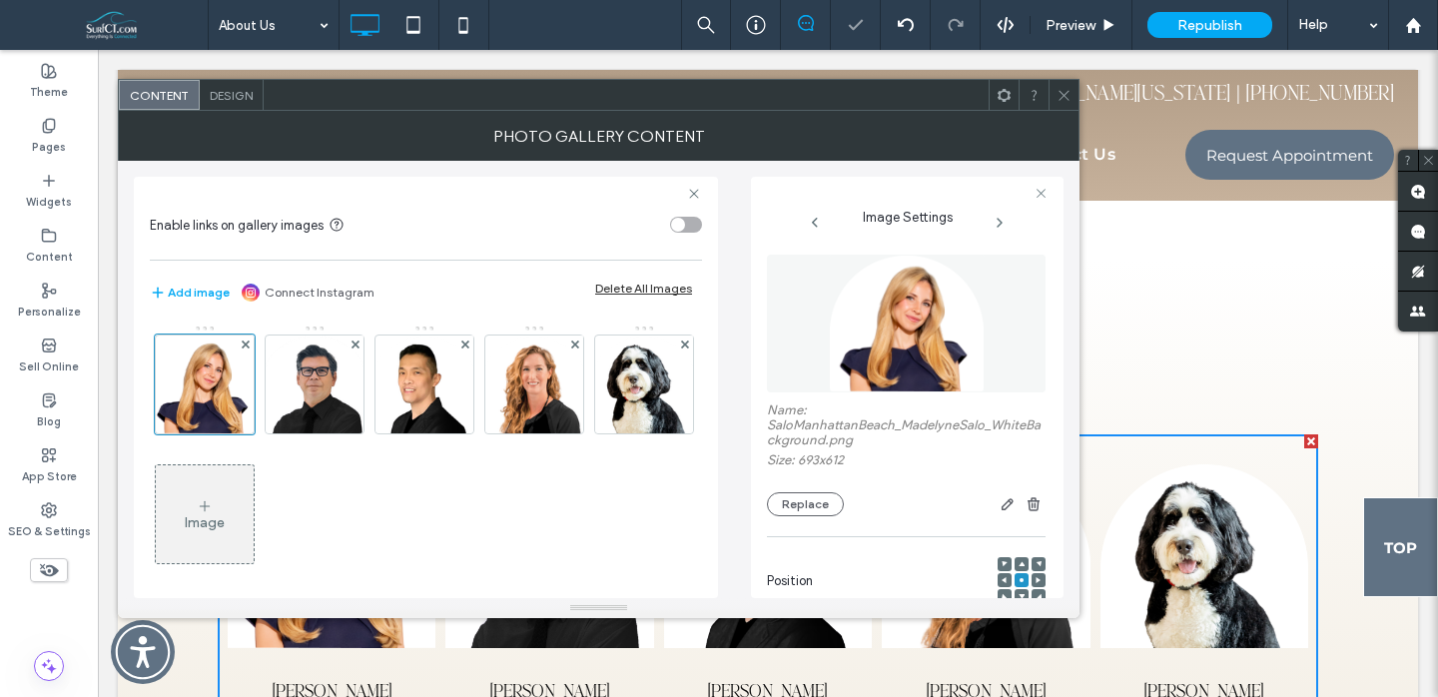
click at [1065, 100] on icon at bounding box center [1064, 95] width 15 height 15
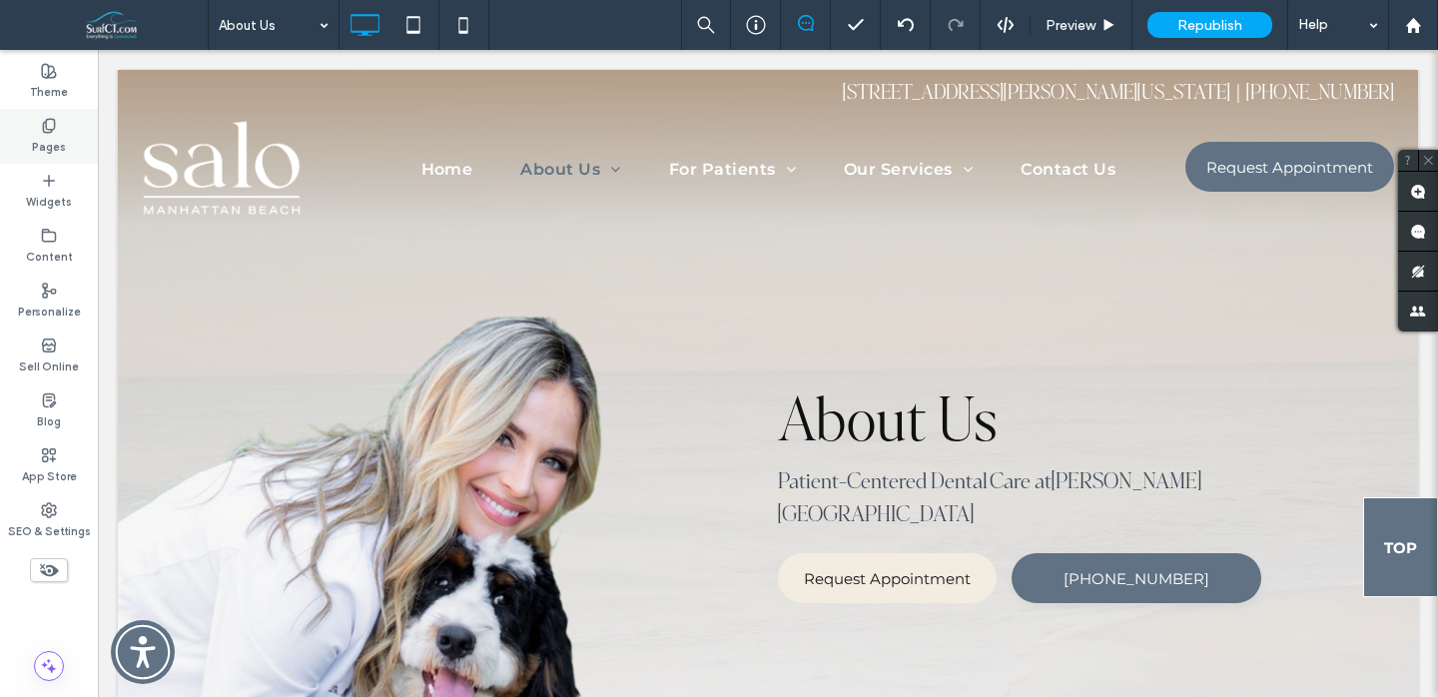
click at [60, 136] on label "Pages" at bounding box center [49, 145] width 34 height 22
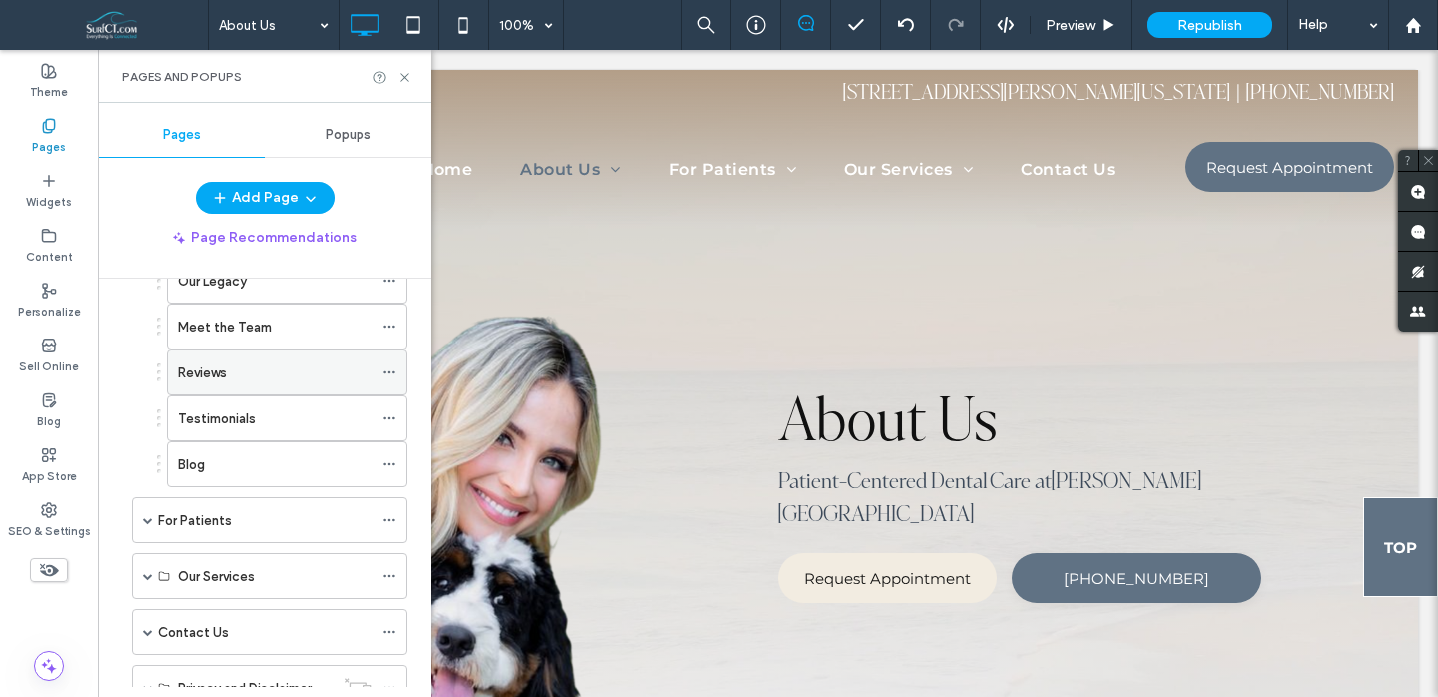
scroll to position [160, 0]
click at [267, 521] on div "For Patients" at bounding box center [265, 517] width 215 height 21
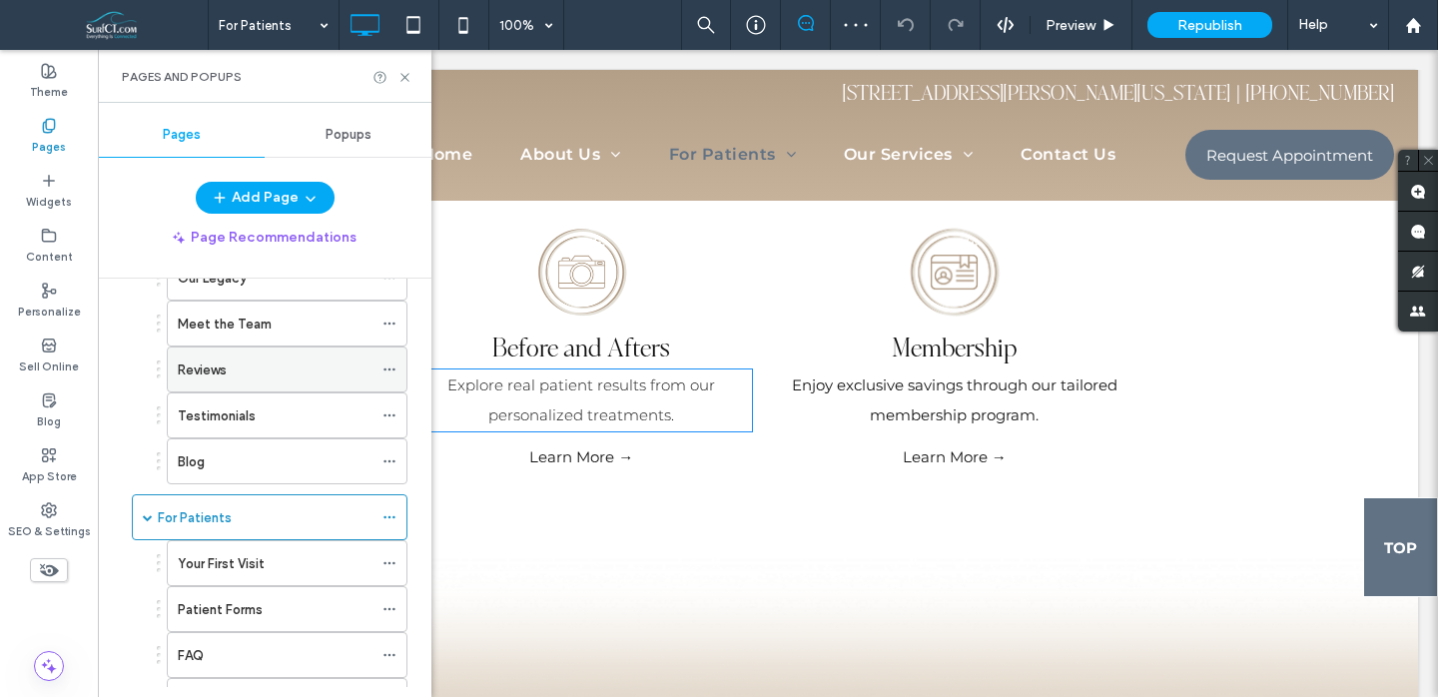
scroll to position [1966, 0]
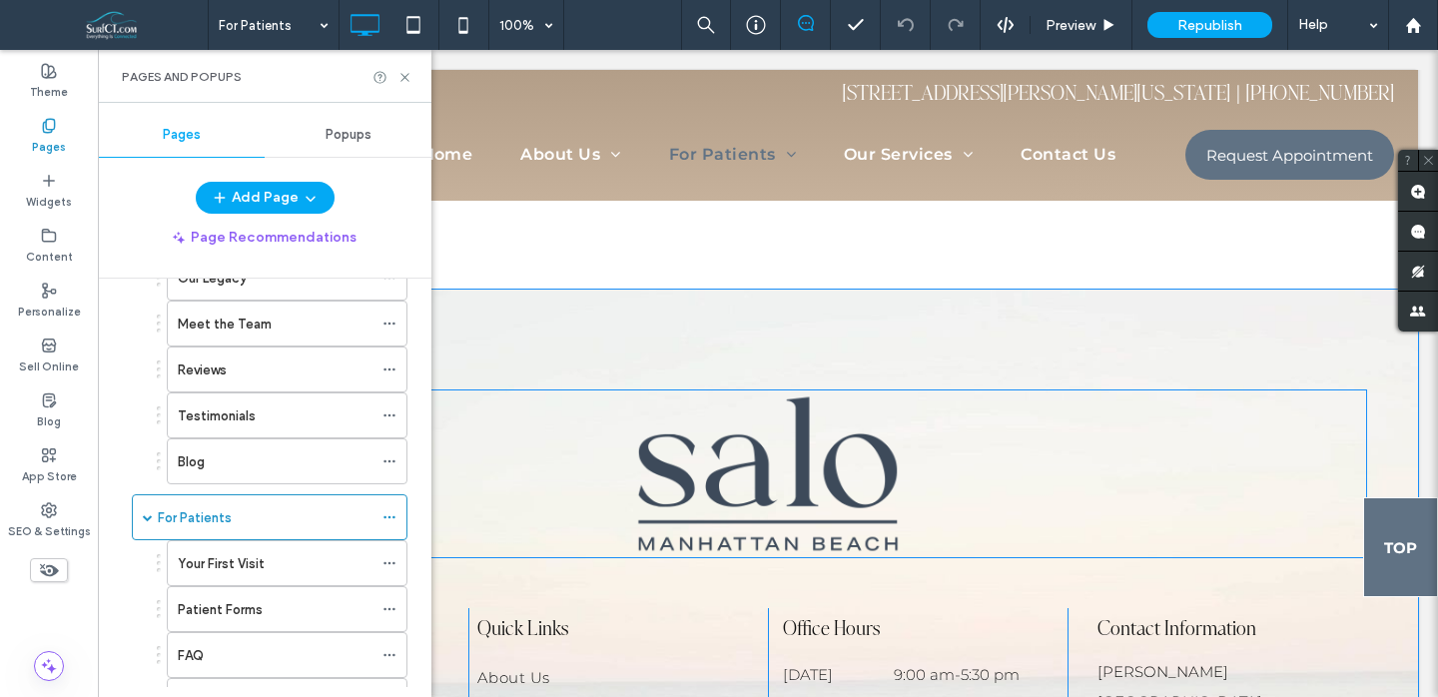
scroll to position [4482, 0]
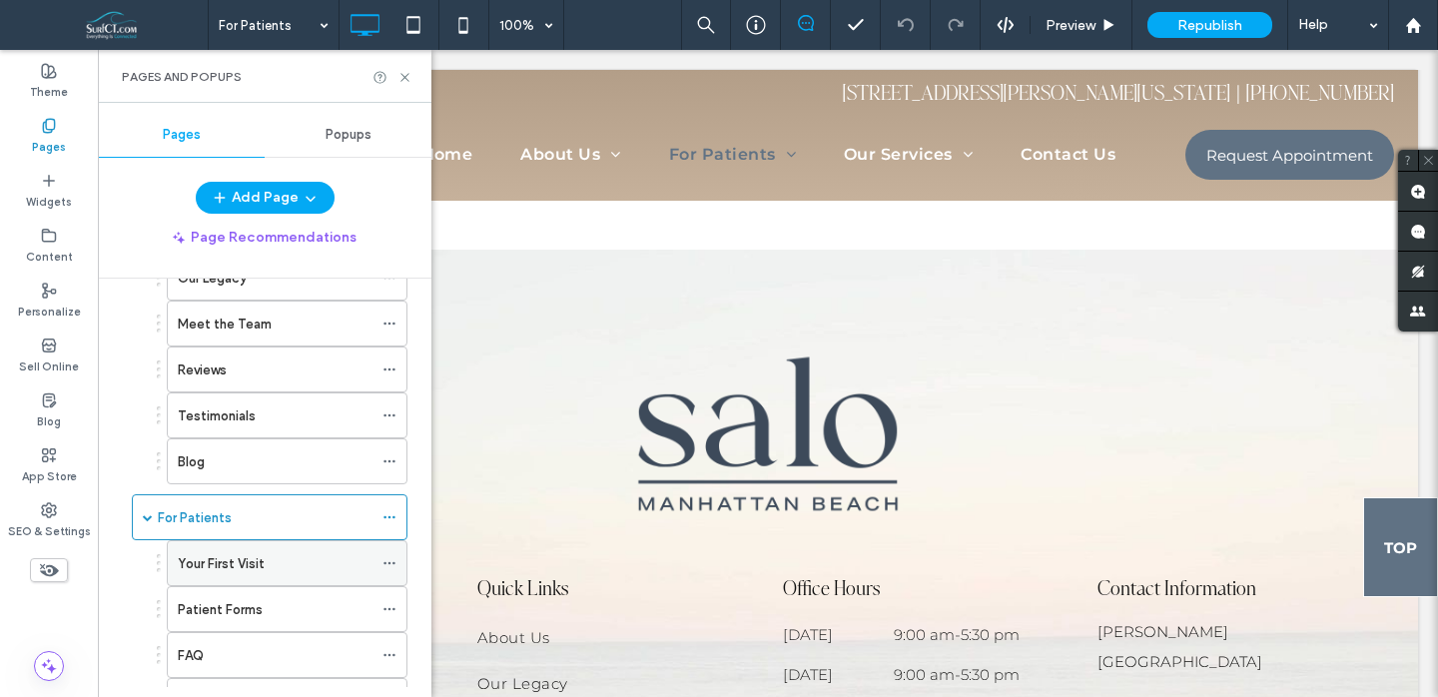
click at [217, 557] on label "Your First Visit" at bounding box center [221, 563] width 87 height 35
click at [142, 517] on div "For Patients" at bounding box center [270, 517] width 276 height 46
click at [145, 516] on span at bounding box center [148, 517] width 10 height 10
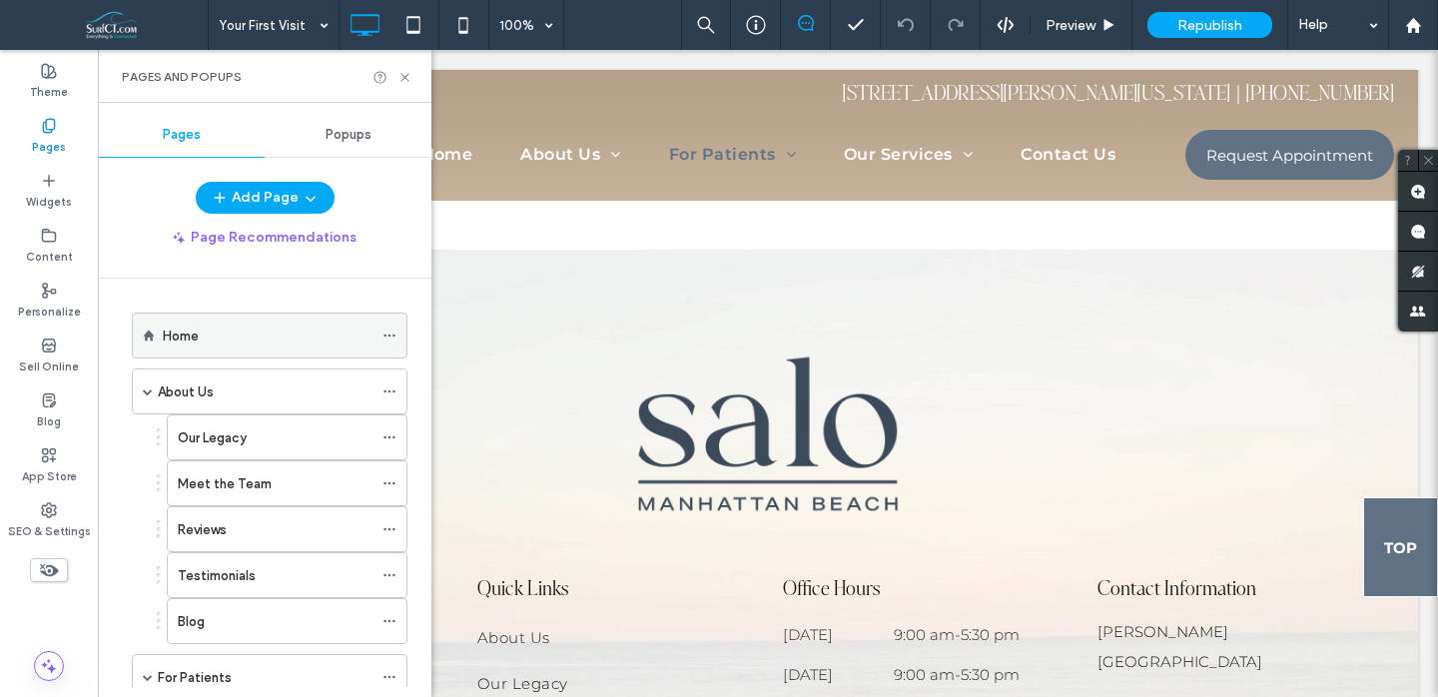
click at [205, 340] on div "Home" at bounding box center [268, 336] width 210 height 21
click at [404, 78] on icon at bounding box center [405, 77] width 15 height 15
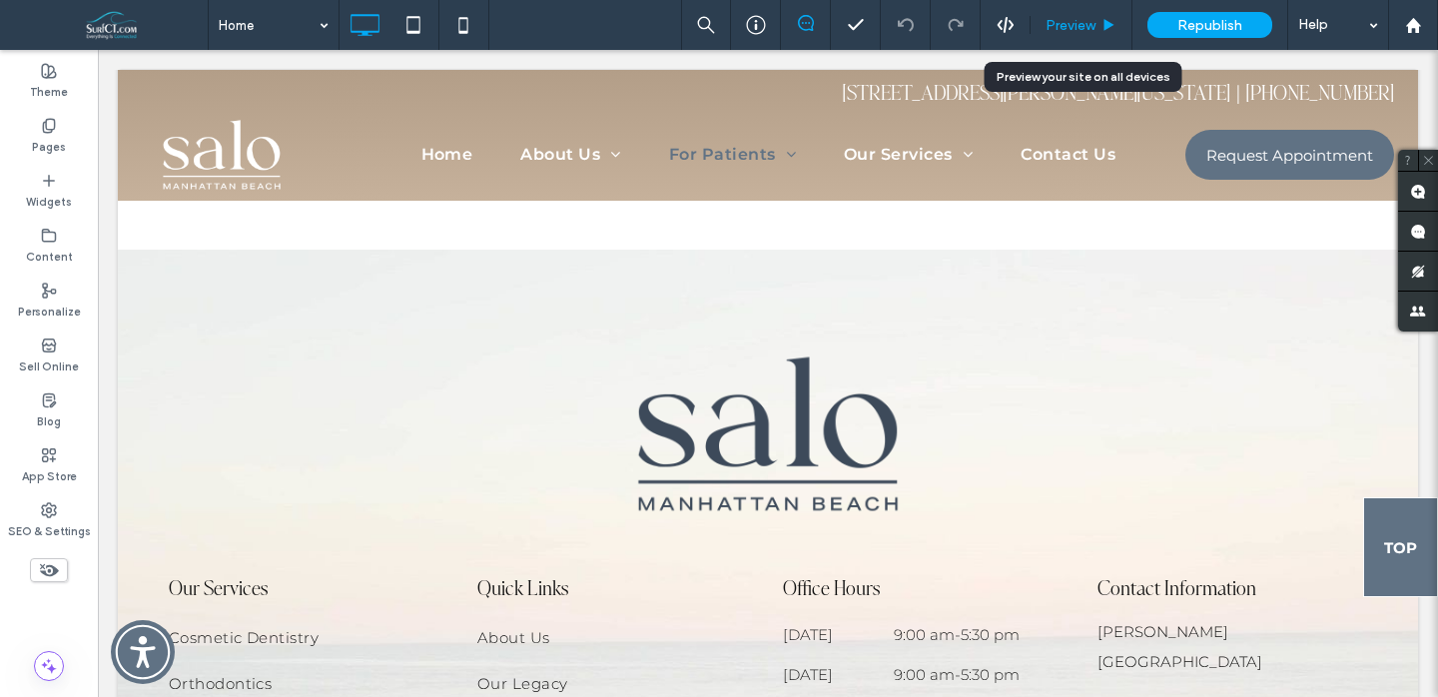
click at [1083, 37] on div "Preview" at bounding box center [1082, 25] width 102 height 50
click at [1078, 23] on span "Preview" at bounding box center [1071, 25] width 50 height 17
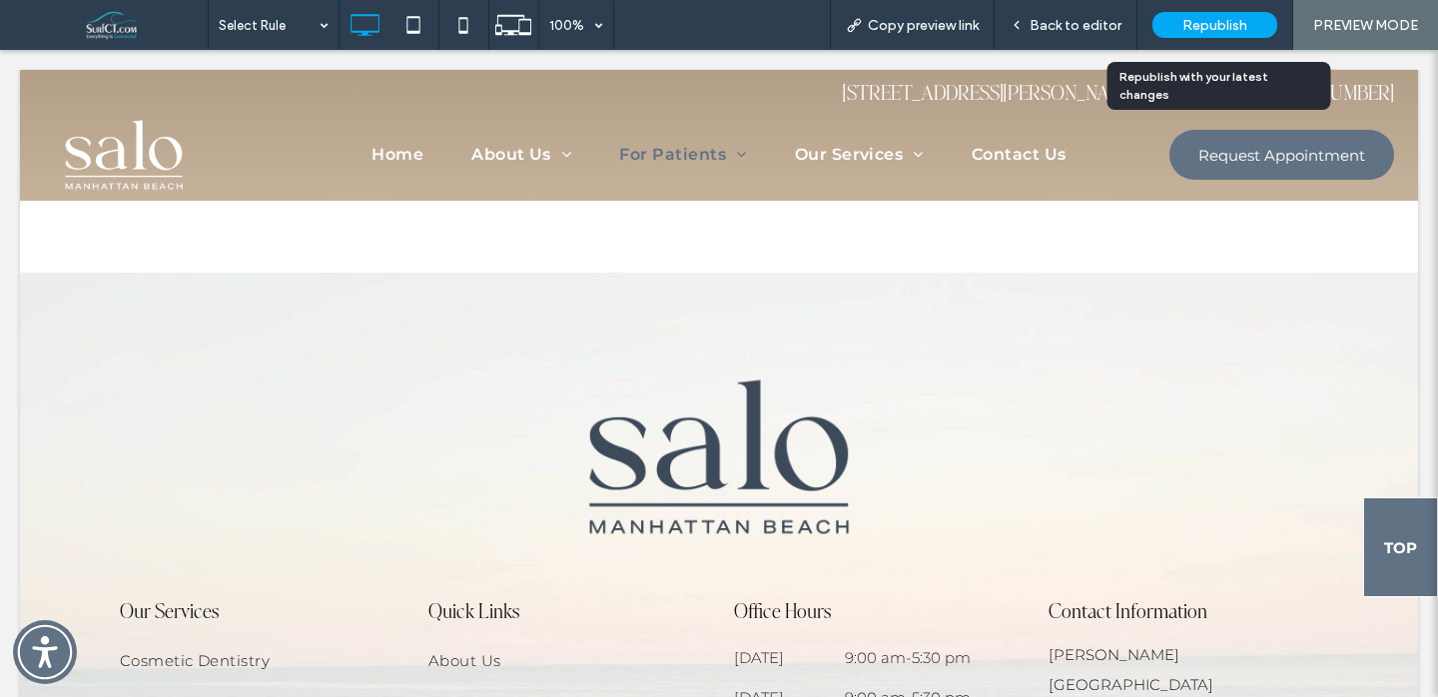
click at [1211, 26] on span "Republish" at bounding box center [1215, 25] width 65 height 17
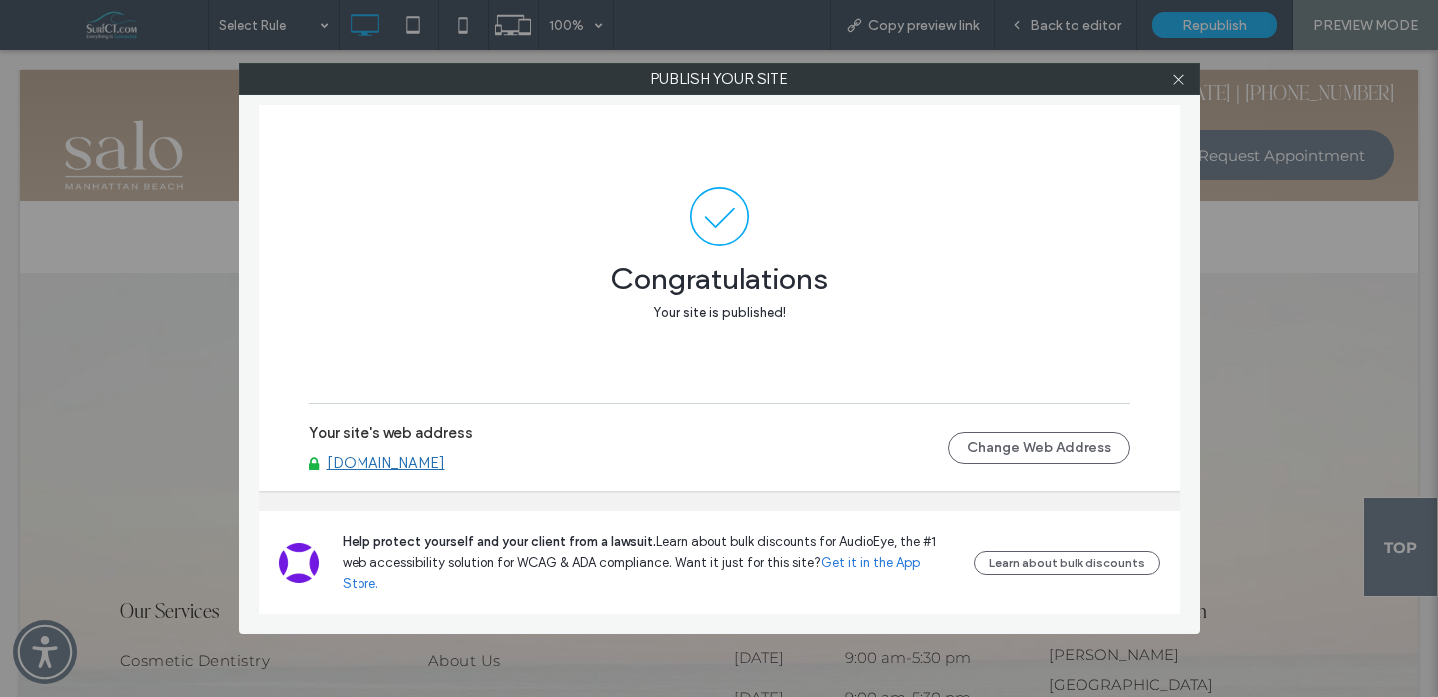
click at [1187, 84] on div at bounding box center [1180, 79] width 30 height 30
click at [1184, 72] on icon at bounding box center [1179, 79] width 15 height 15
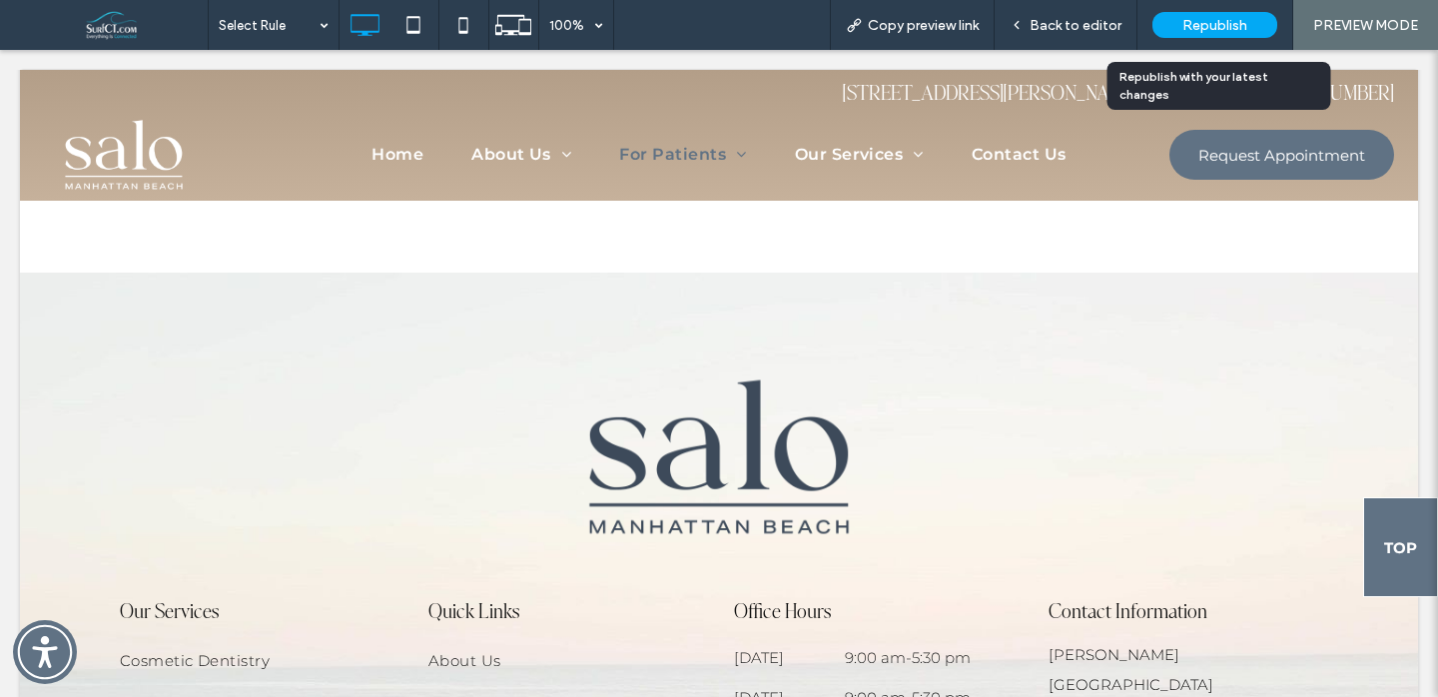
click at [1179, 29] on div "Republish" at bounding box center [1215, 25] width 125 height 26
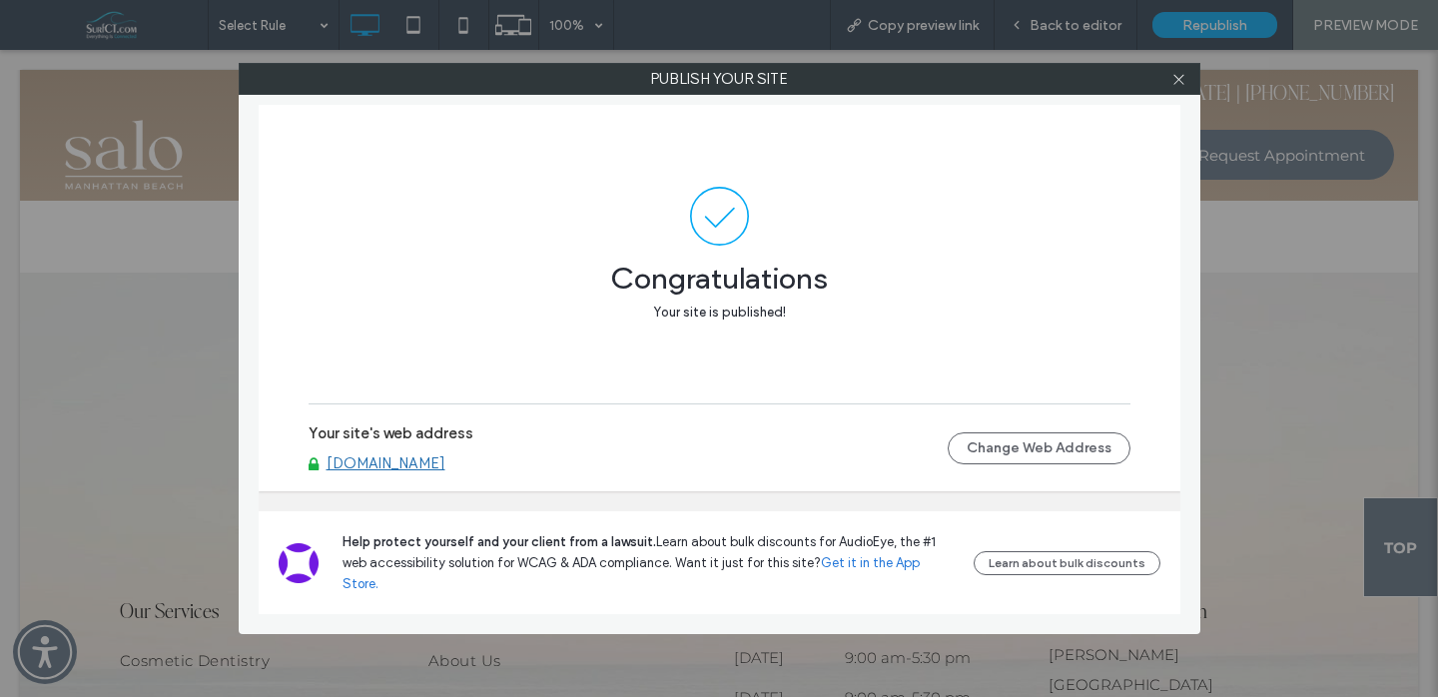
click at [446, 472] on link "[DOMAIN_NAME]" at bounding box center [386, 464] width 119 height 18
click at [1176, 87] on span at bounding box center [1179, 79] width 15 height 30
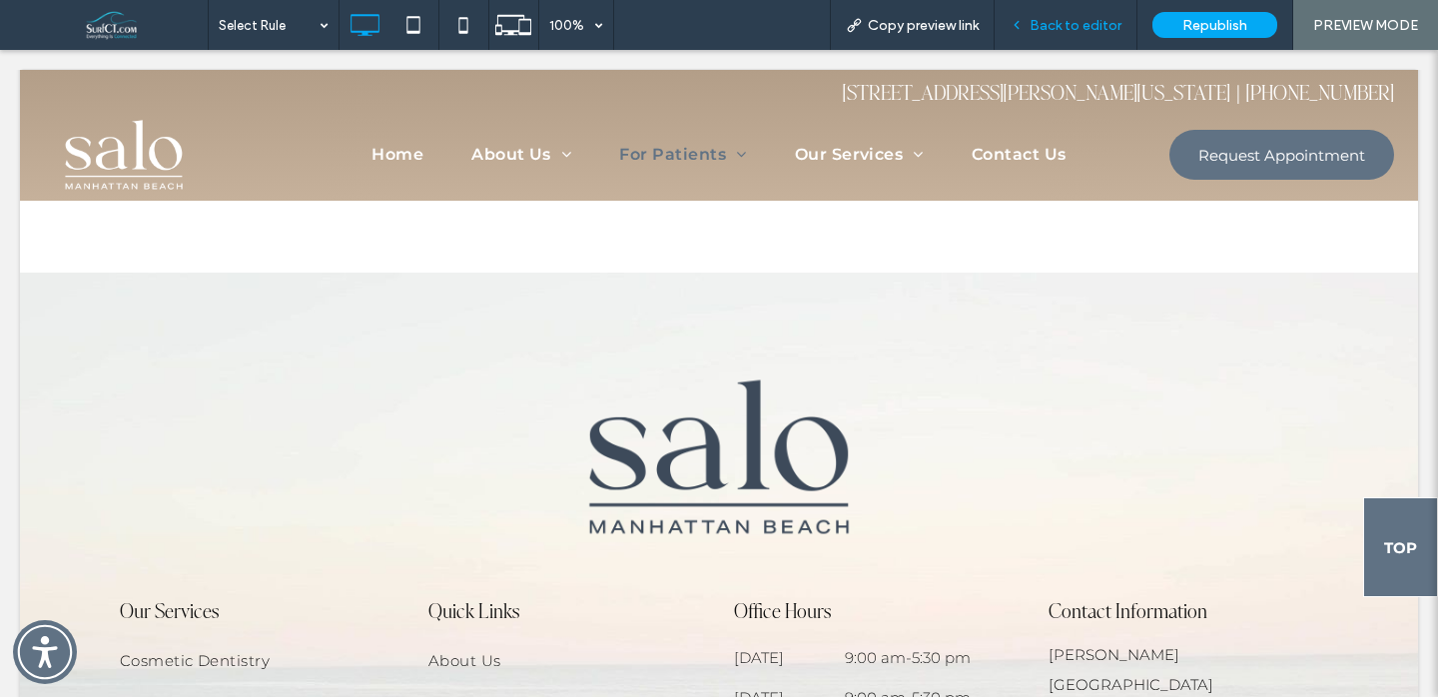
click at [1066, 20] on span "Back to editor" at bounding box center [1076, 25] width 92 height 17
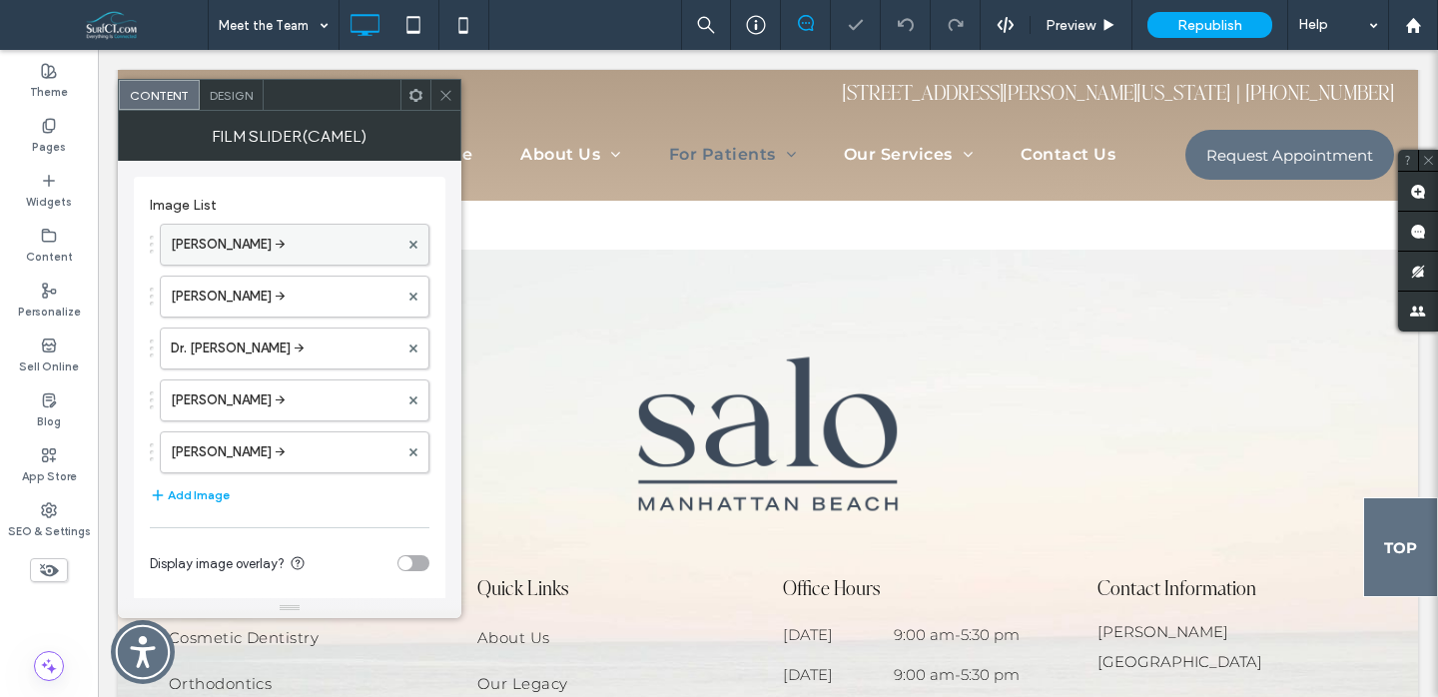
click at [310, 247] on label "[PERSON_NAME] →" at bounding box center [285, 245] width 228 height 40
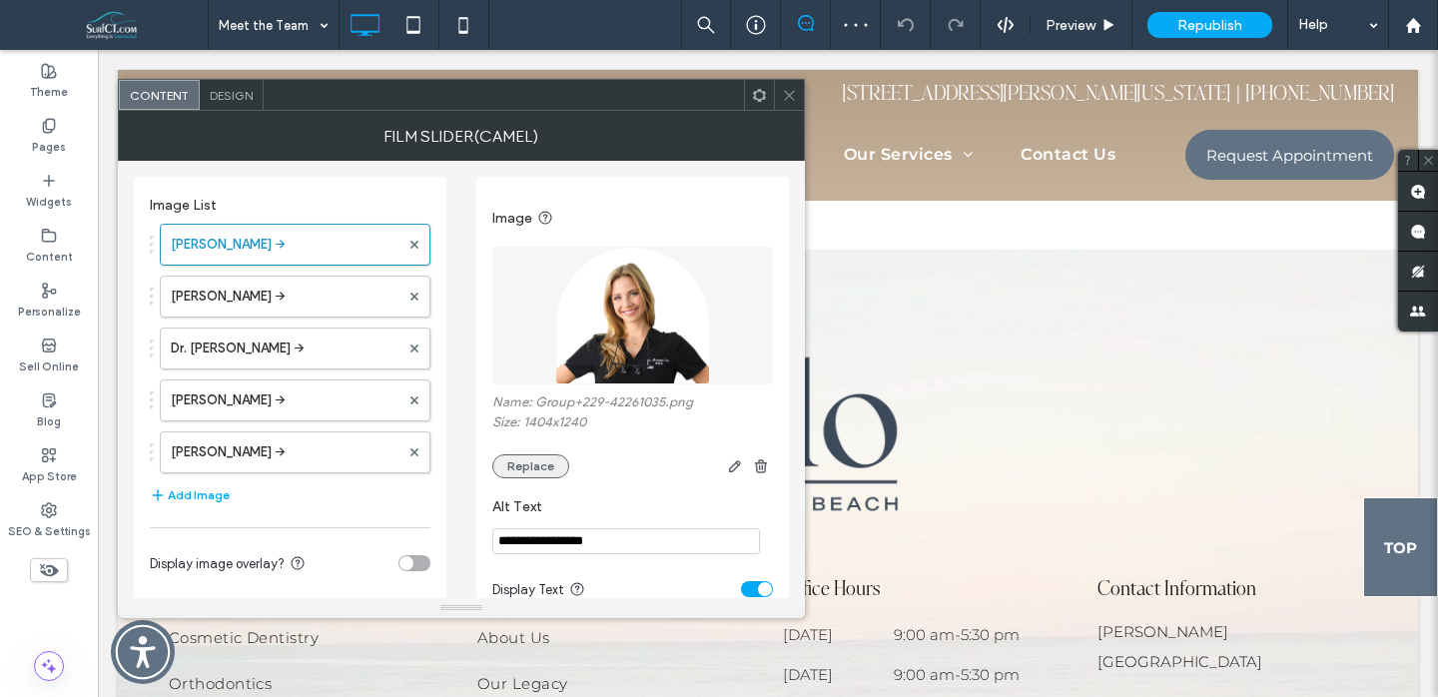
click at [528, 465] on button "Replace" at bounding box center [530, 467] width 77 height 24
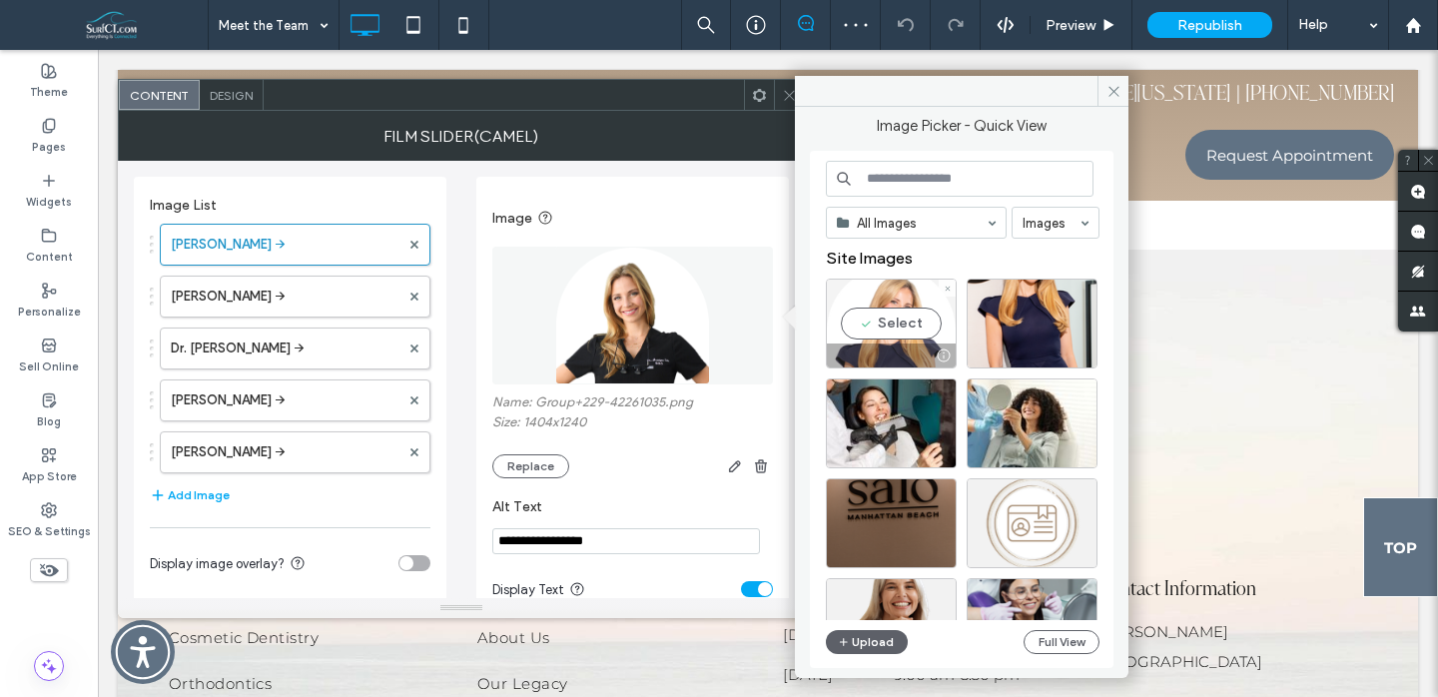
click at [863, 348] on div at bounding box center [891, 356] width 129 height 24
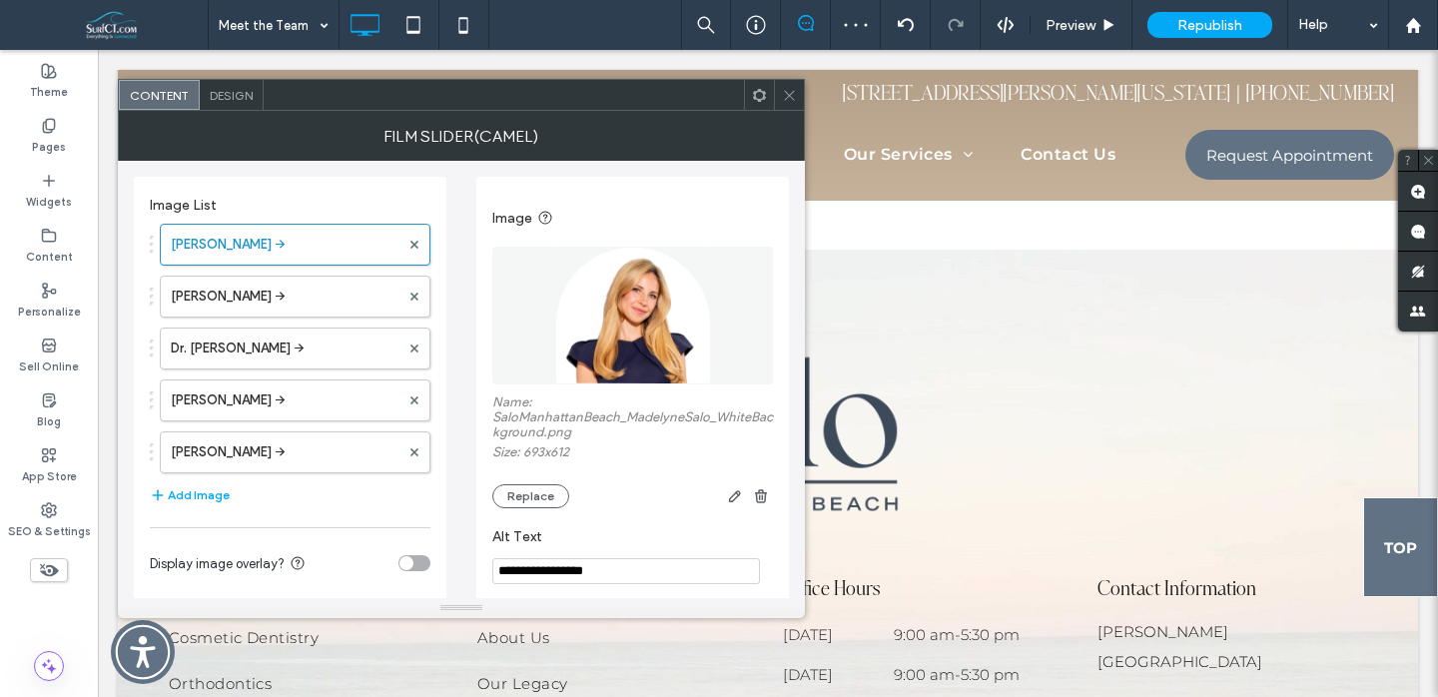
click at [776, 90] on div at bounding box center [789, 95] width 30 height 30
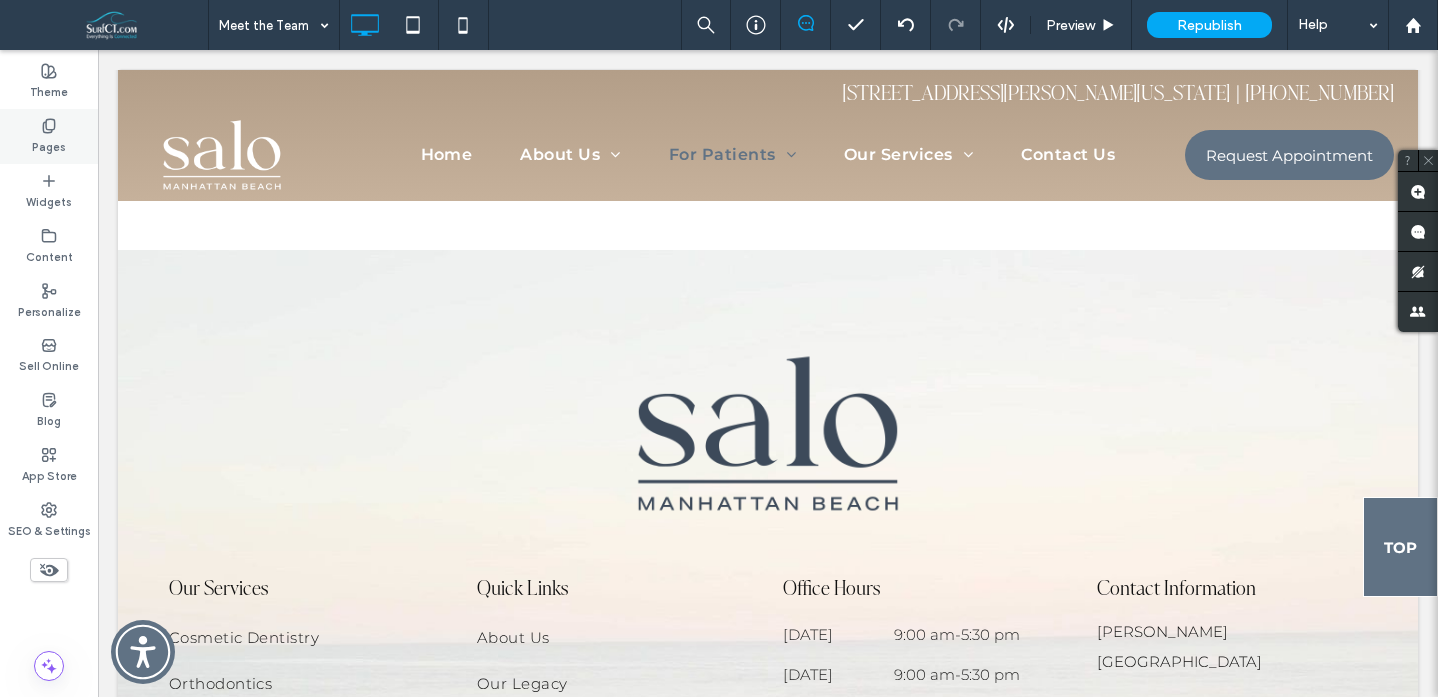
click at [30, 127] on div "Pages" at bounding box center [49, 136] width 98 height 55
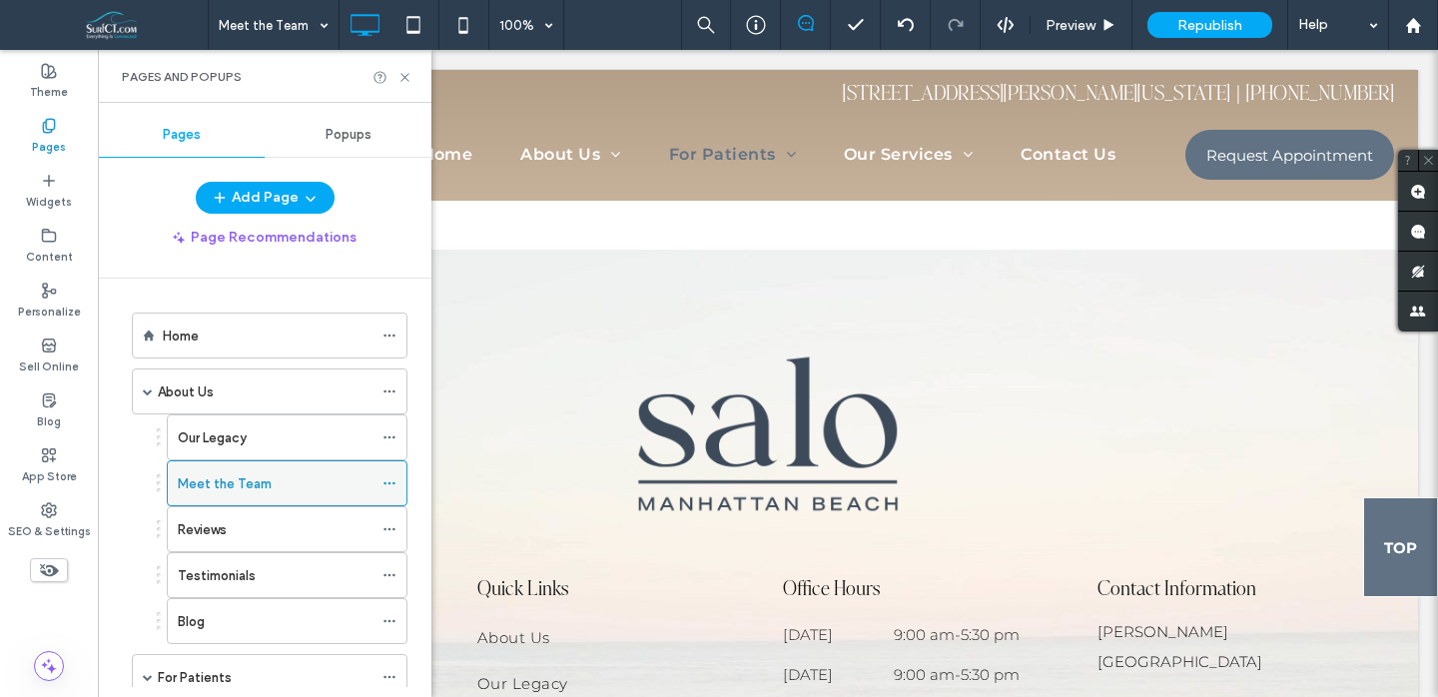
click at [393, 483] on use at bounding box center [389, 483] width 11 height 3
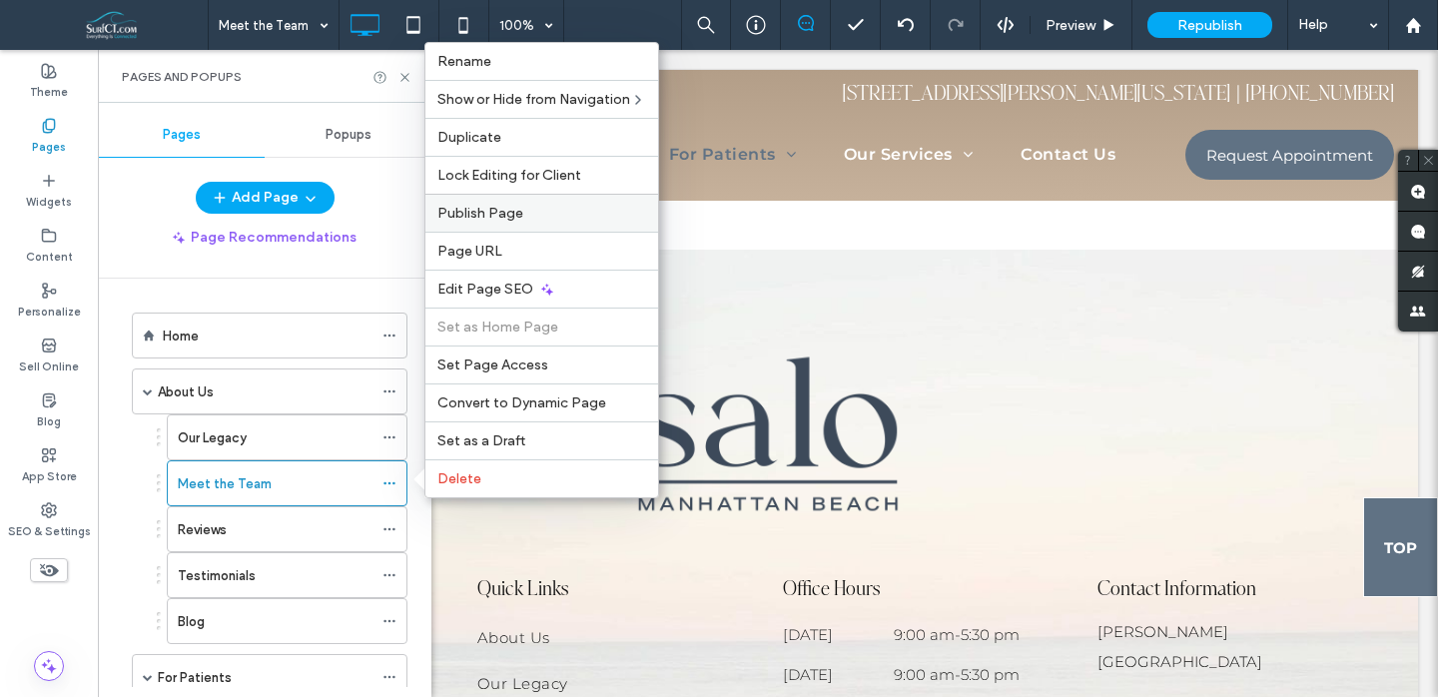
click at [470, 216] on span "Publish Page" at bounding box center [481, 213] width 86 height 17
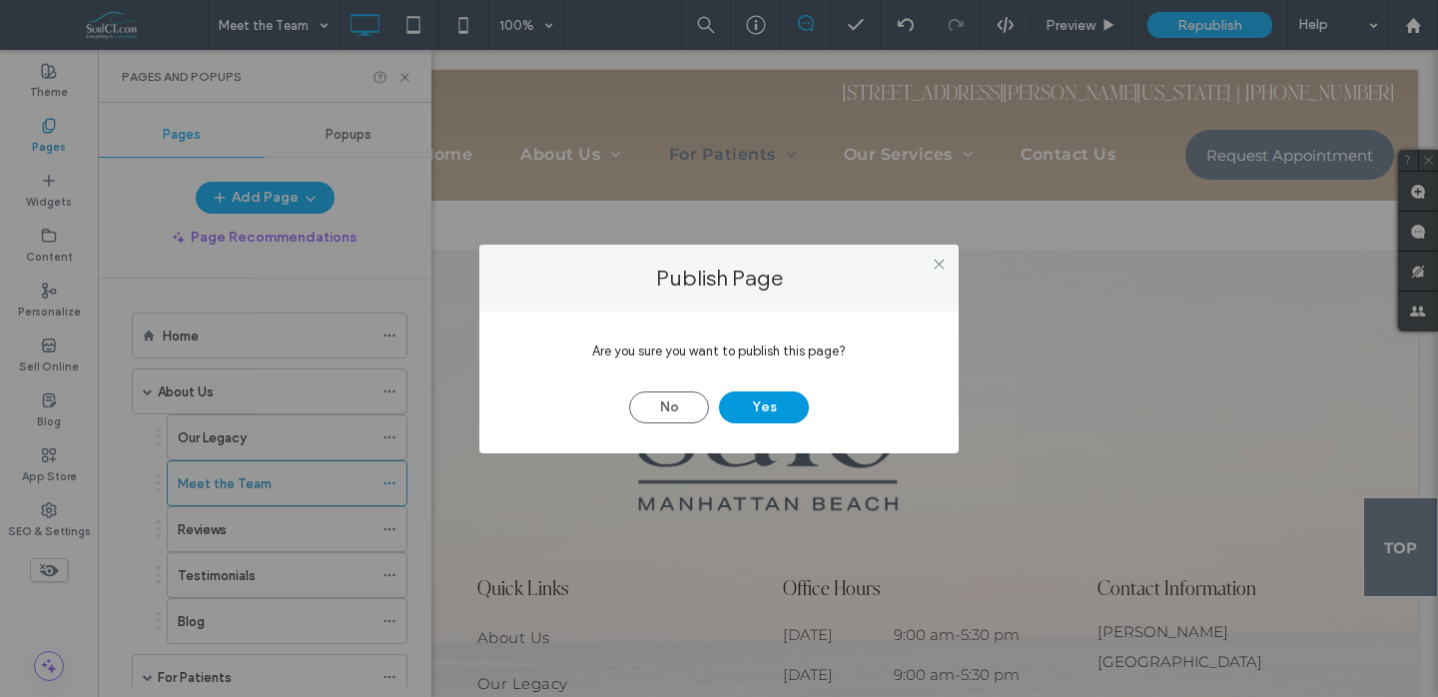
click at [767, 395] on button "Yes" at bounding box center [764, 408] width 90 height 32
